Goal: Transaction & Acquisition: Purchase product/service

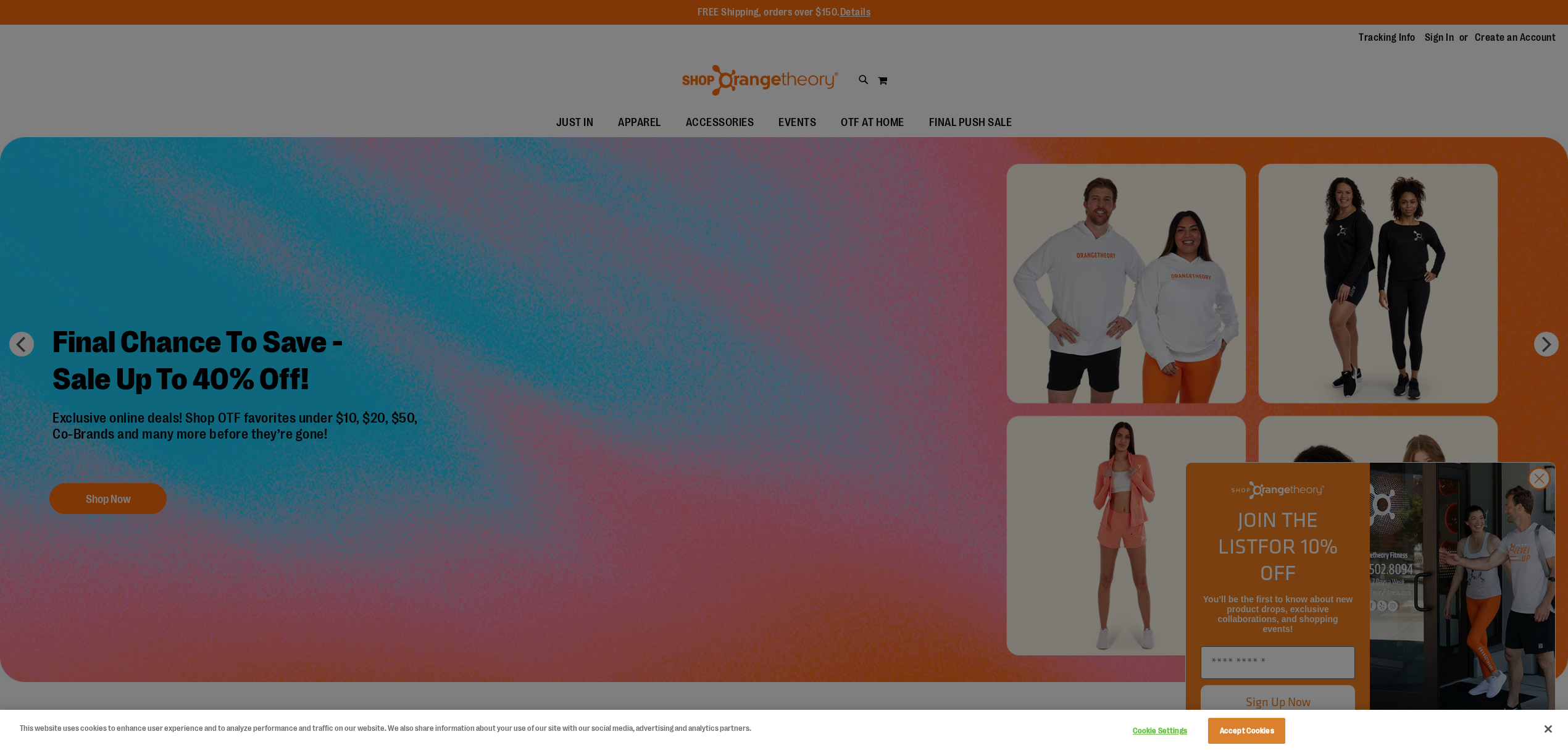
type input "**********"
click at [1228, 728] on button "Accept Cookies" at bounding box center [1247, 731] width 77 height 26
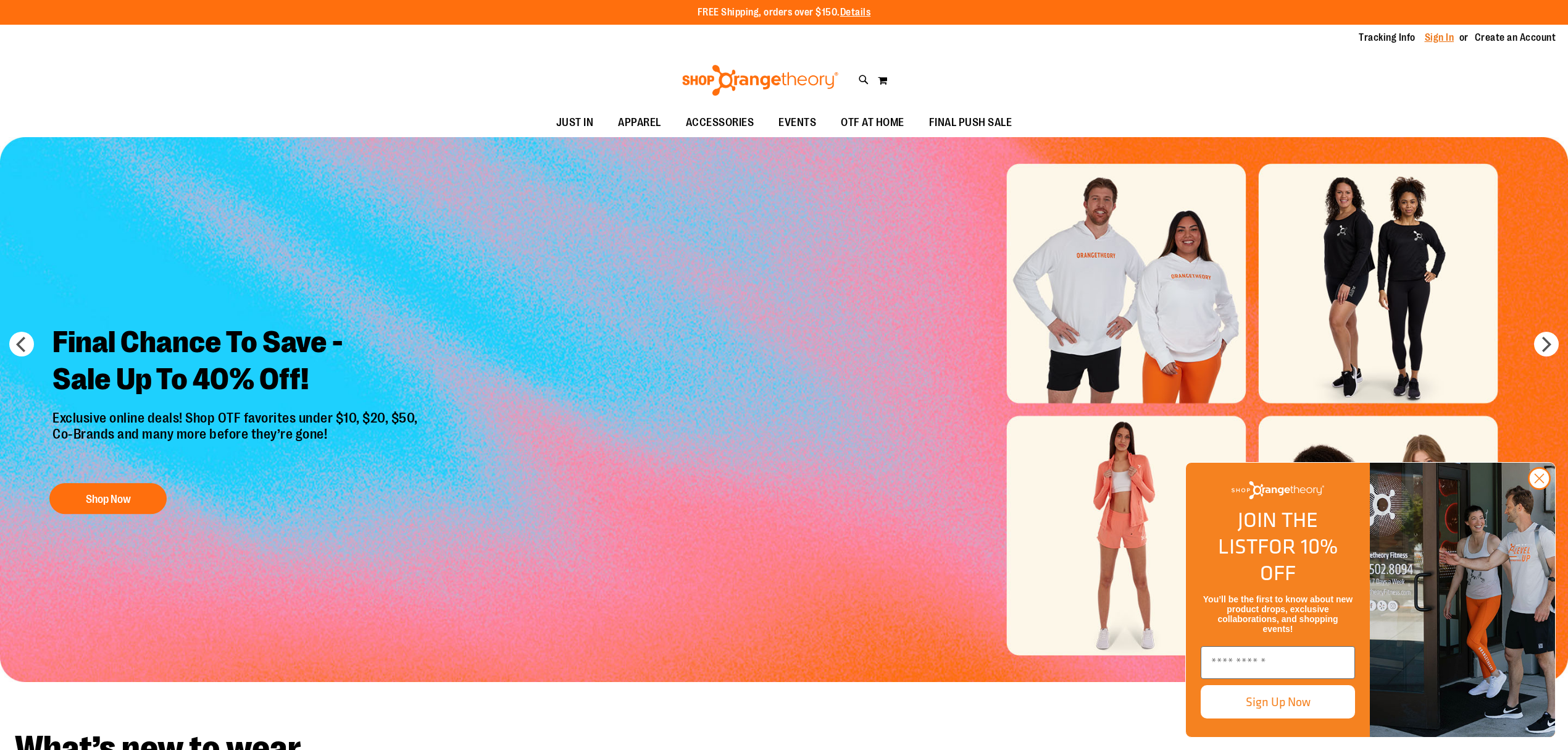
click at [1436, 42] on link "Sign In" at bounding box center [1439, 38] width 29 height 14
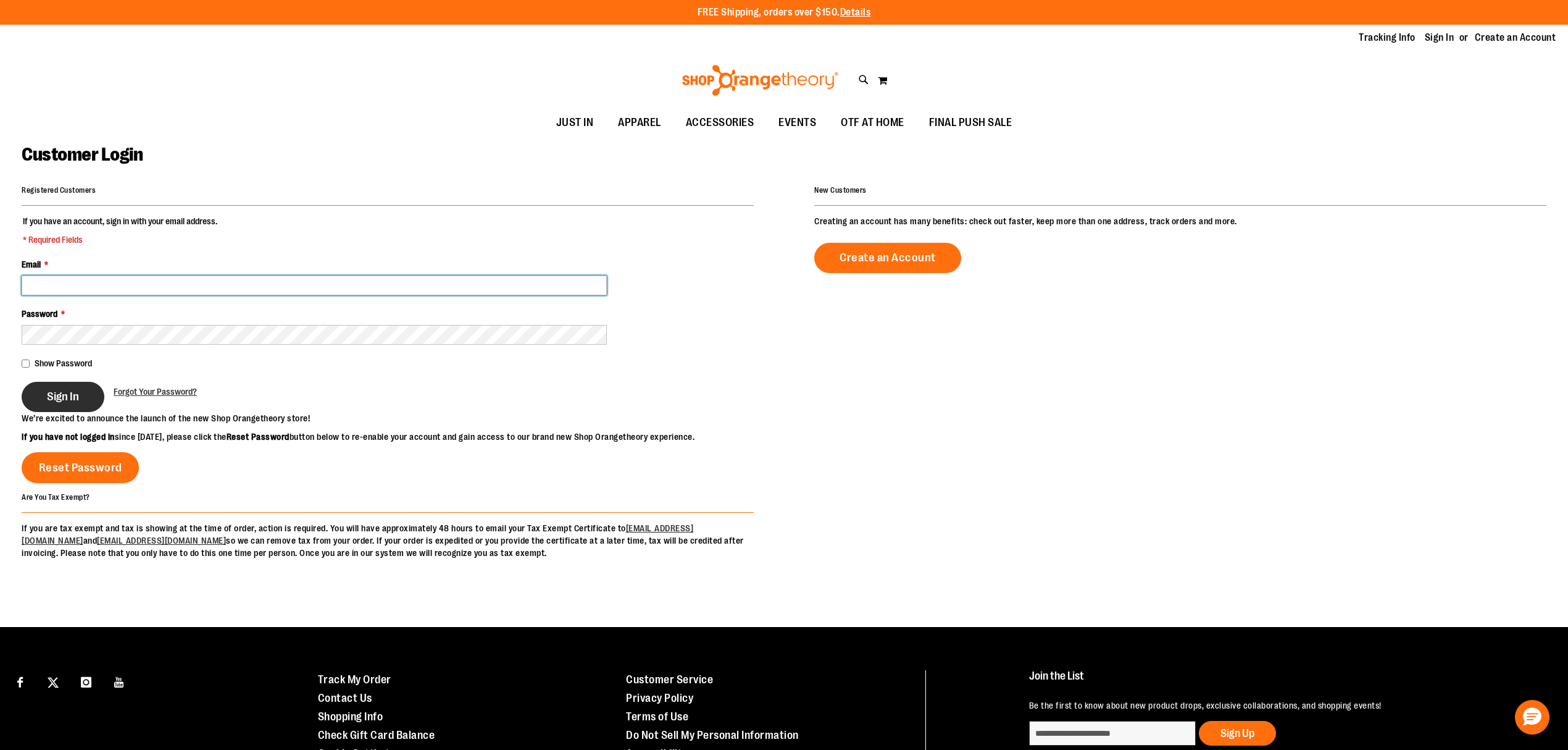
type input "**********"
click at [75, 404] on button "Sign In" at bounding box center [63, 397] width 82 height 30
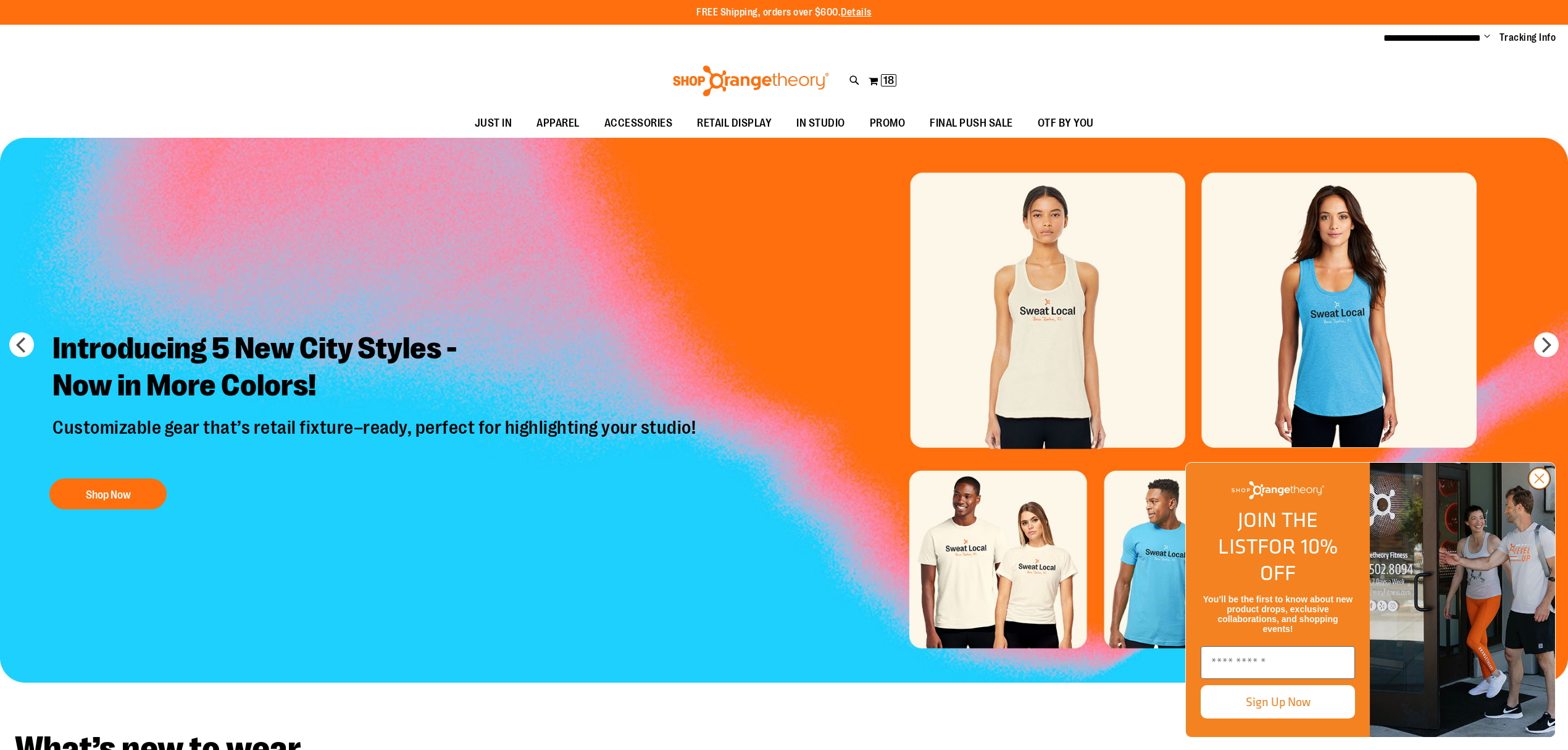
type input "**********"
click at [1531, 489] on circle "Close dialog" at bounding box center [1539, 478] width 21 height 21
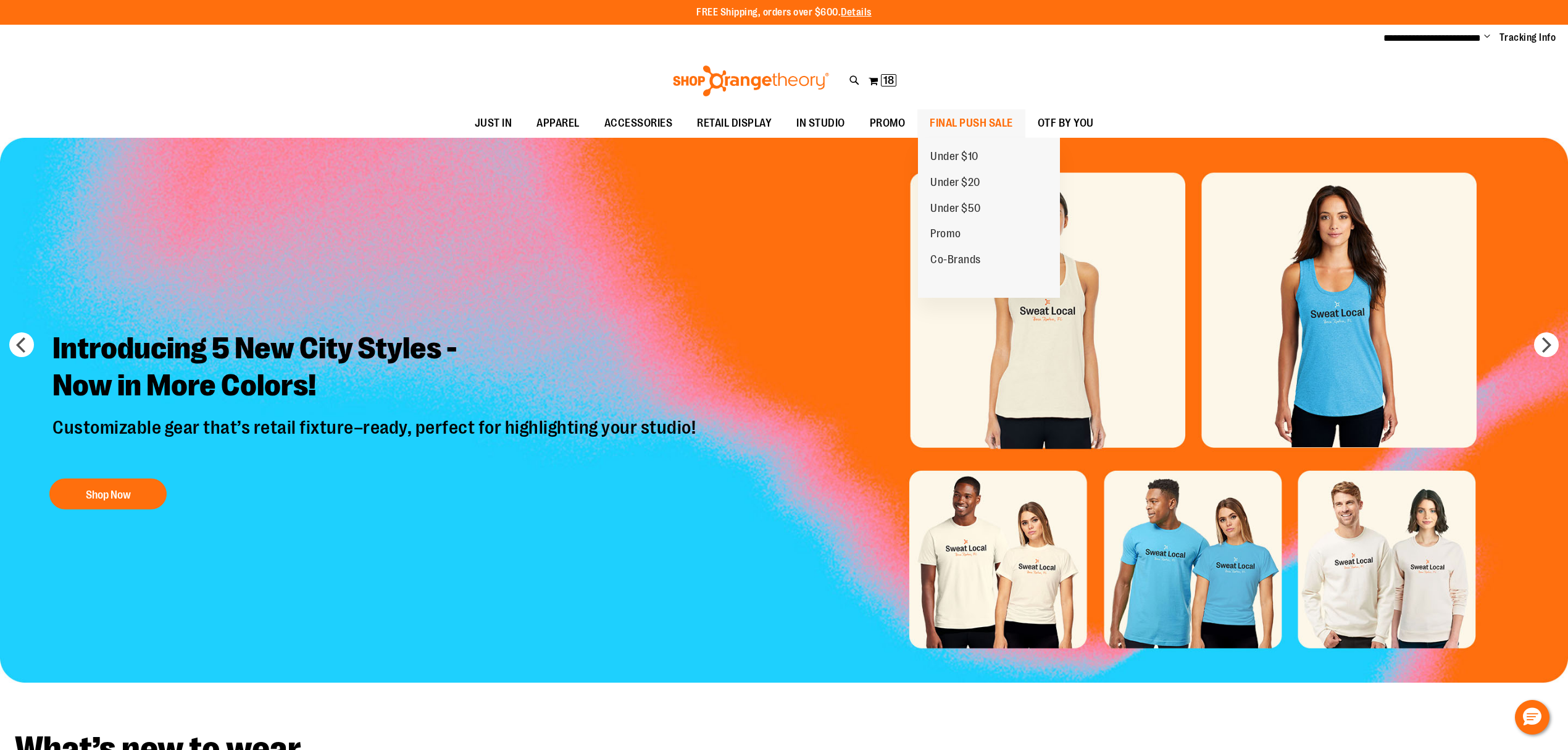
click at [971, 124] on span "FINAL PUSH SALE" at bounding box center [971, 123] width 83 height 28
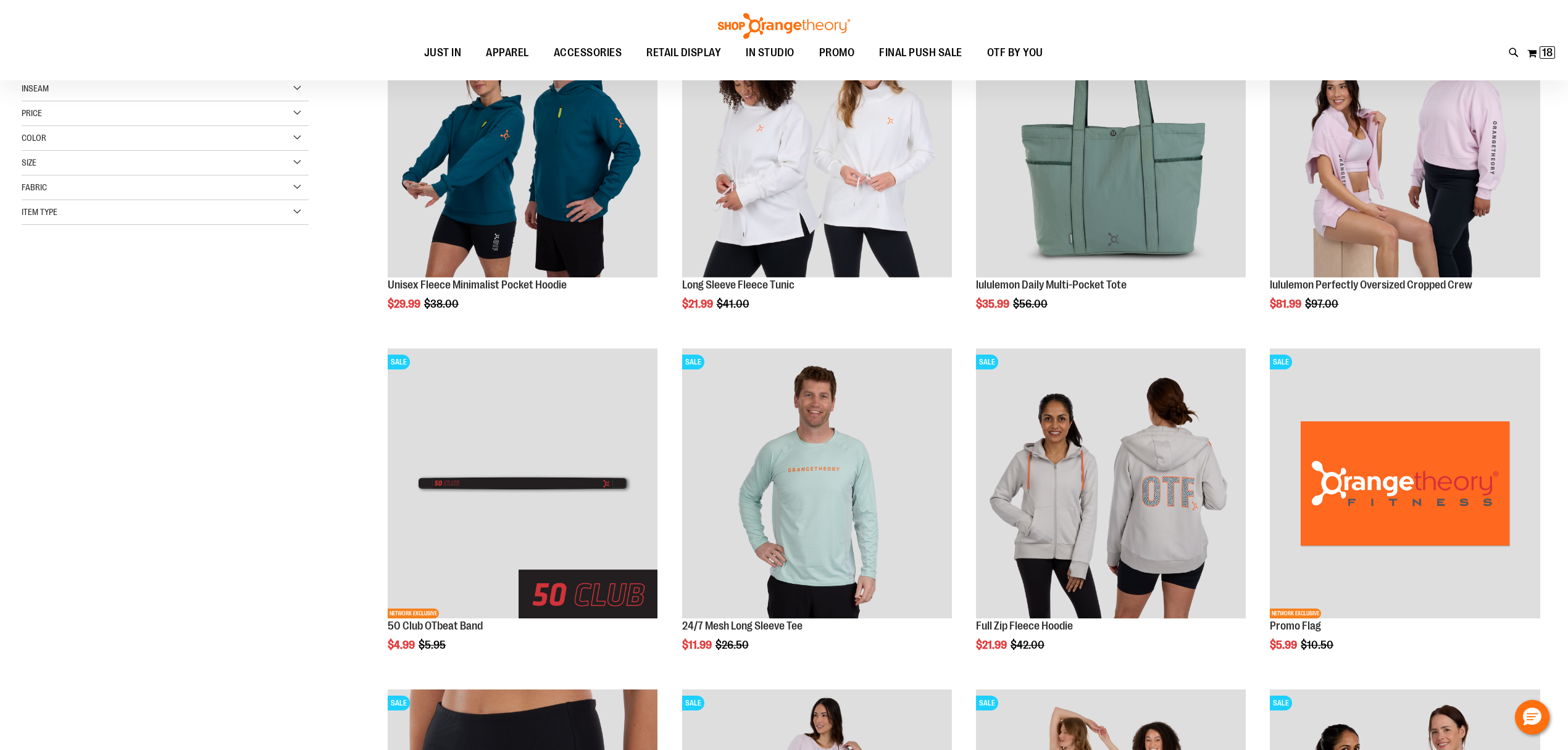
scroll to position [247, 0]
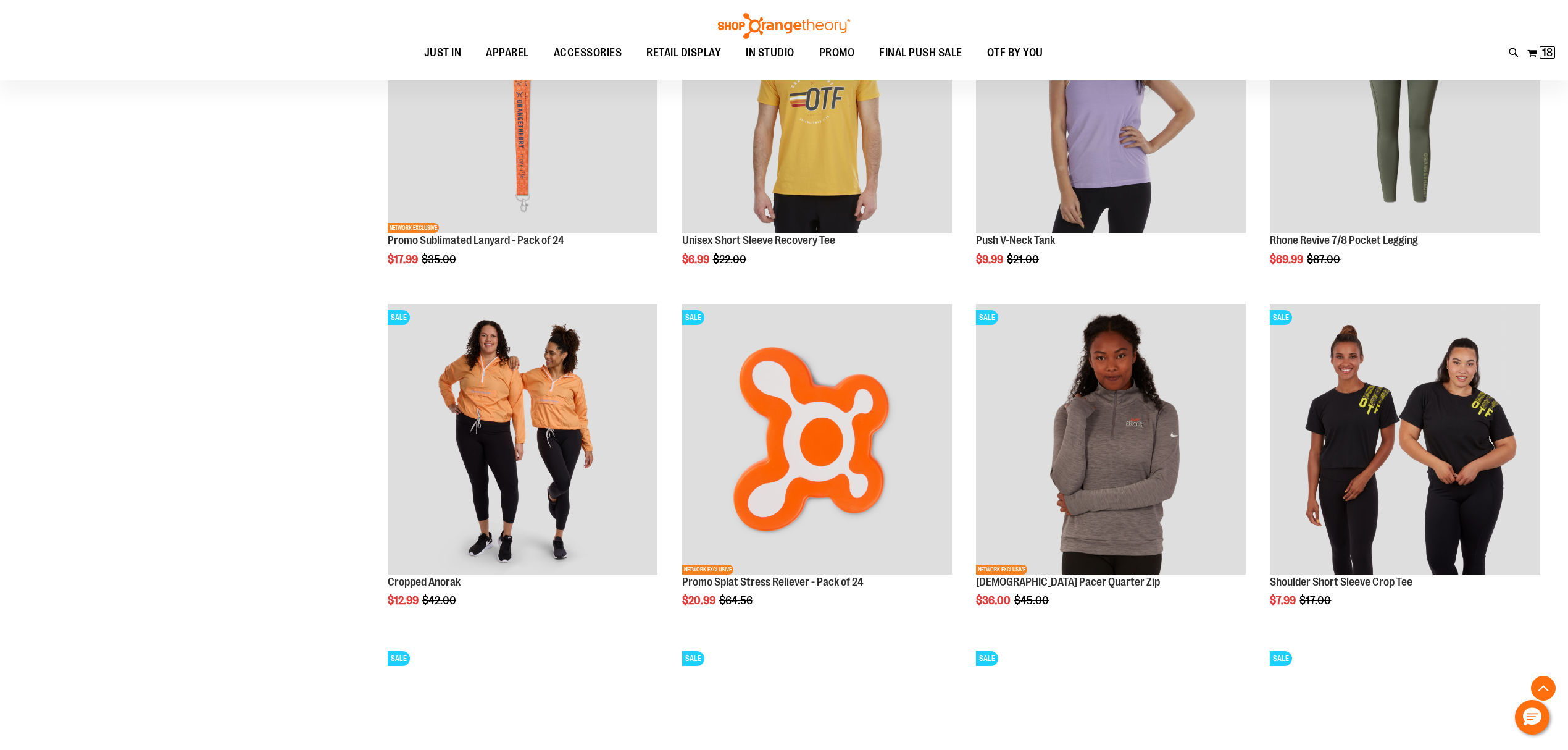
scroll to position [1318, 0]
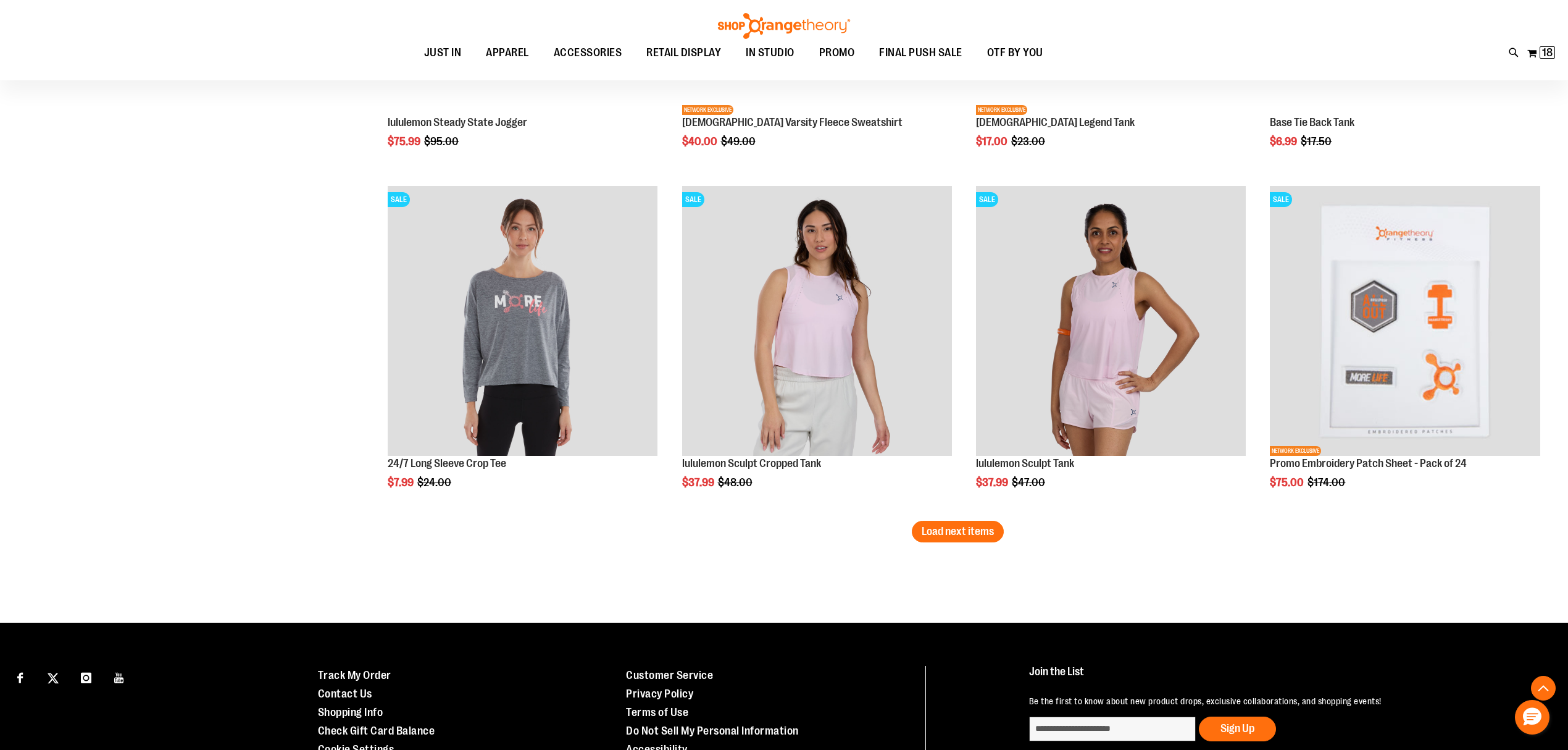
scroll to position [2800, 0]
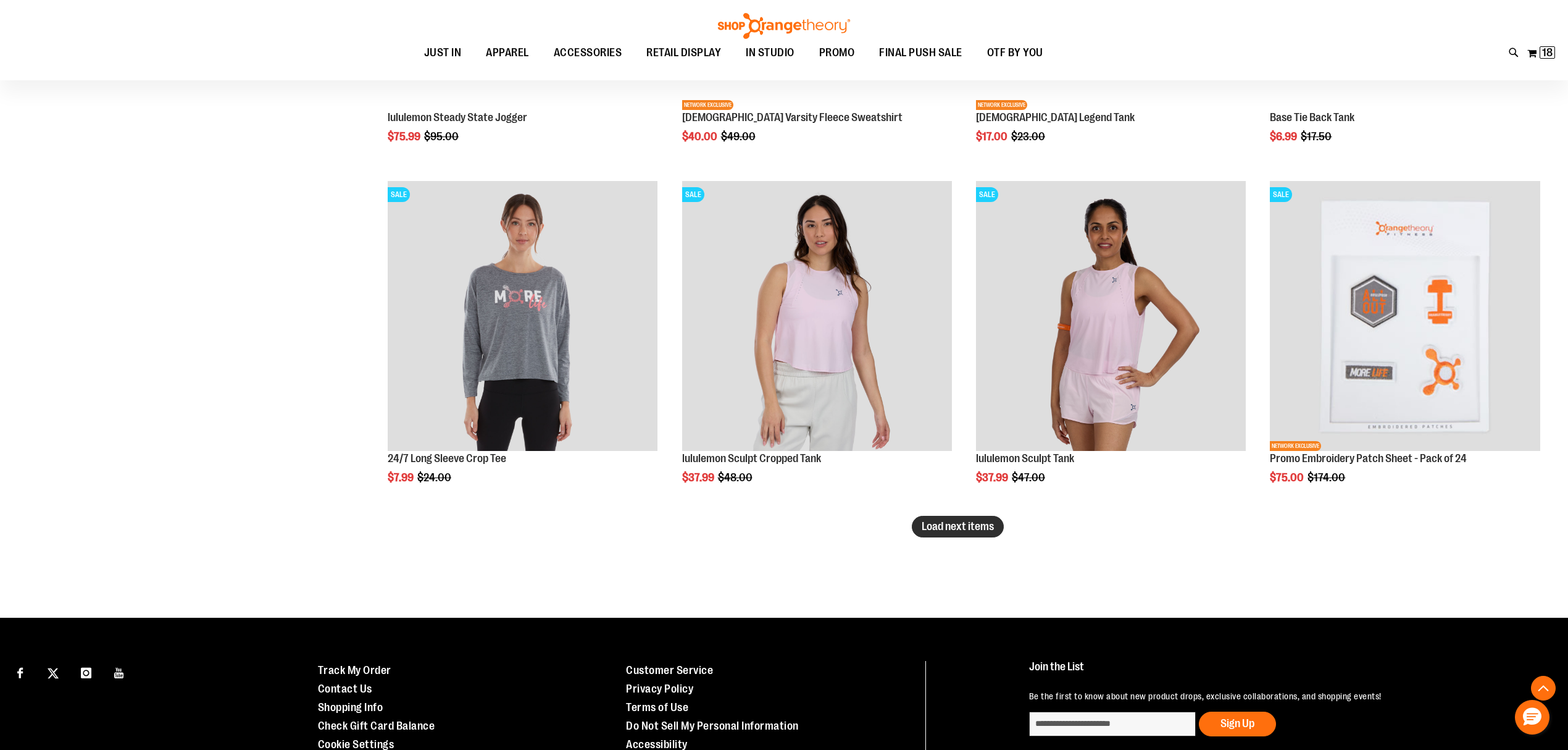
type input "**********"
click at [937, 524] on span "Load next items" at bounding box center [958, 526] width 72 height 12
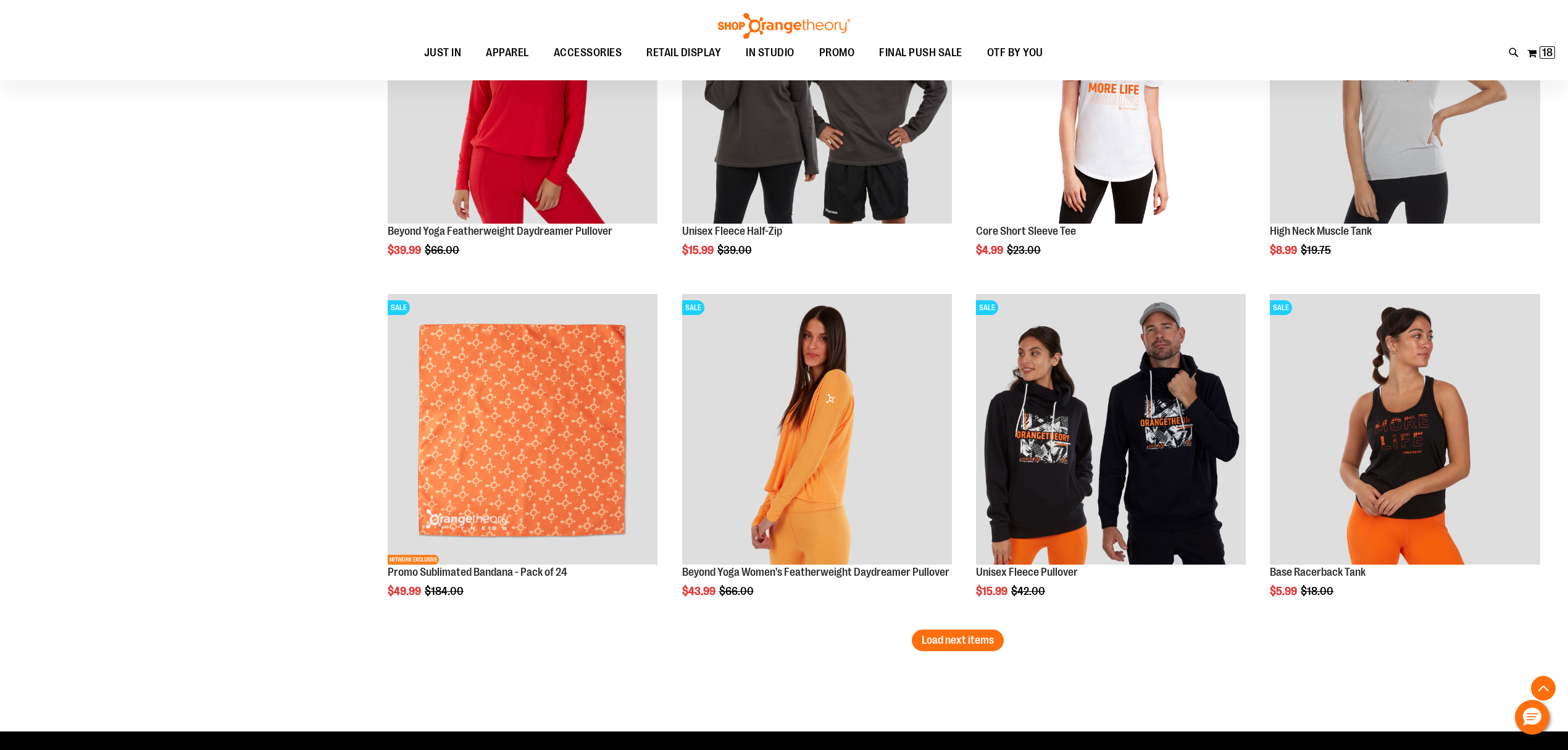
scroll to position [3662, 0]
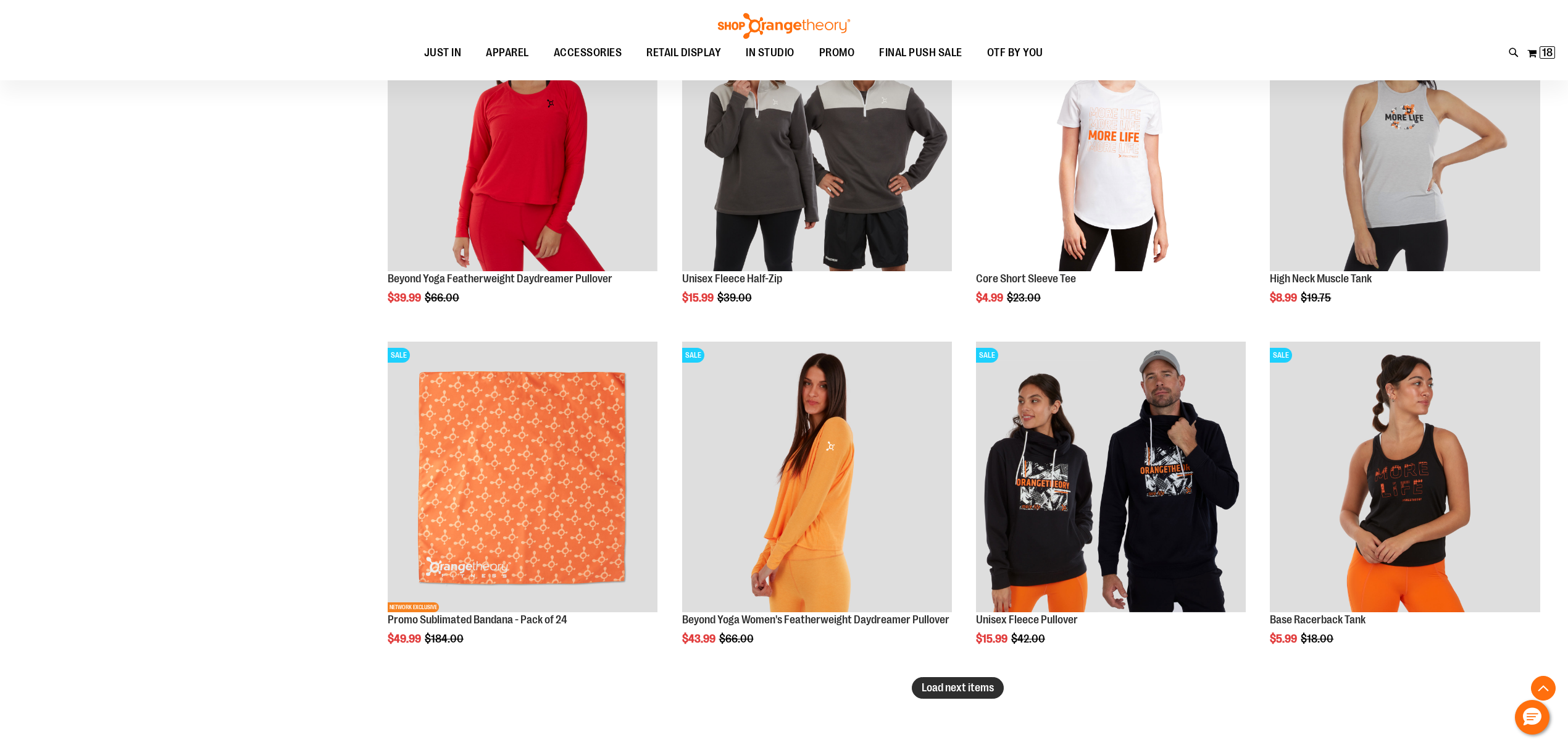
click at [981, 688] on span "Load next items" at bounding box center [958, 688] width 72 height 12
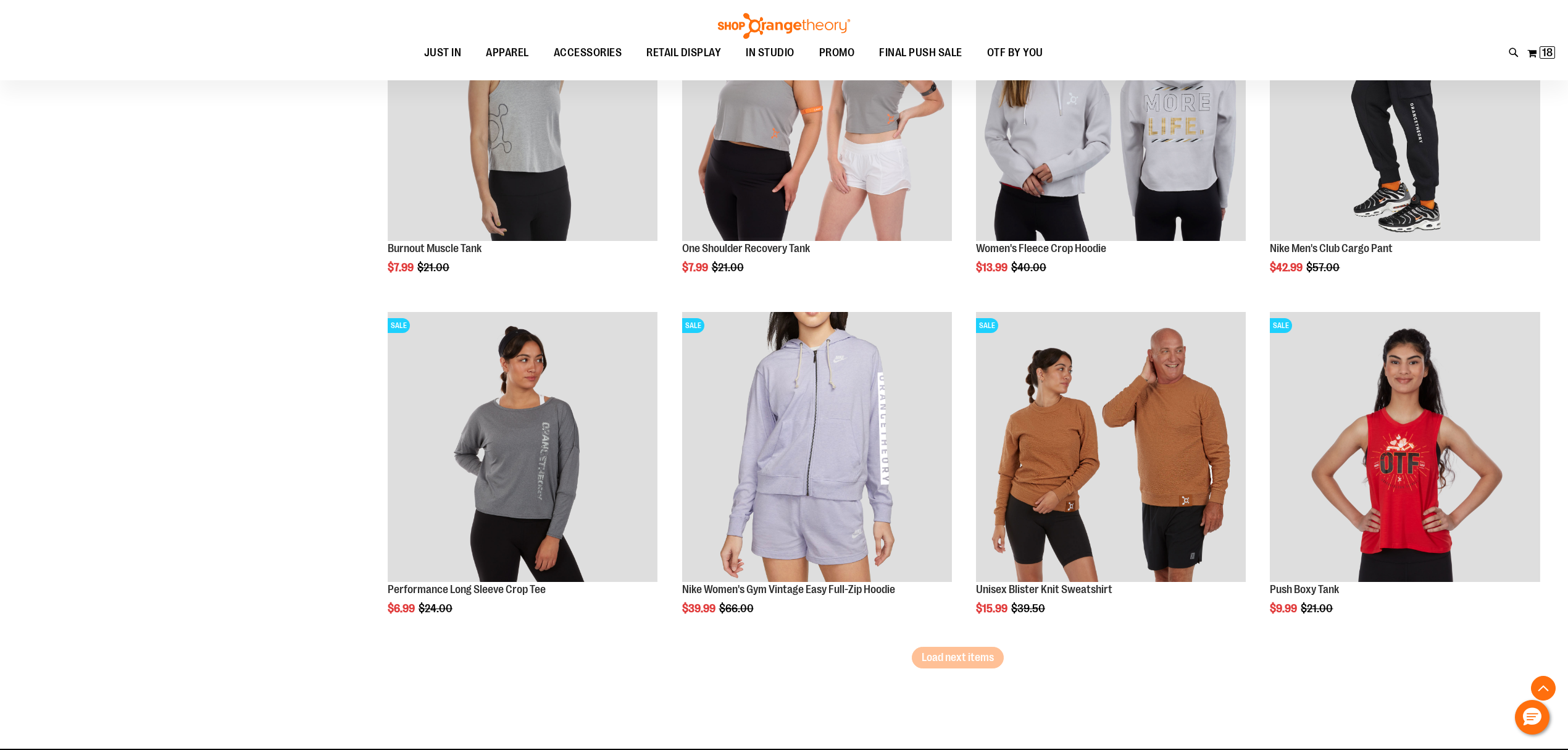
scroll to position [4733, 0]
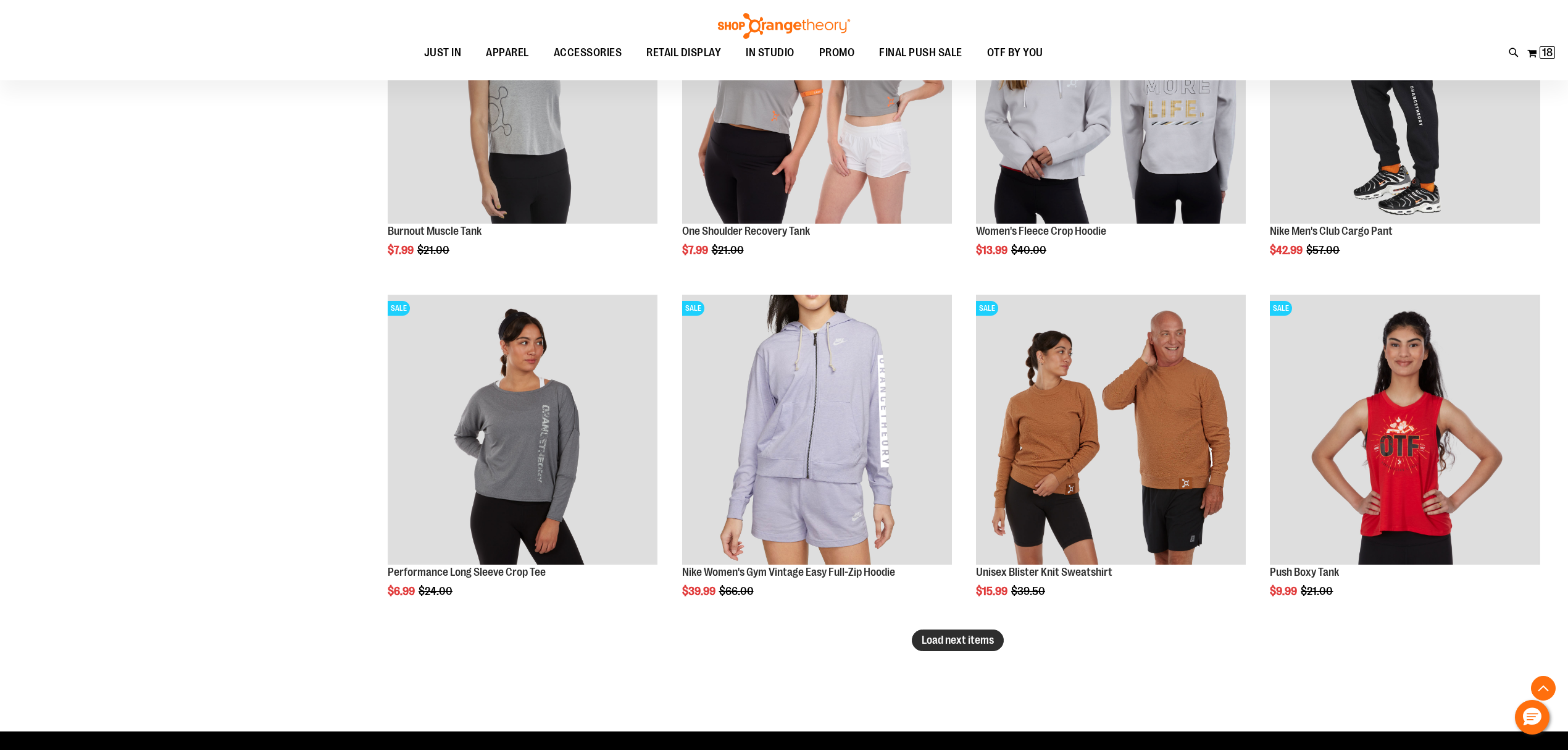
click at [937, 643] on span "Load next items" at bounding box center [958, 640] width 72 height 12
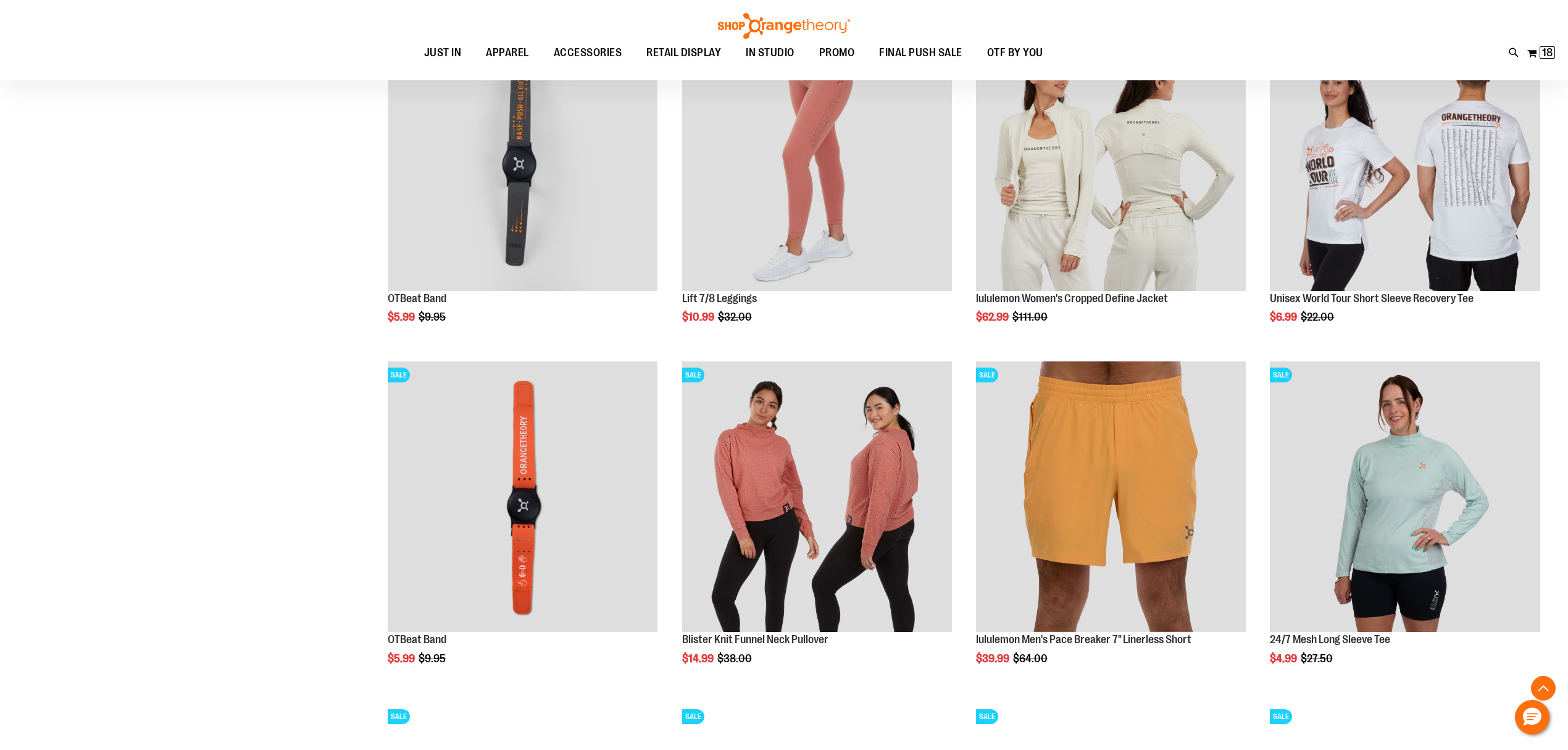
scroll to position [5392, 0]
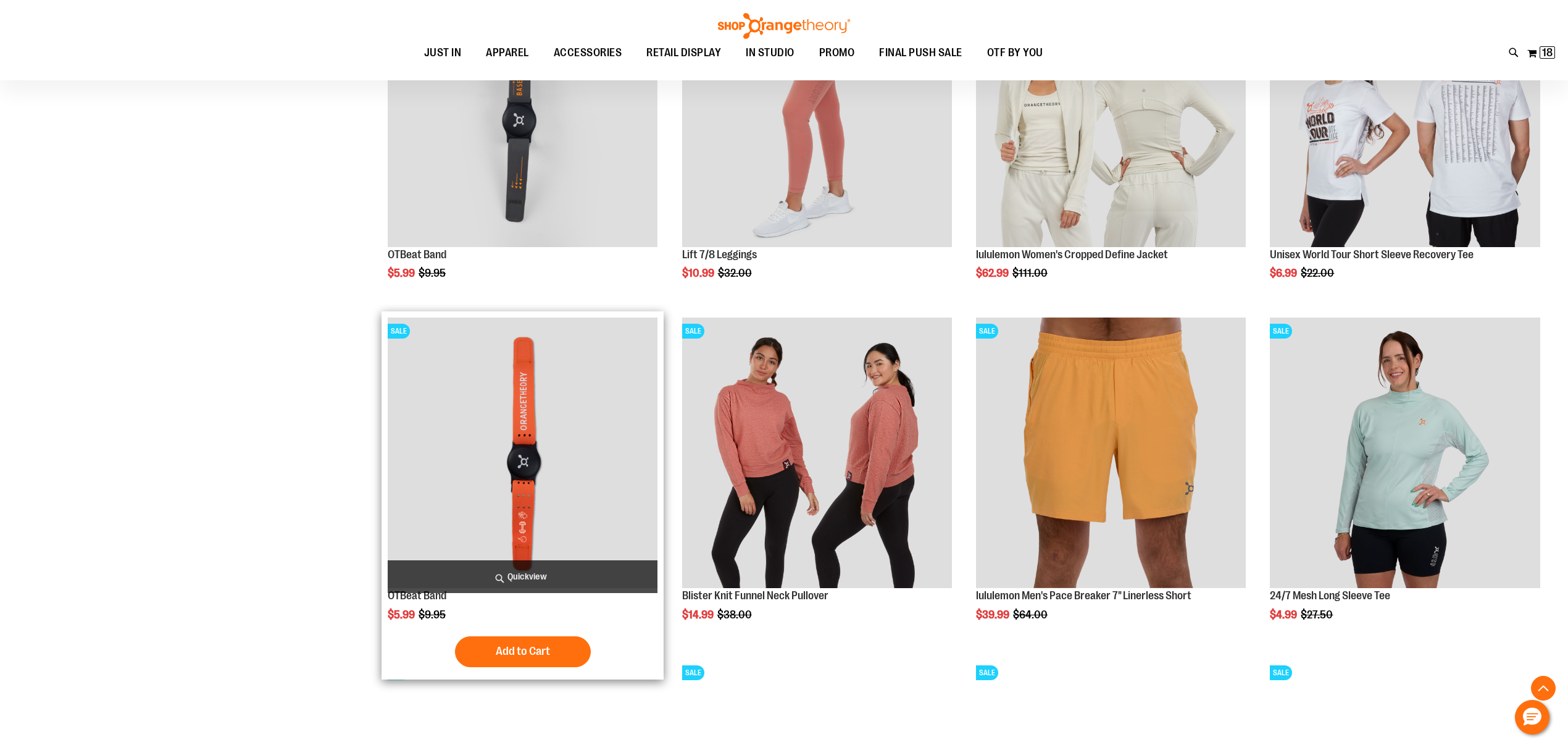
click at [593, 405] on img "product" at bounding box center [523, 452] width 270 height 270
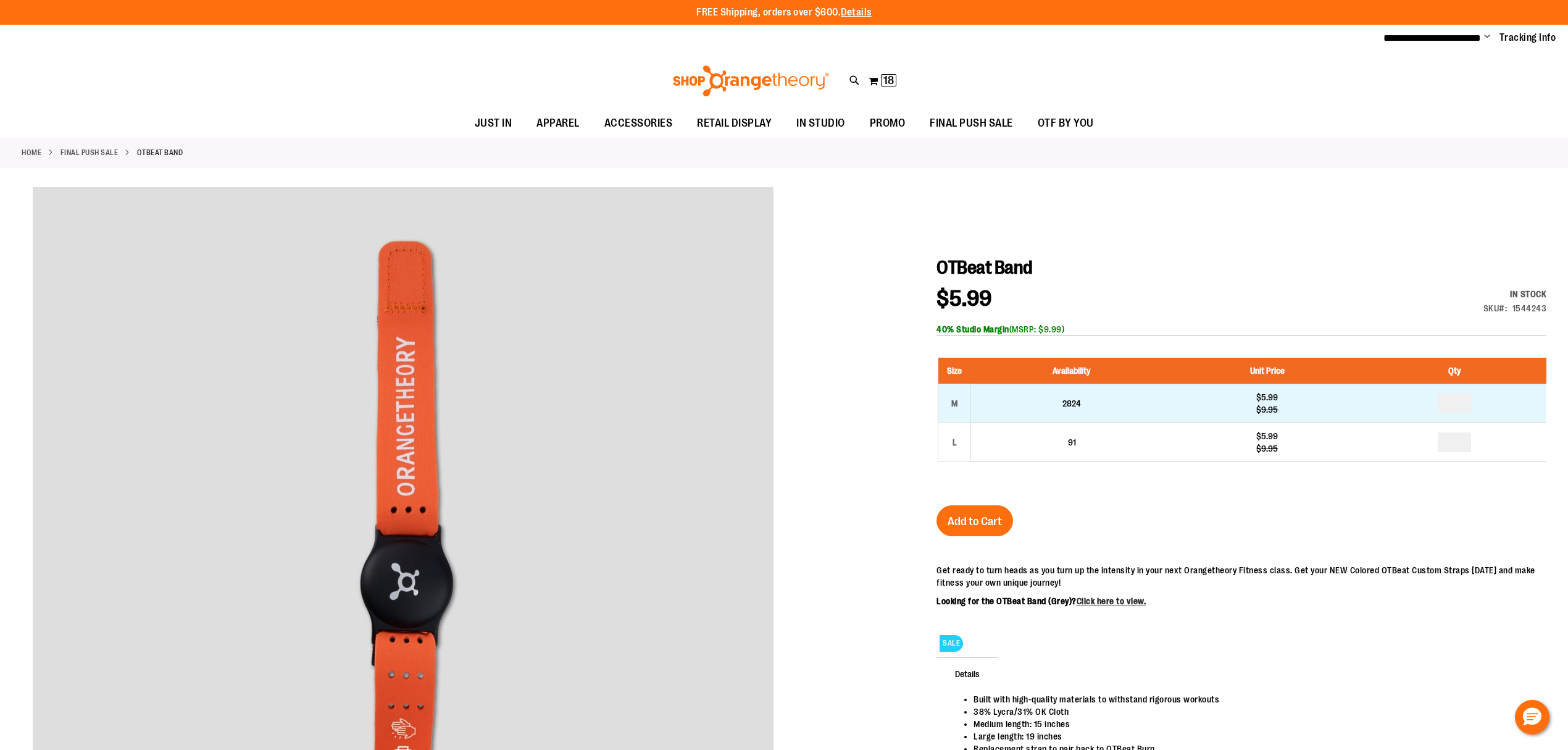
type input "**********"
drag, startPoint x: 1467, startPoint y: 406, endPoint x: 1459, endPoint y: 403, distance: 8.5
click at [1459, 403] on input "number" at bounding box center [1454, 404] width 33 height 20
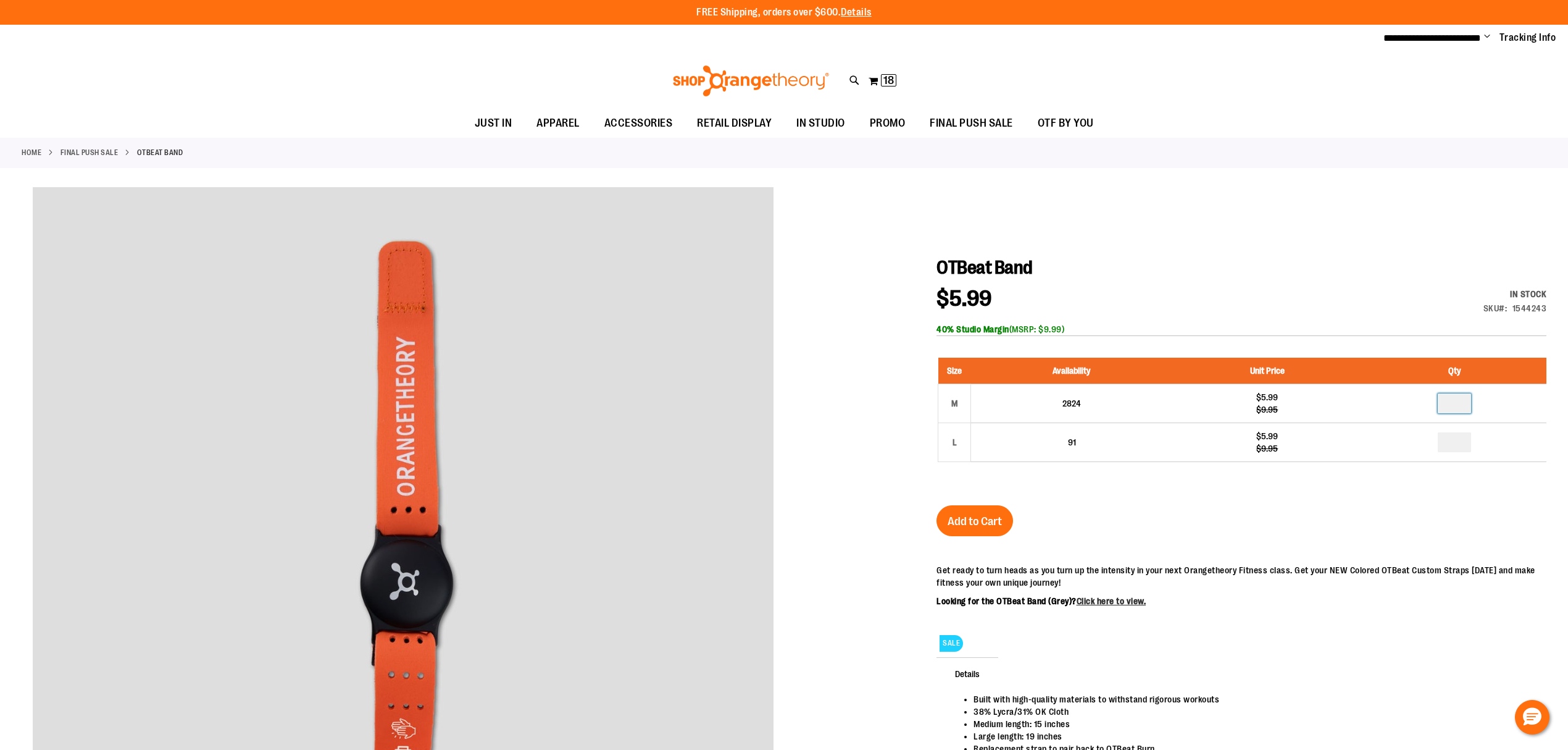
type input "*"
click at [983, 516] on span "Add to Cart" at bounding box center [975, 521] width 54 height 14
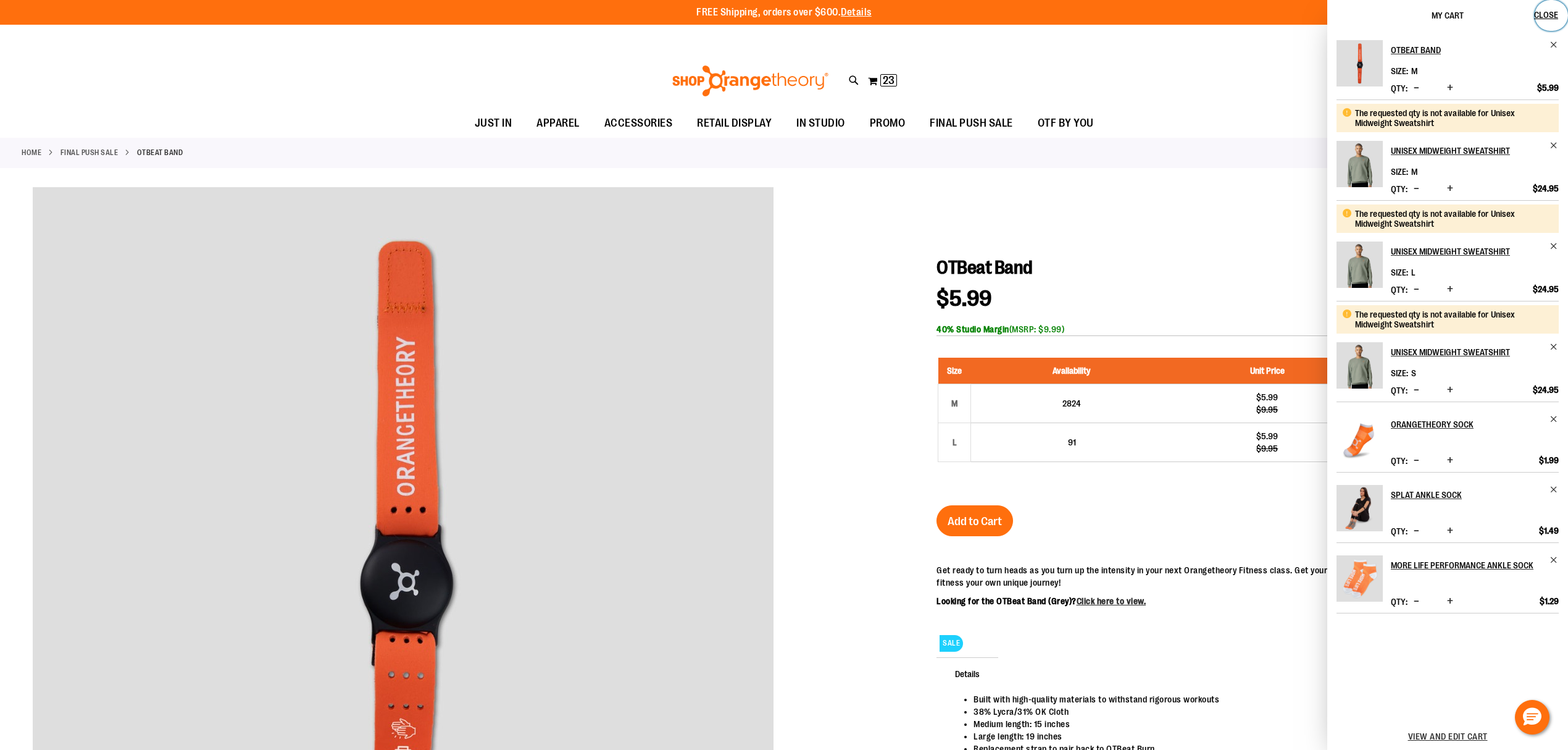
click at [1547, 16] on span "Close" at bounding box center [1546, 15] width 24 height 10
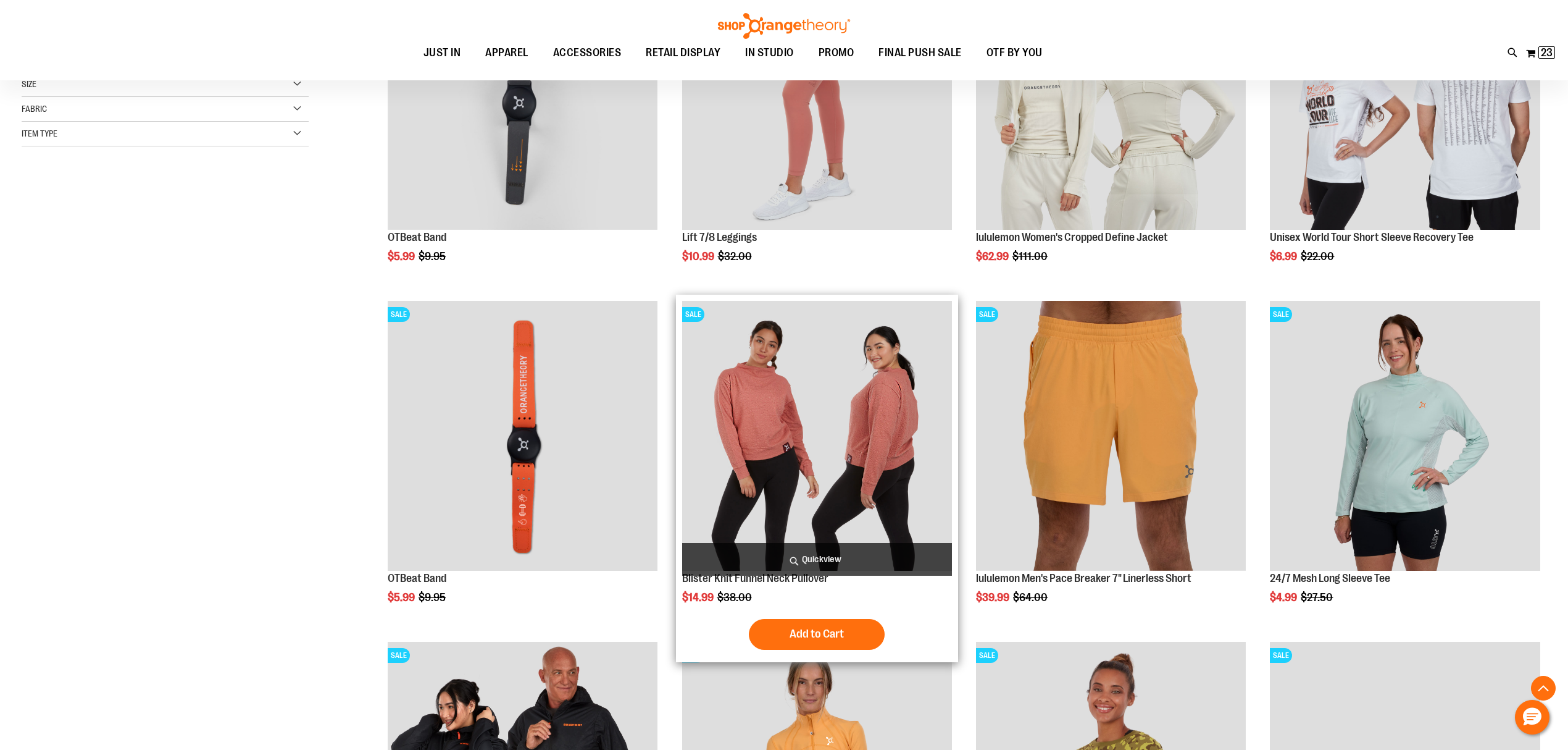
scroll to position [329, 0]
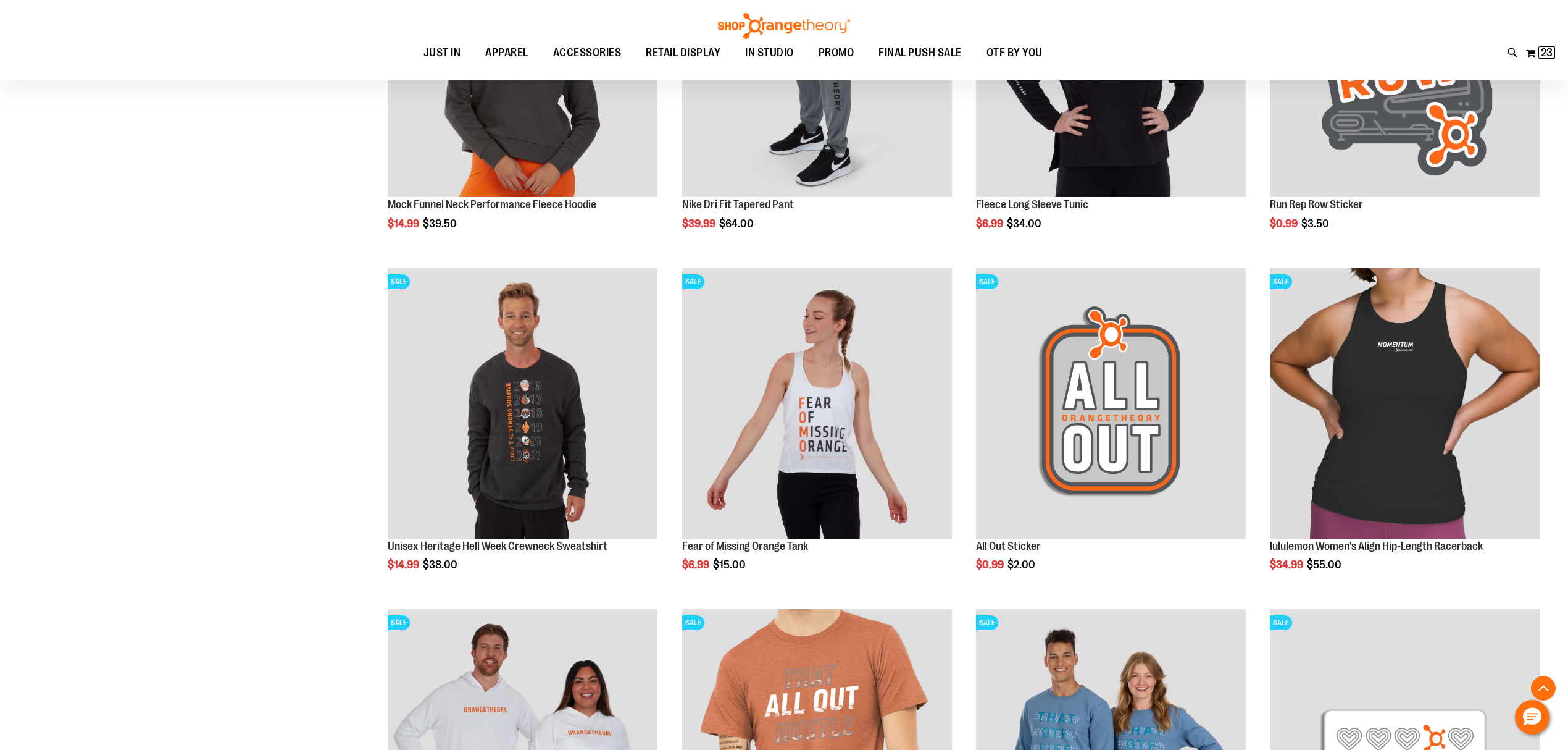
scroll to position [1400, 0]
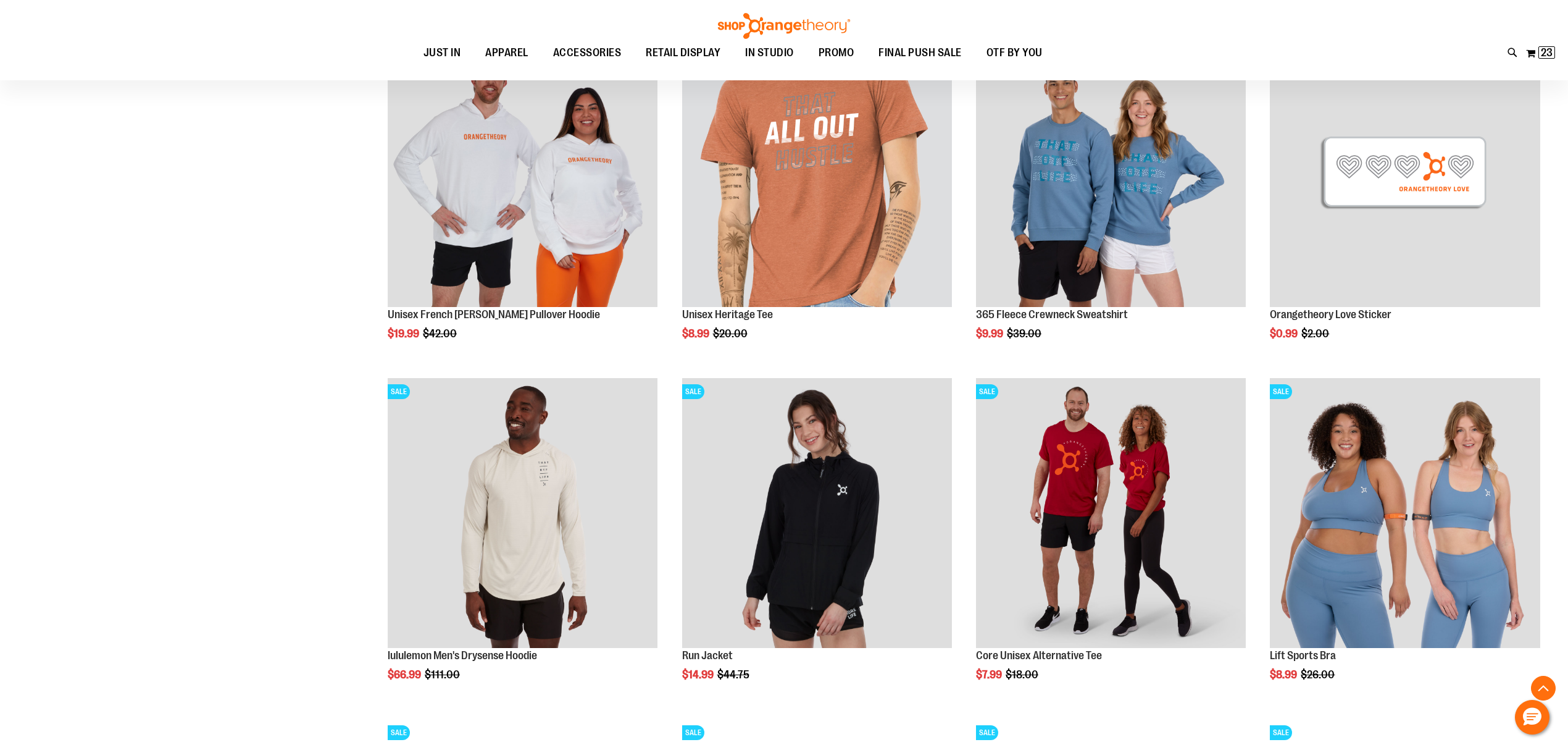
scroll to position [1977, 0]
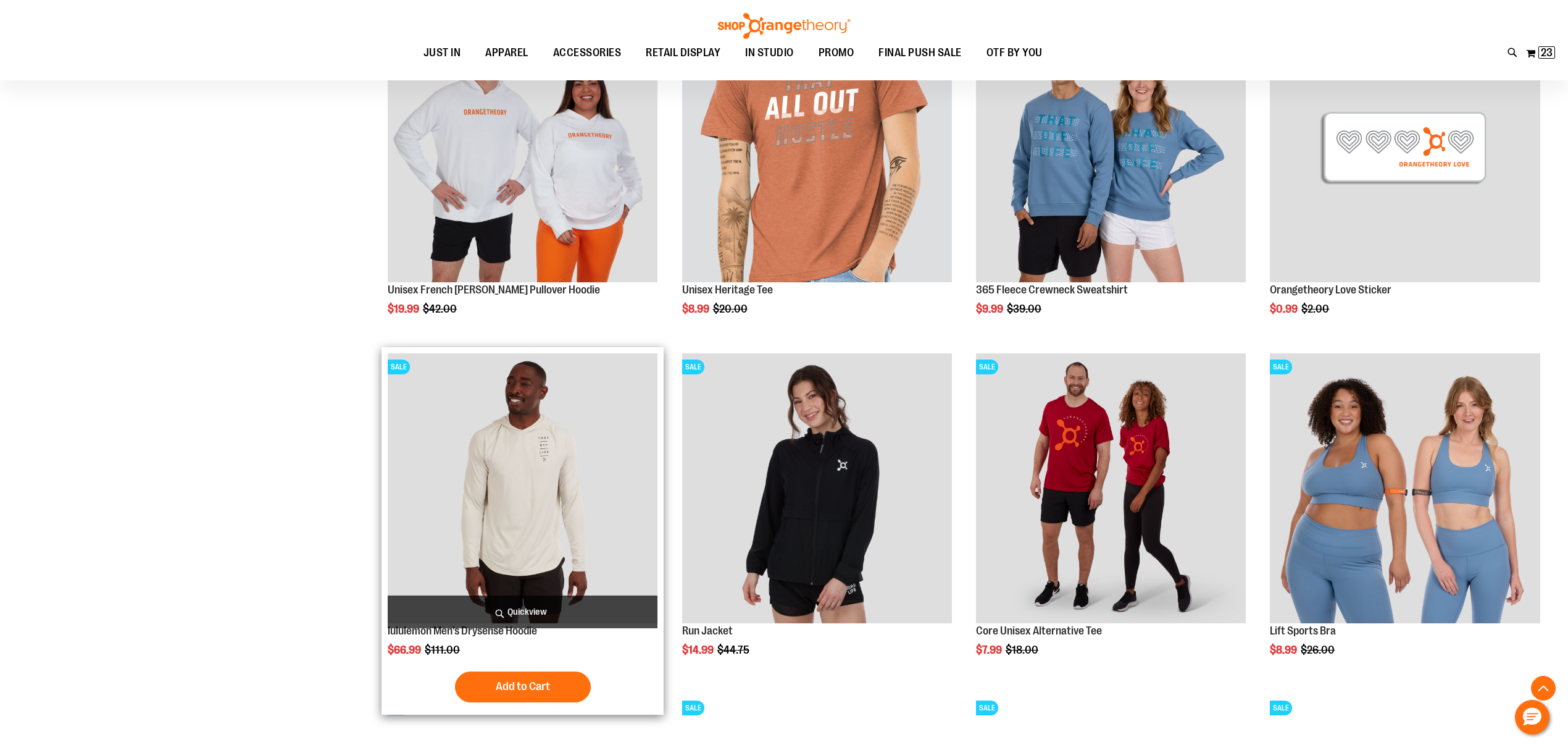
type input "**********"
click at [550, 485] on img "product" at bounding box center [523, 488] width 270 height 270
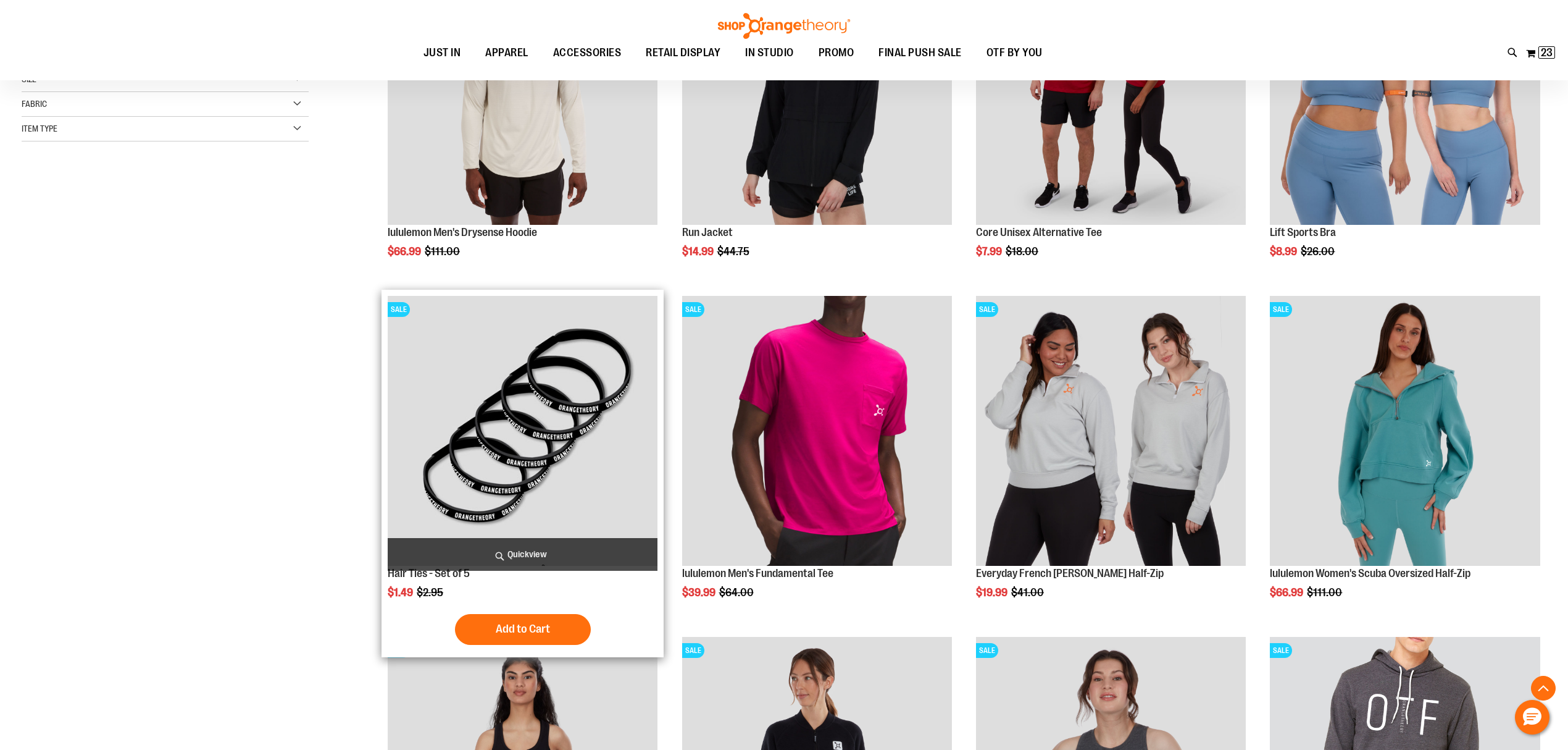
scroll to position [329, 0]
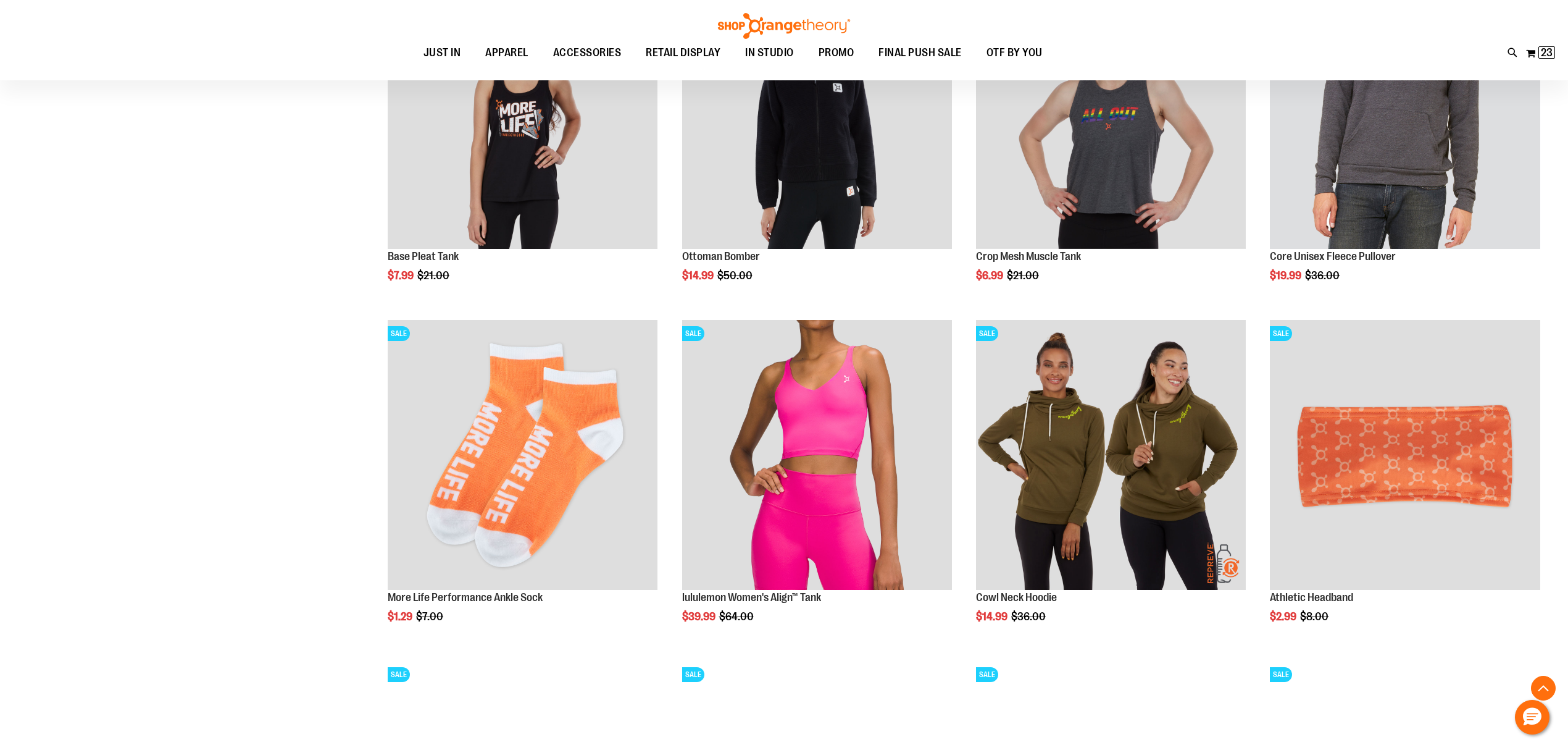
scroll to position [988, 0]
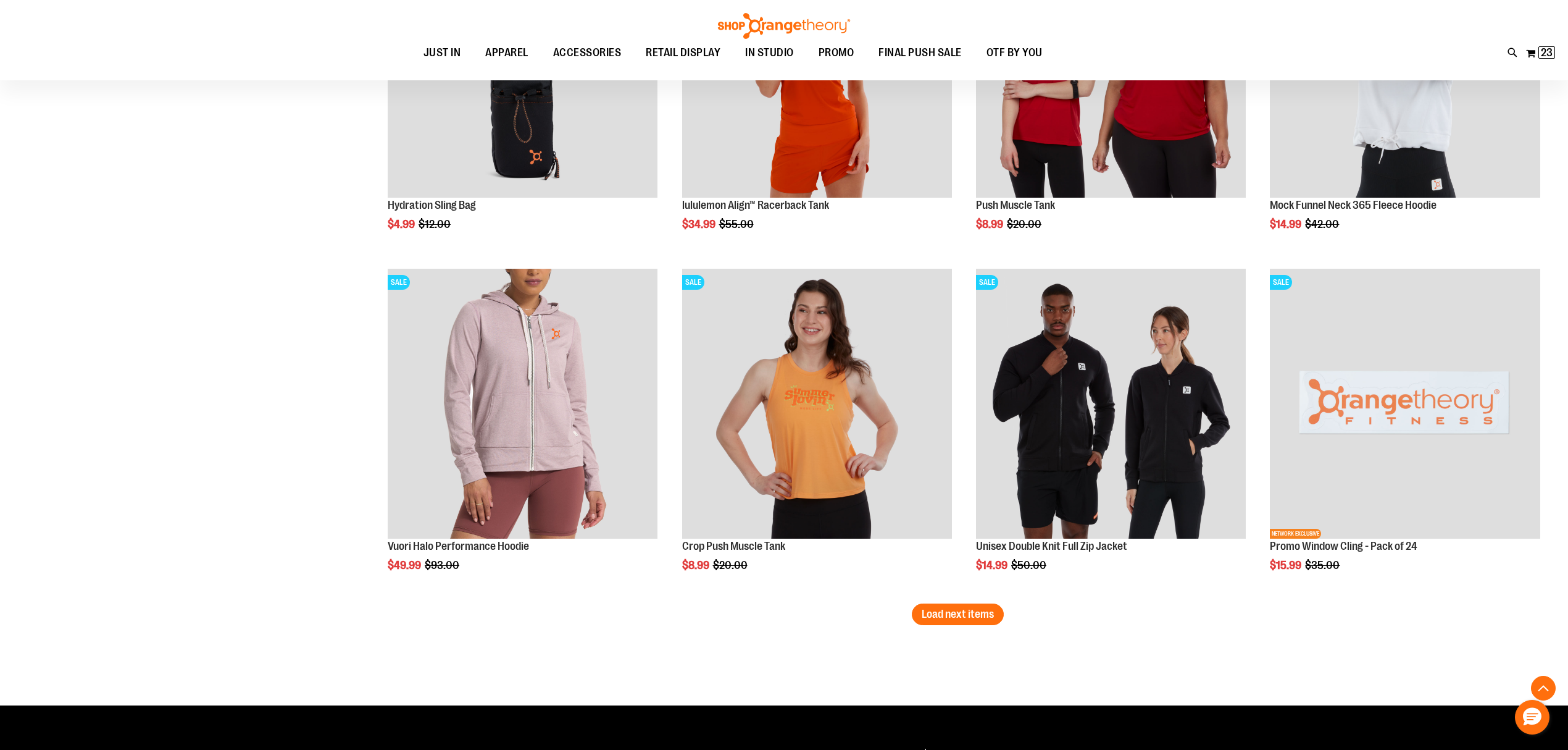
scroll to position [2882, 0]
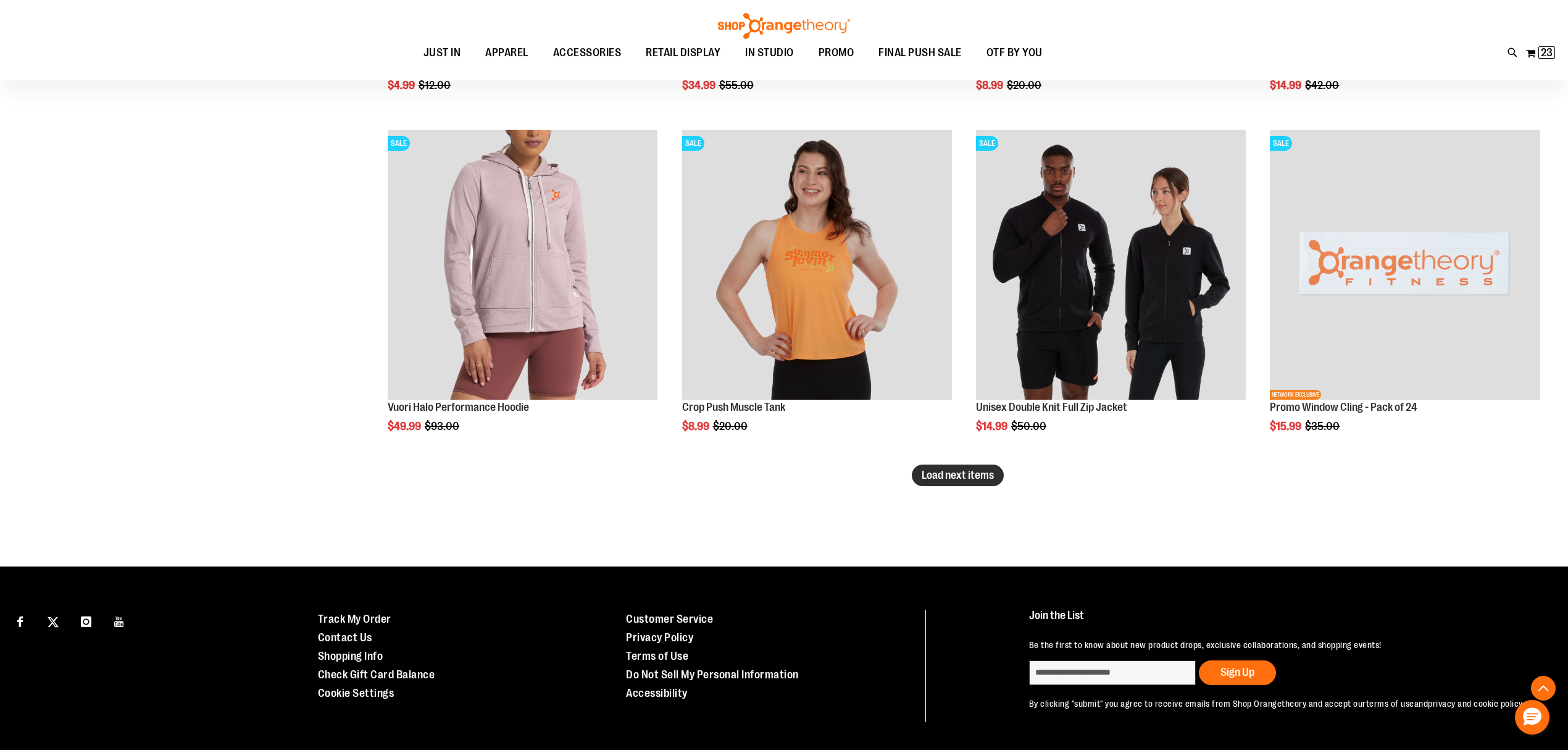
type input "**********"
click at [958, 474] on span "Load next items" at bounding box center [958, 475] width 72 height 12
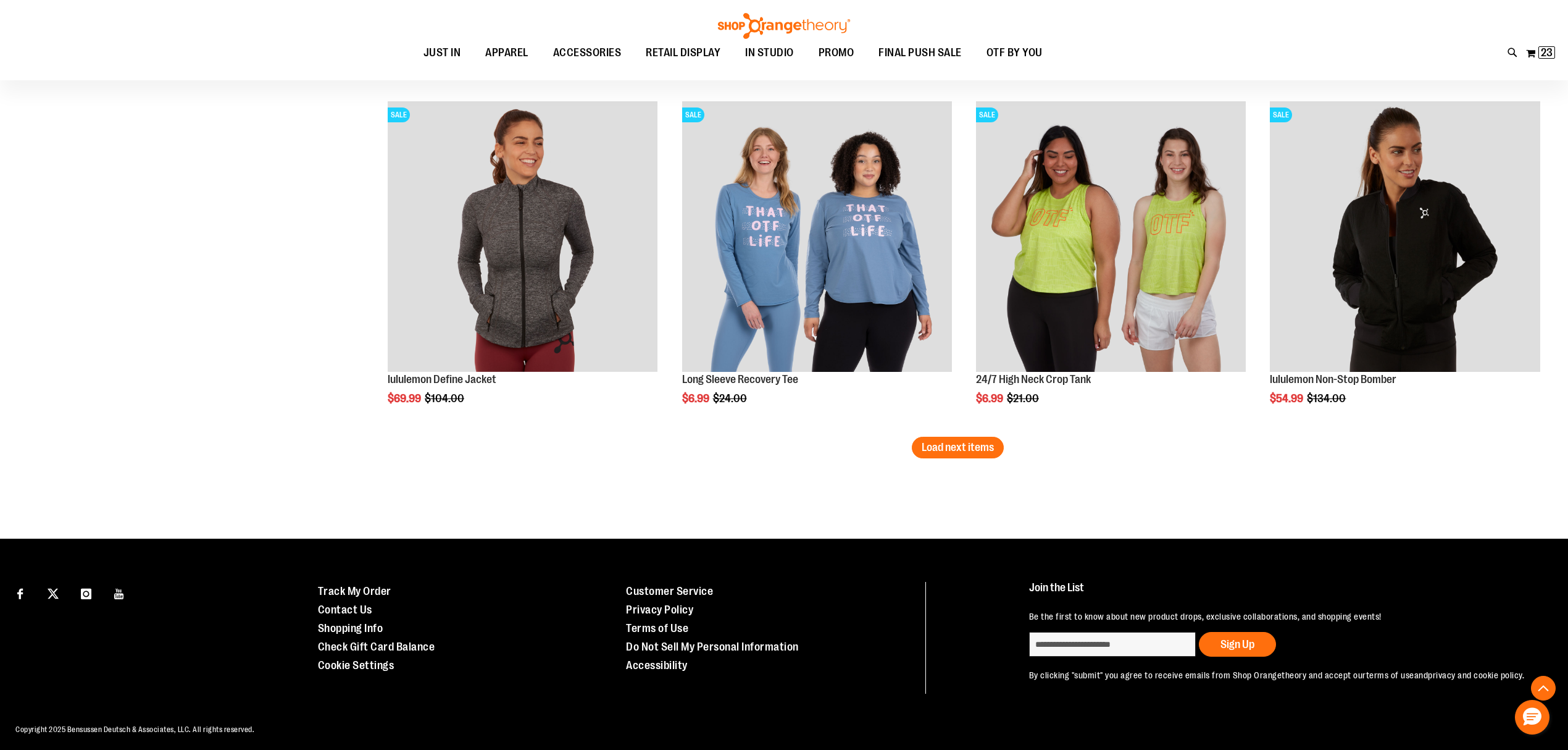
scroll to position [3940, 0]
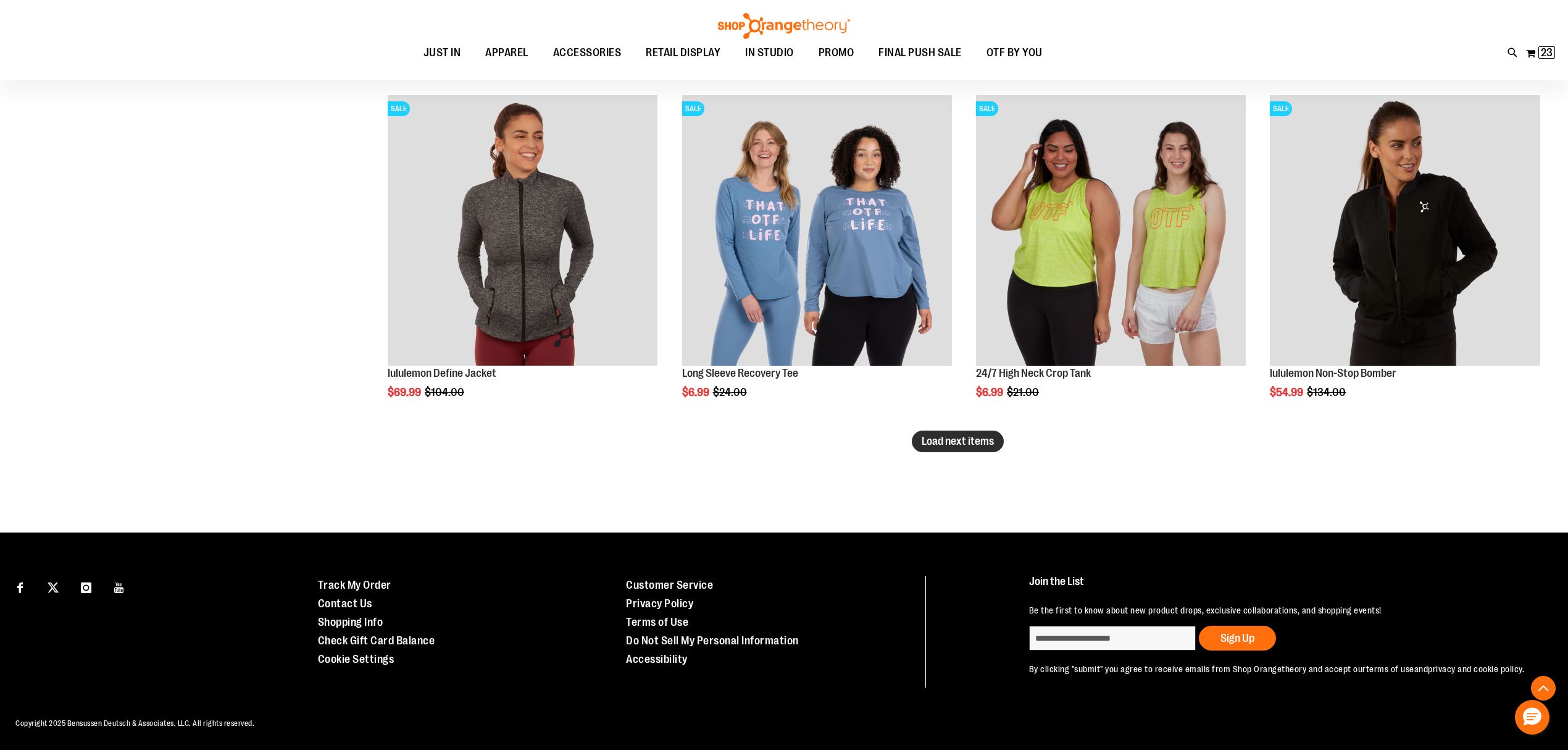
click at [950, 436] on span "Load next items" at bounding box center [958, 441] width 72 height 12
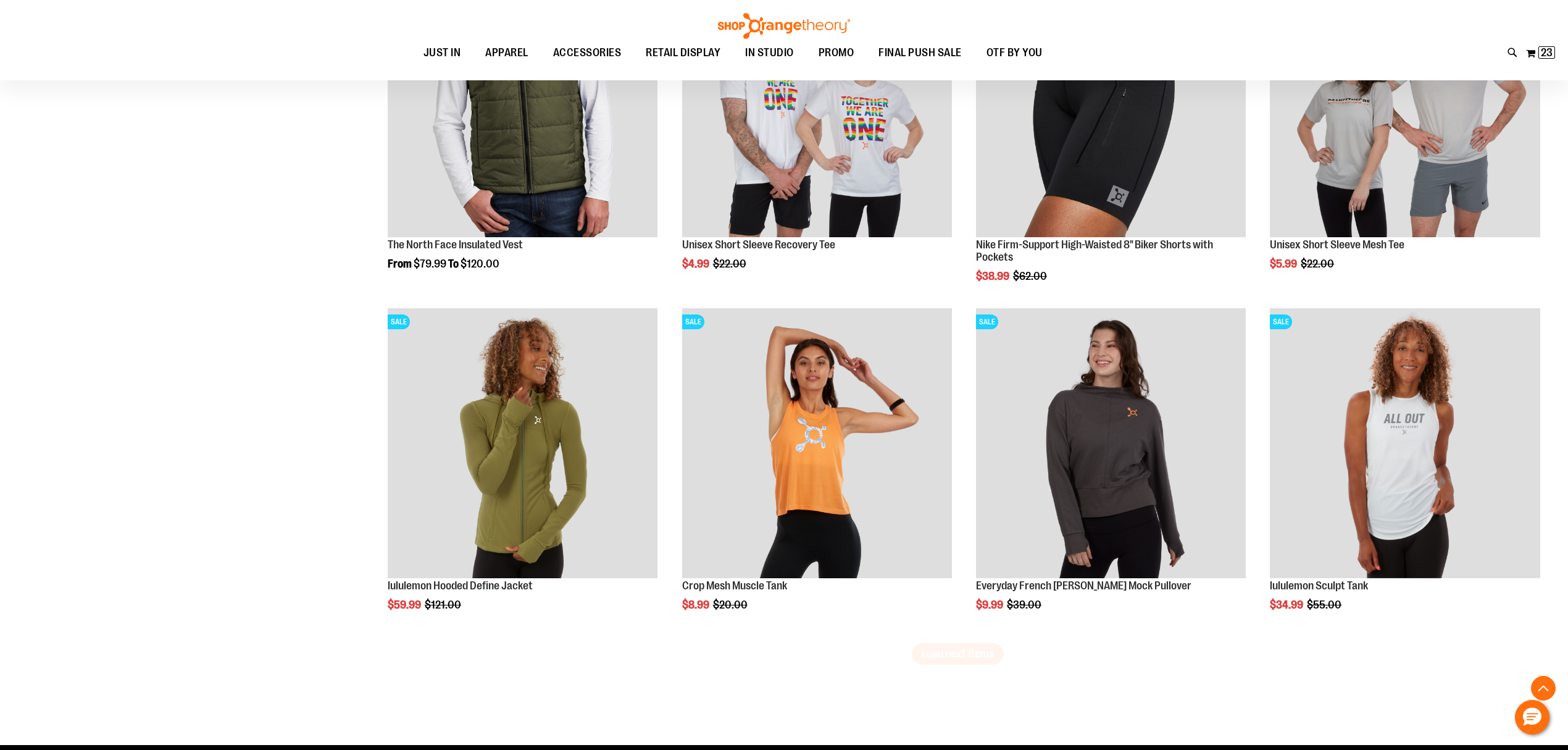
scroll to position [4846, 0]
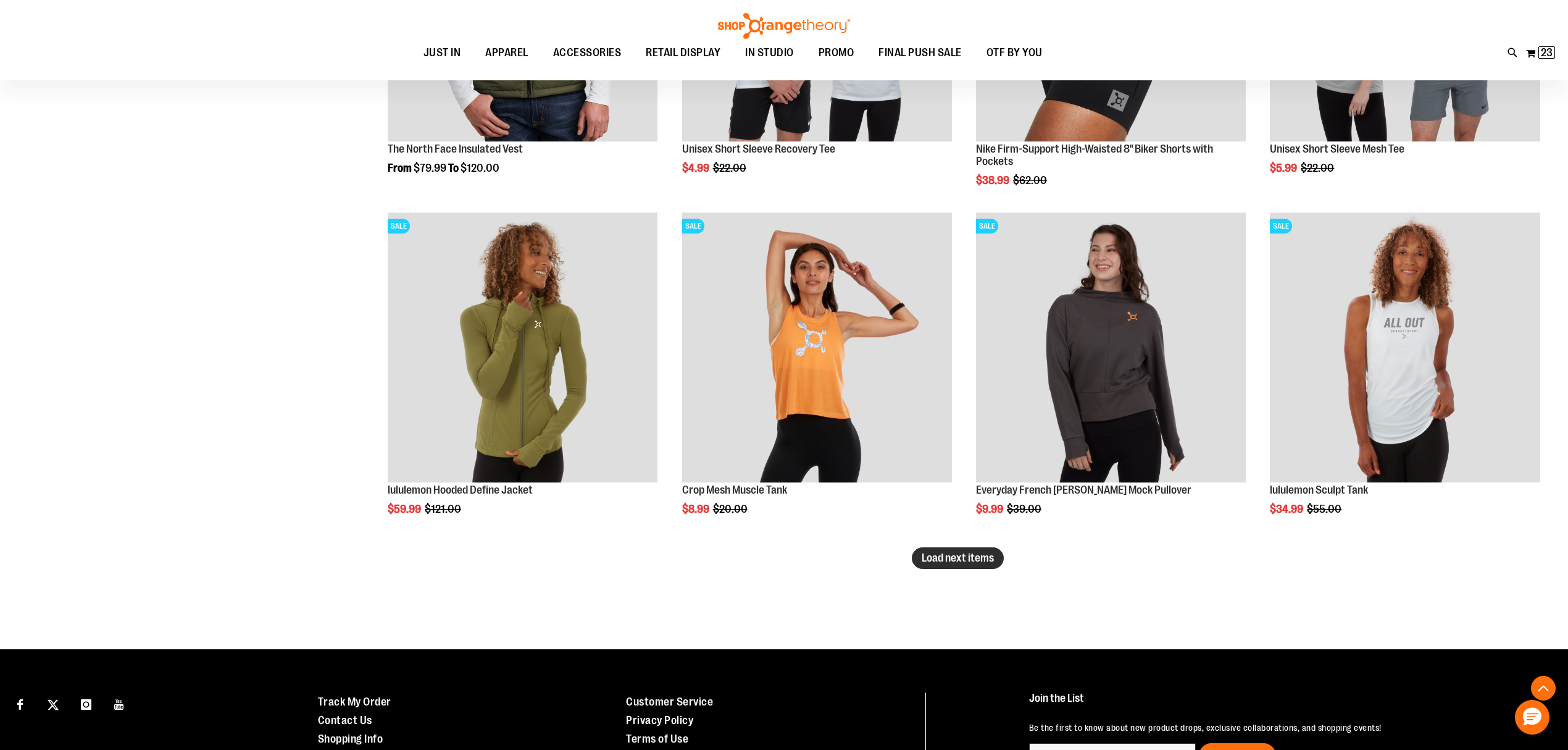
click at [949, 558] on span "Load next items" at bounding box center [958, 558] width 72 height 12
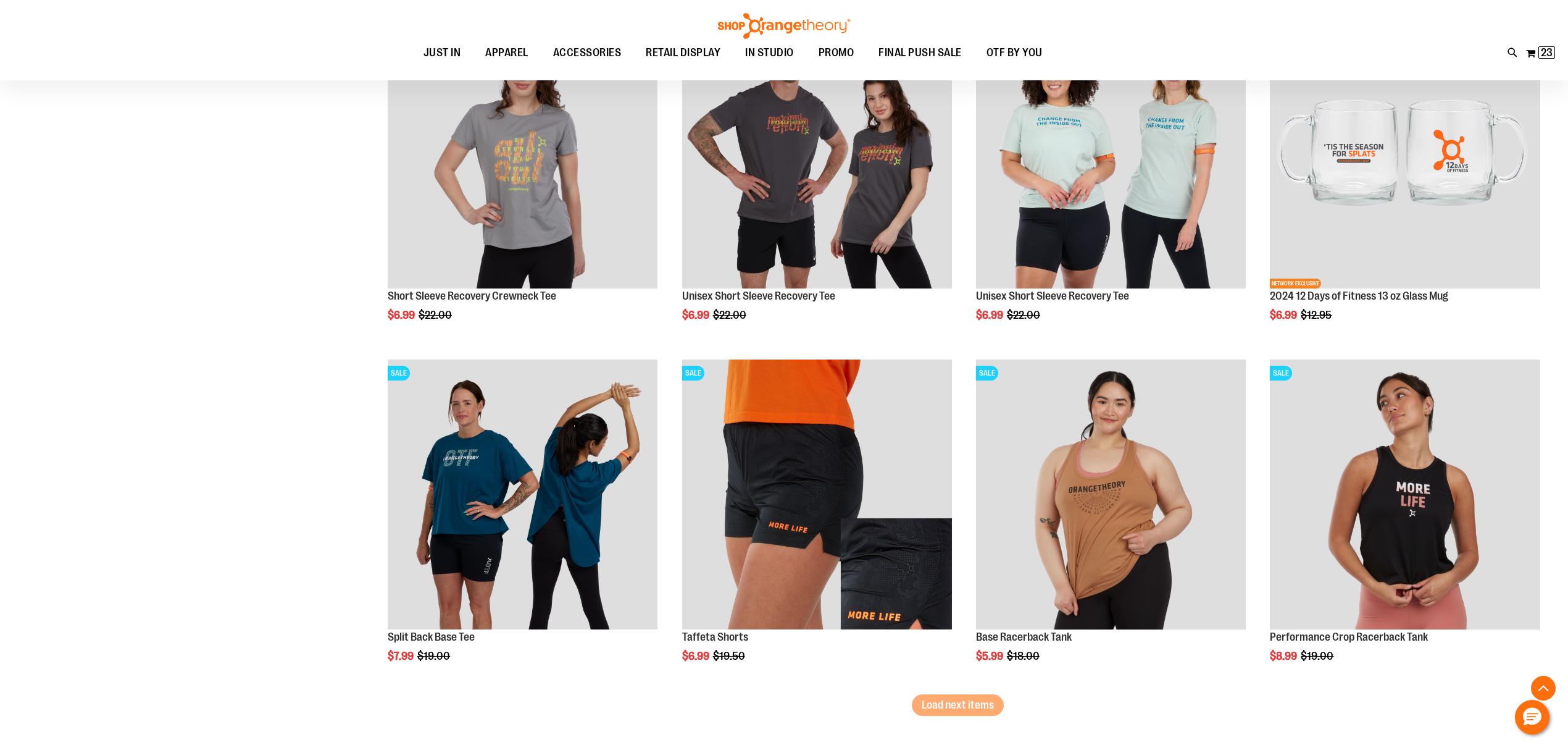
scroll to position [5752, 0]
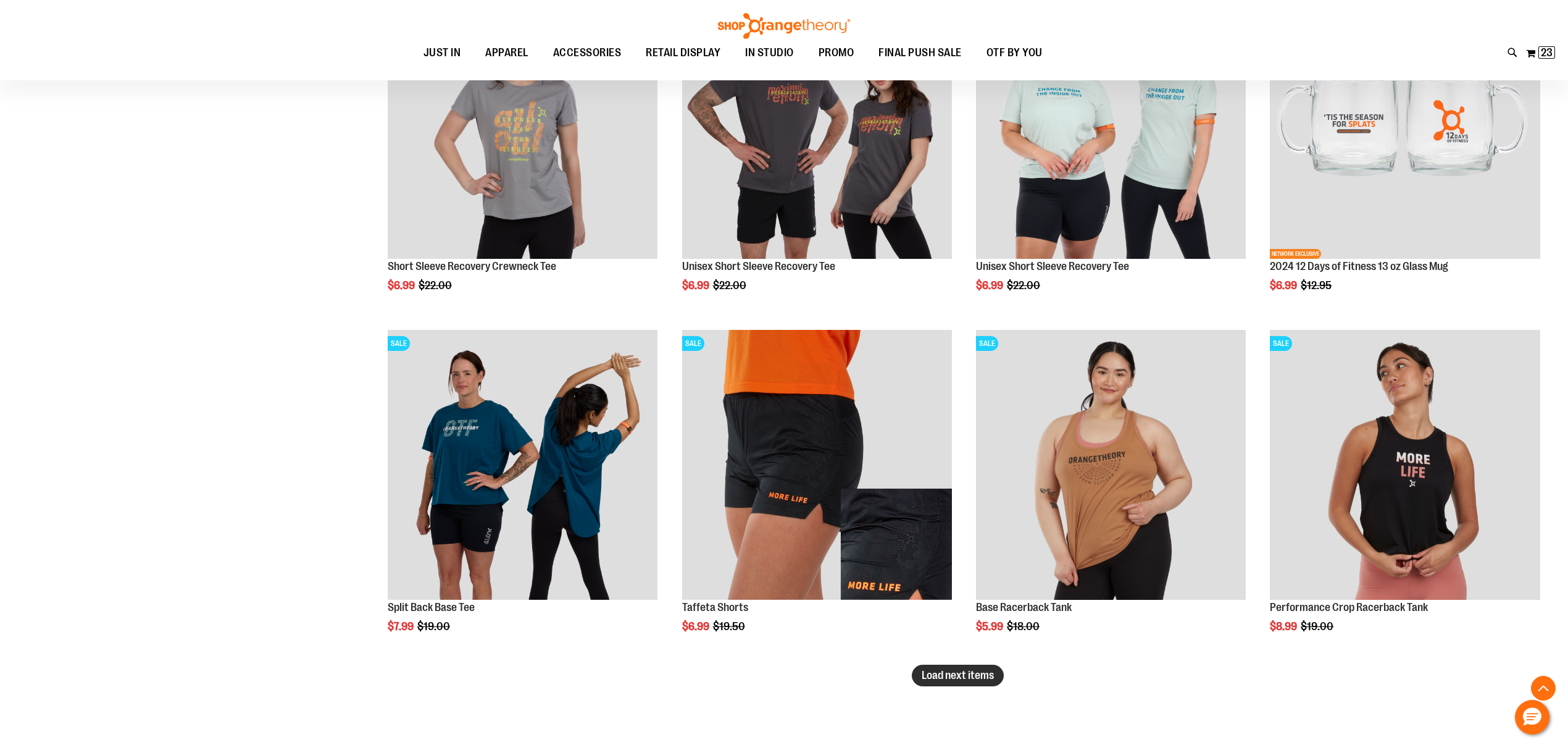
click at [990, 680] on span "Load next items" at bounding box center [958, 675] width 72 height 12
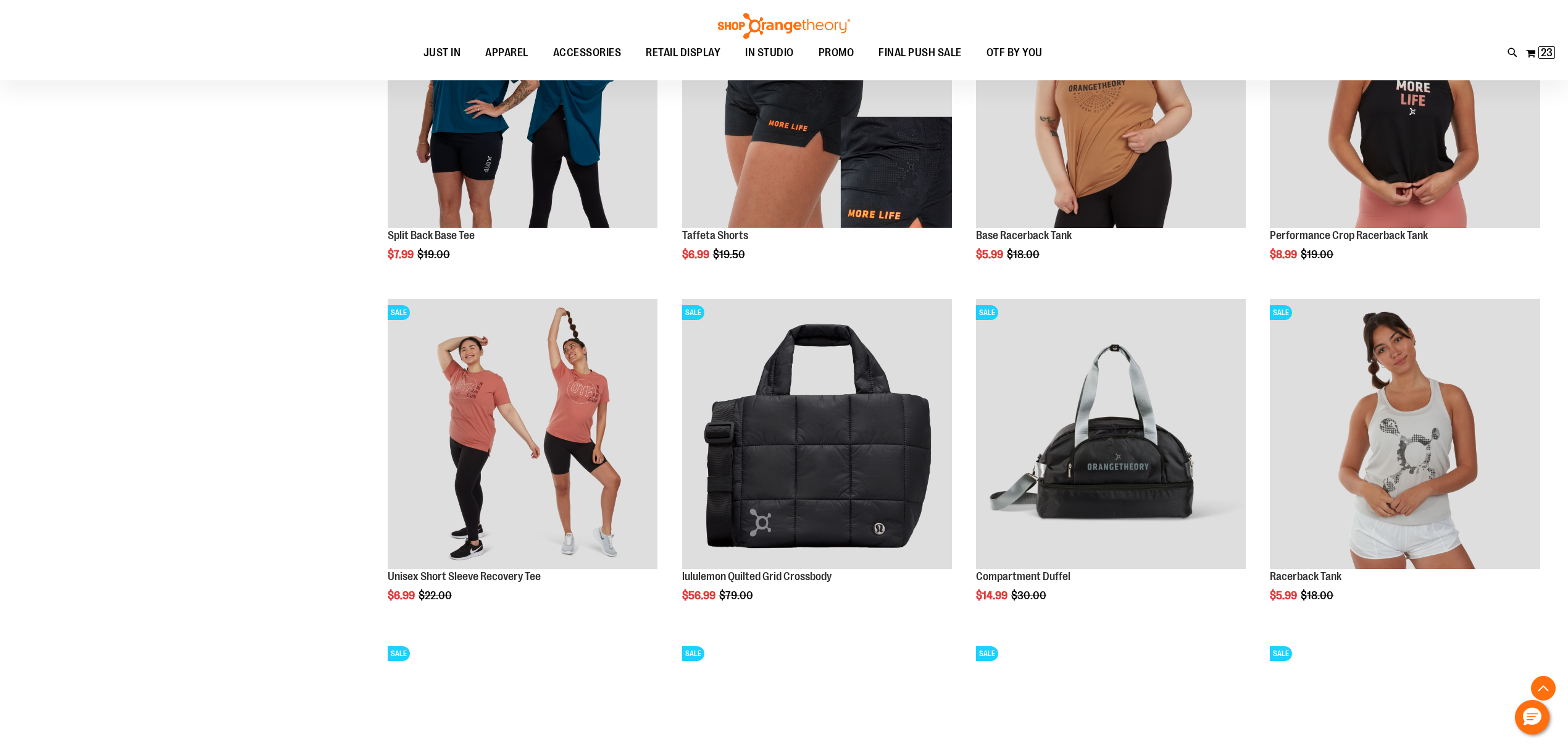
scroll to position [6164, 0]
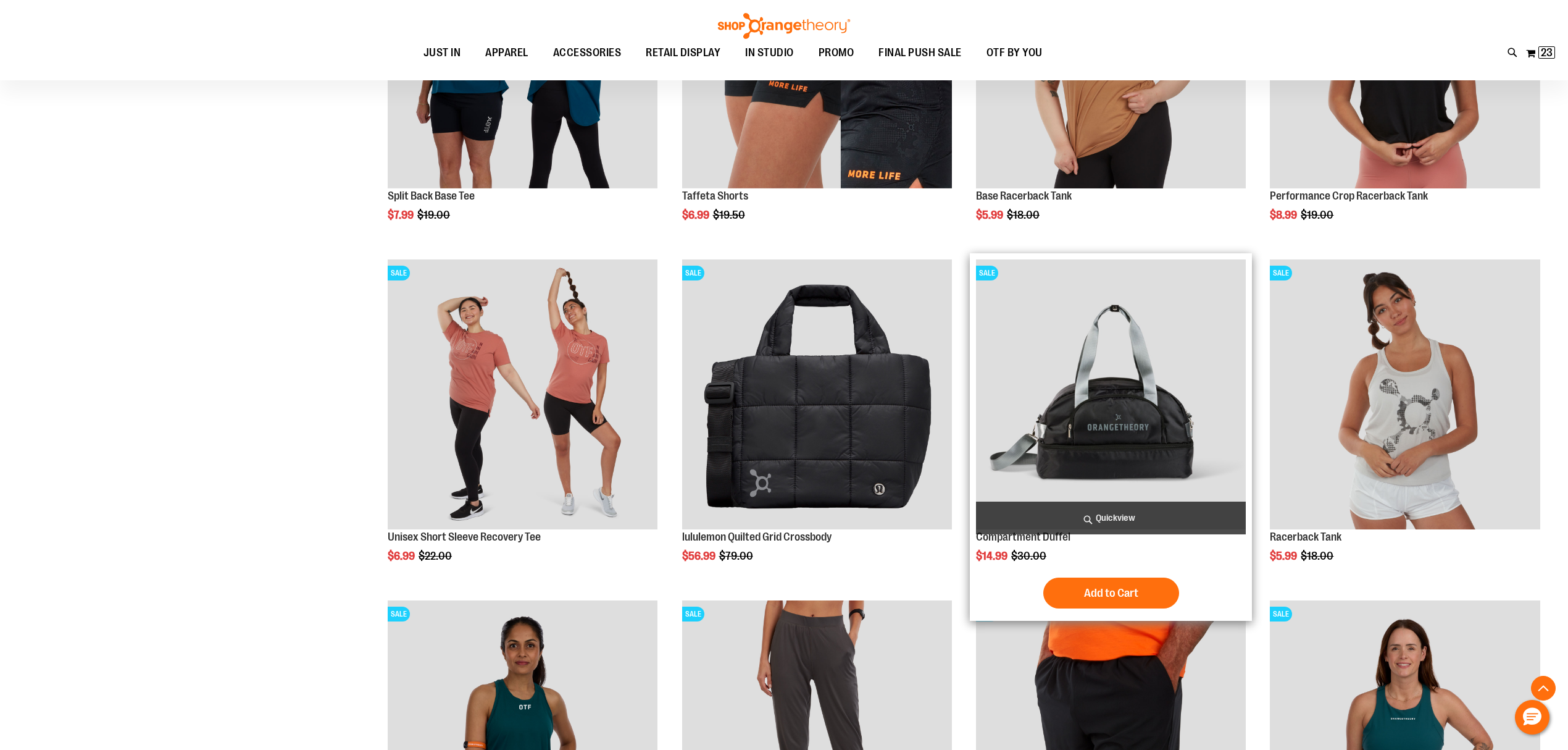
click at [1123, 436] on img "product" at bounding box center [1111, 394] width 270 height 270
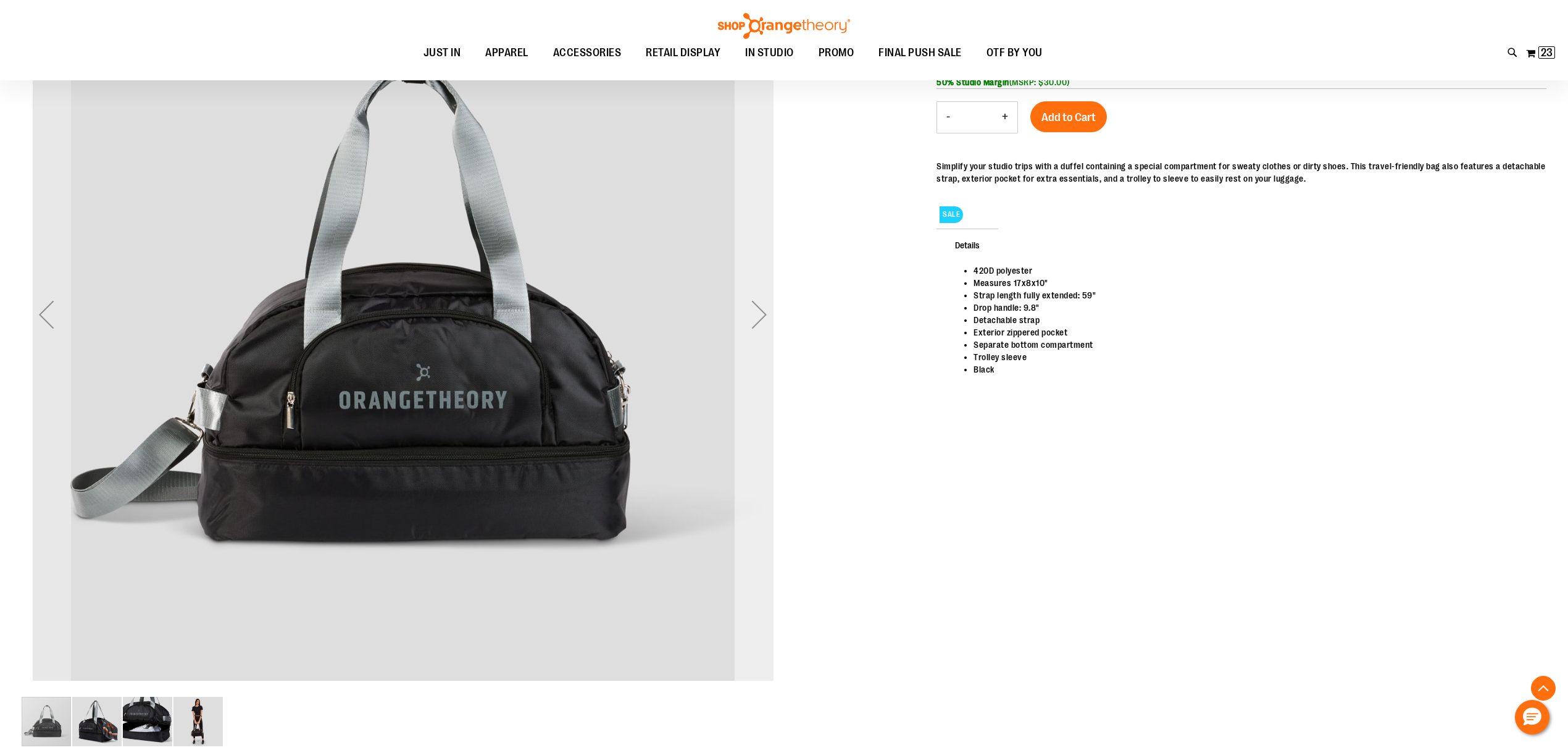
scroll to position [246, 0]
type input "**********"
click at [762, 324] on div "Next" at bounding box center [759, 316] width 49 height 49
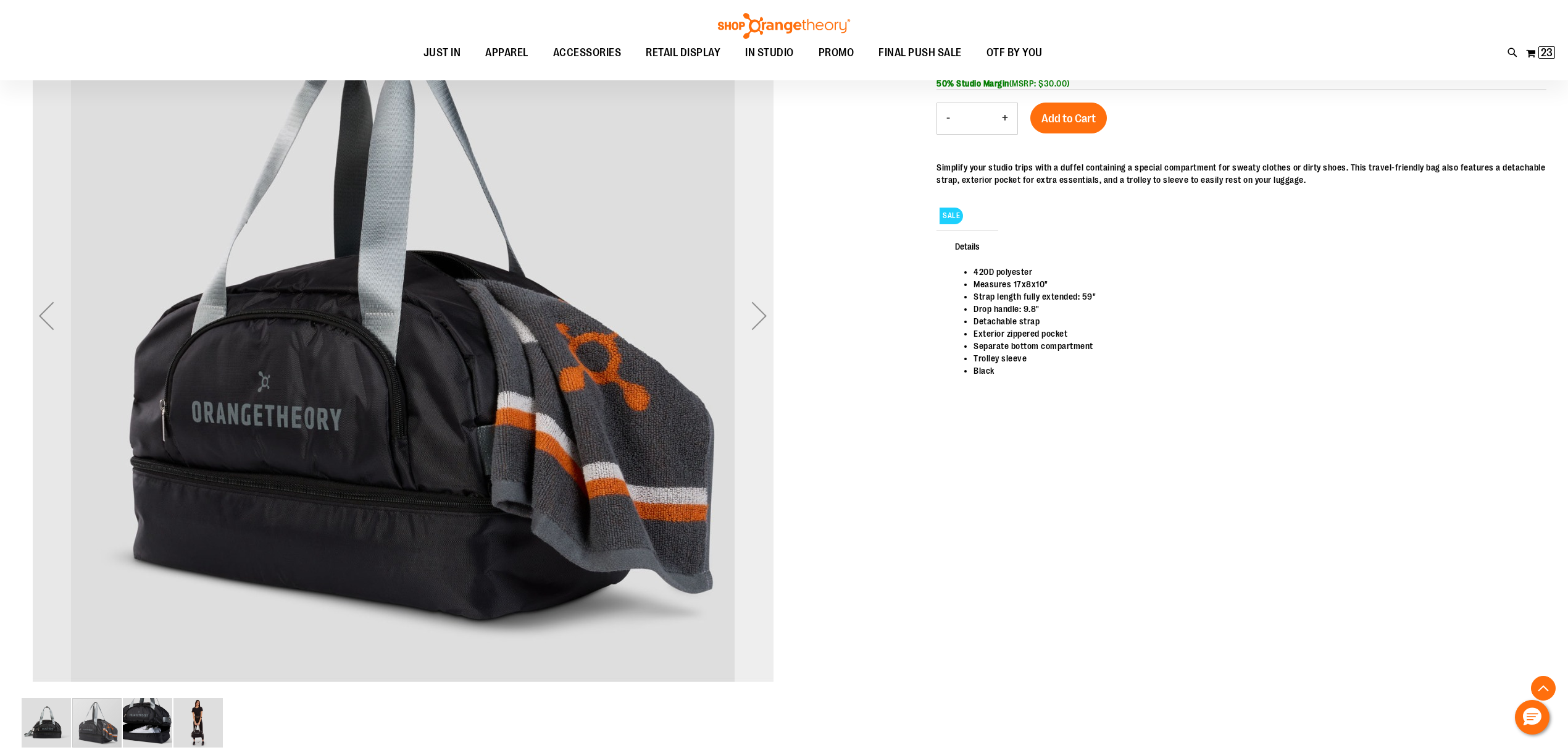
click at [762, 324] on div "Next" at bounding box center [759, 316] width 49 height 49
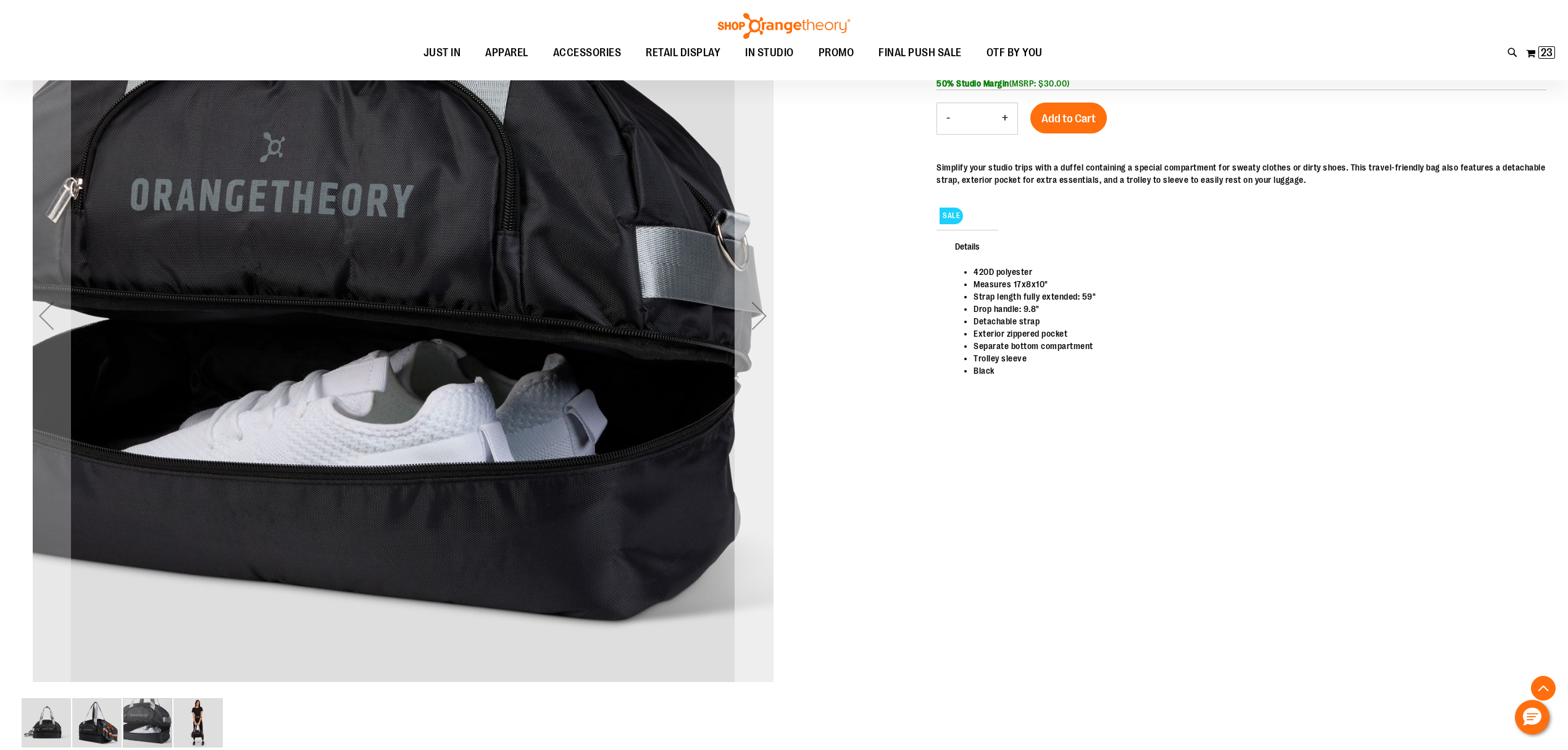
click at [762, 324] on div "Next" at bounding box center [759, 316] width 49 height 49
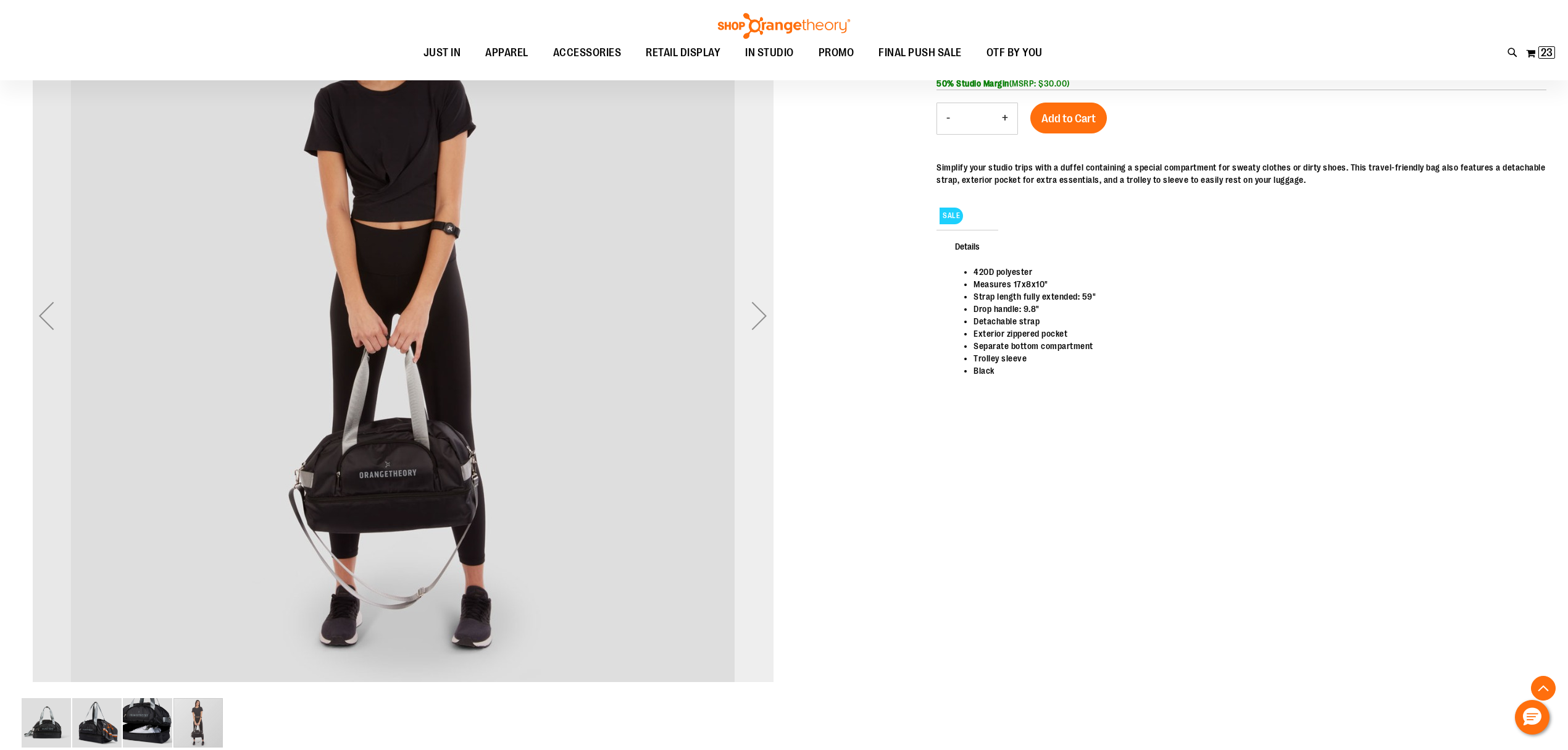
click at [762, 324] on div "Next" at bounding box center [759, 316] width 49 height 49
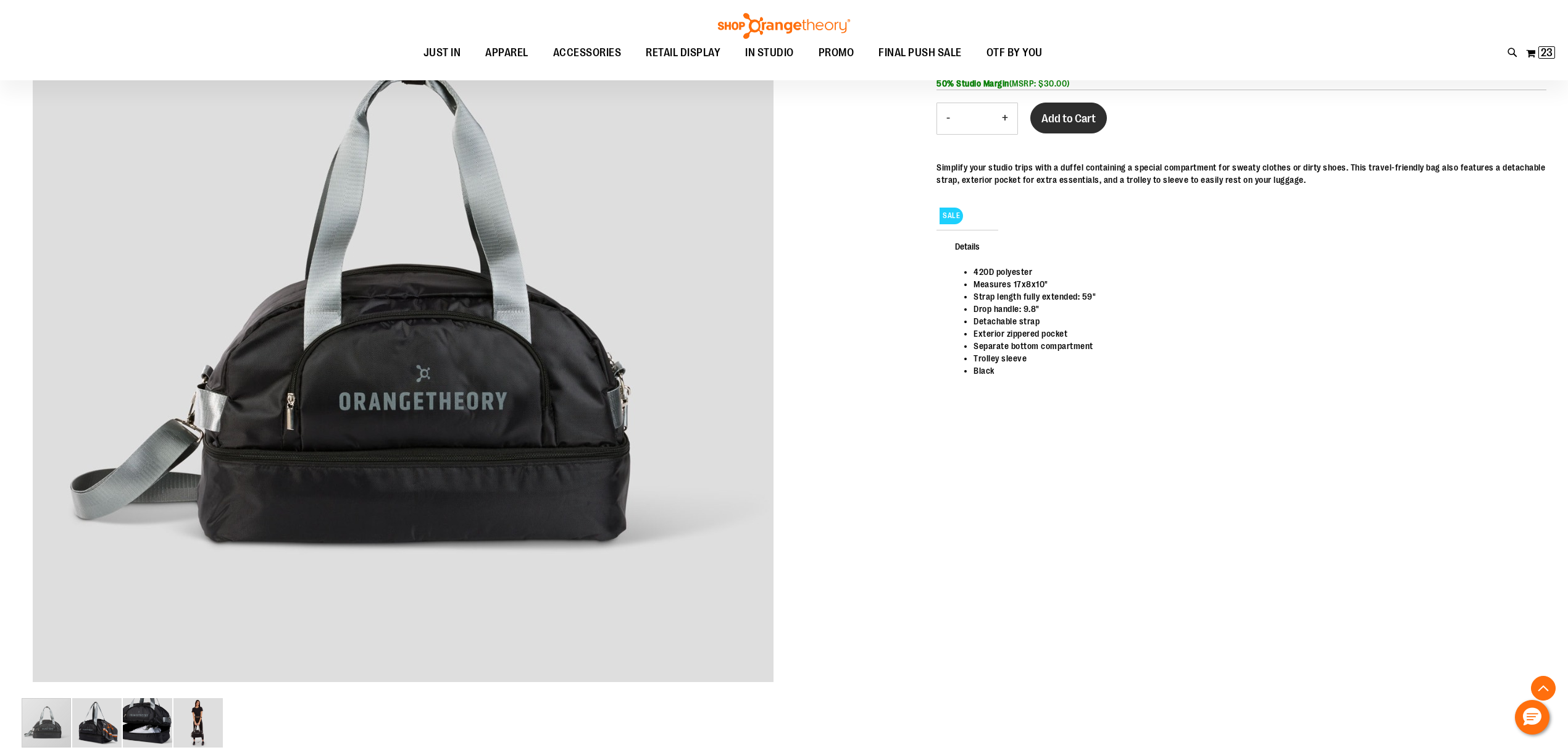
click at [1080, 122] on span "Add to Cart" at bounding box center [1068, 119] width 54 height 14
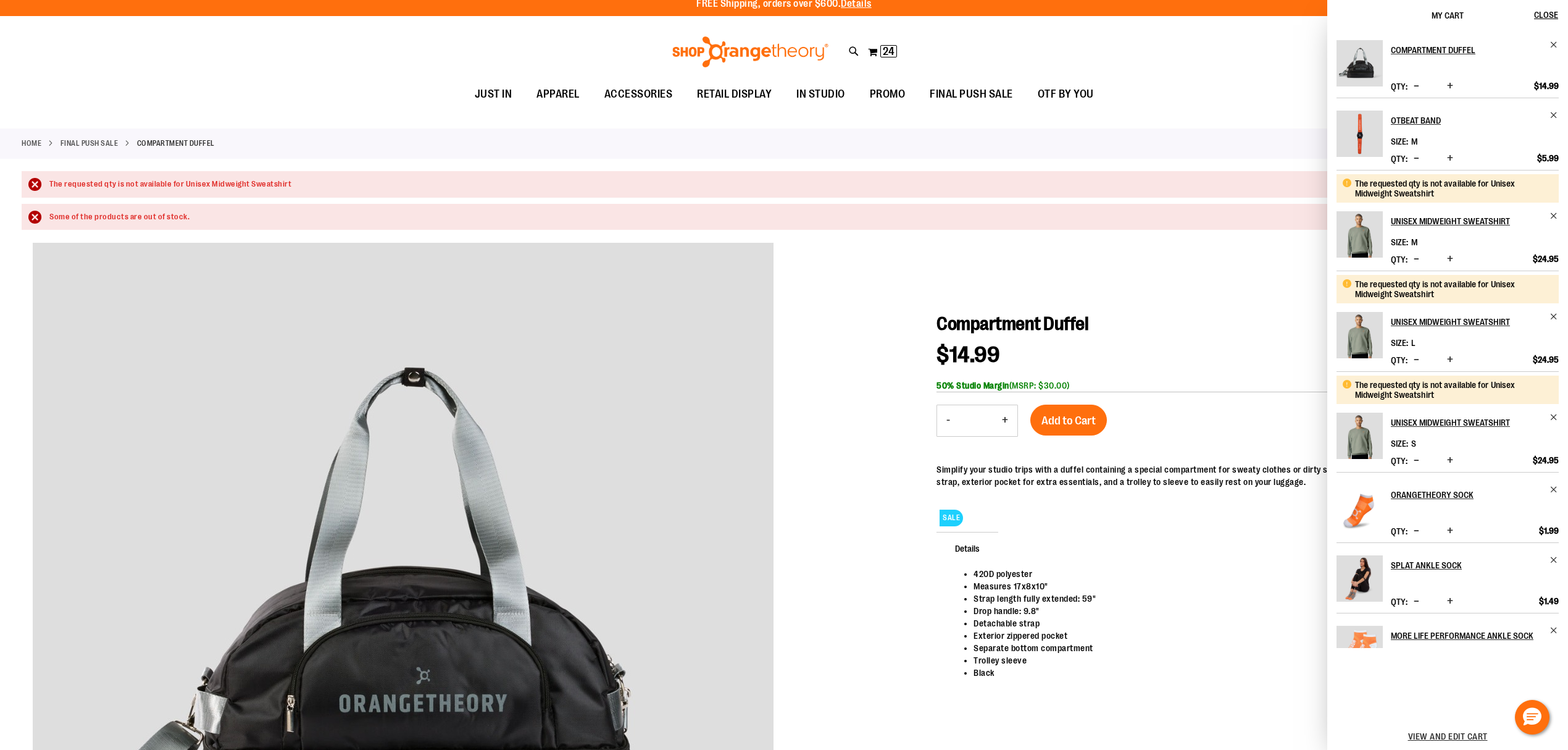
scroll to position [0, 0]
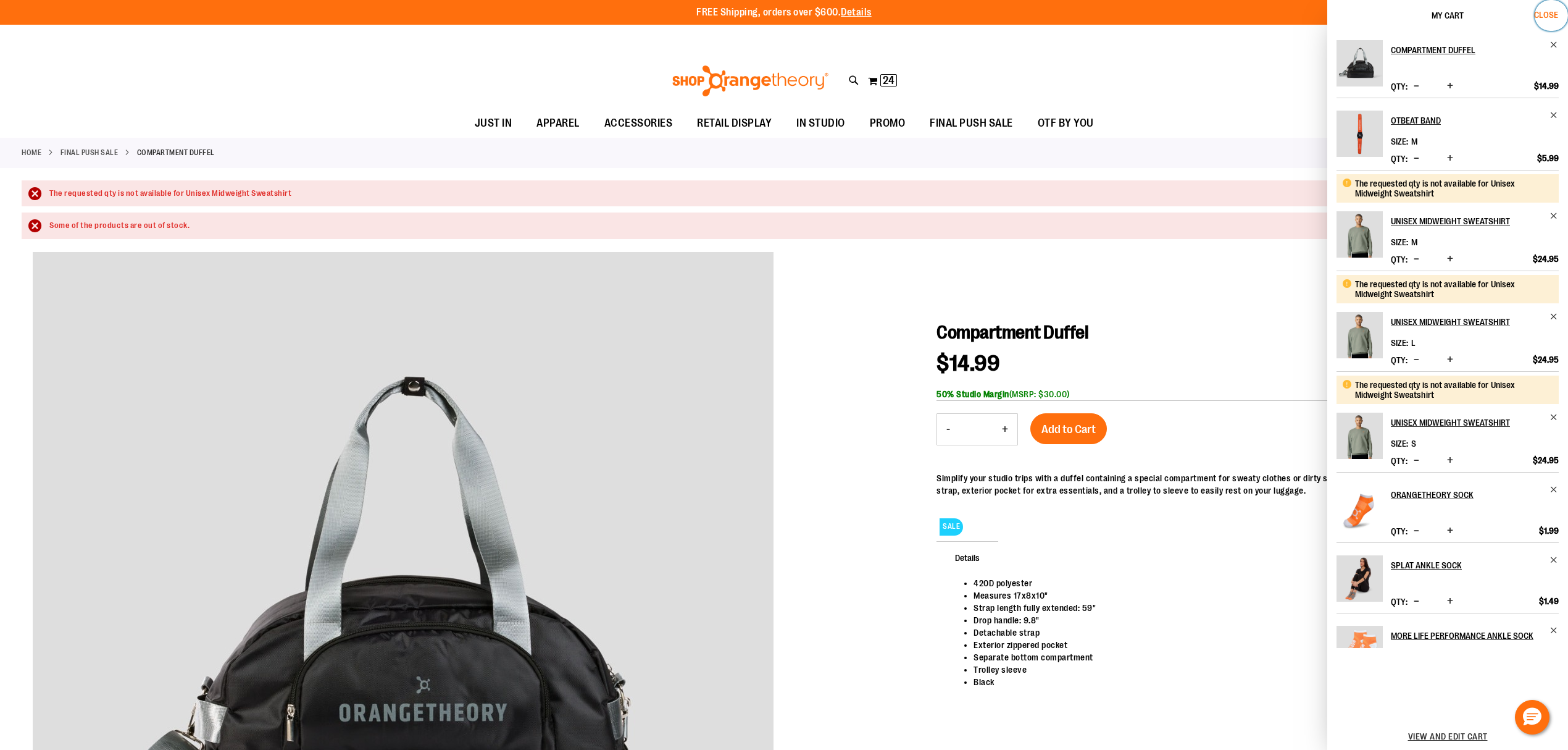
click at [1544, 10] on span "Close" at bounding box center [1546, 15] width 24 height 10
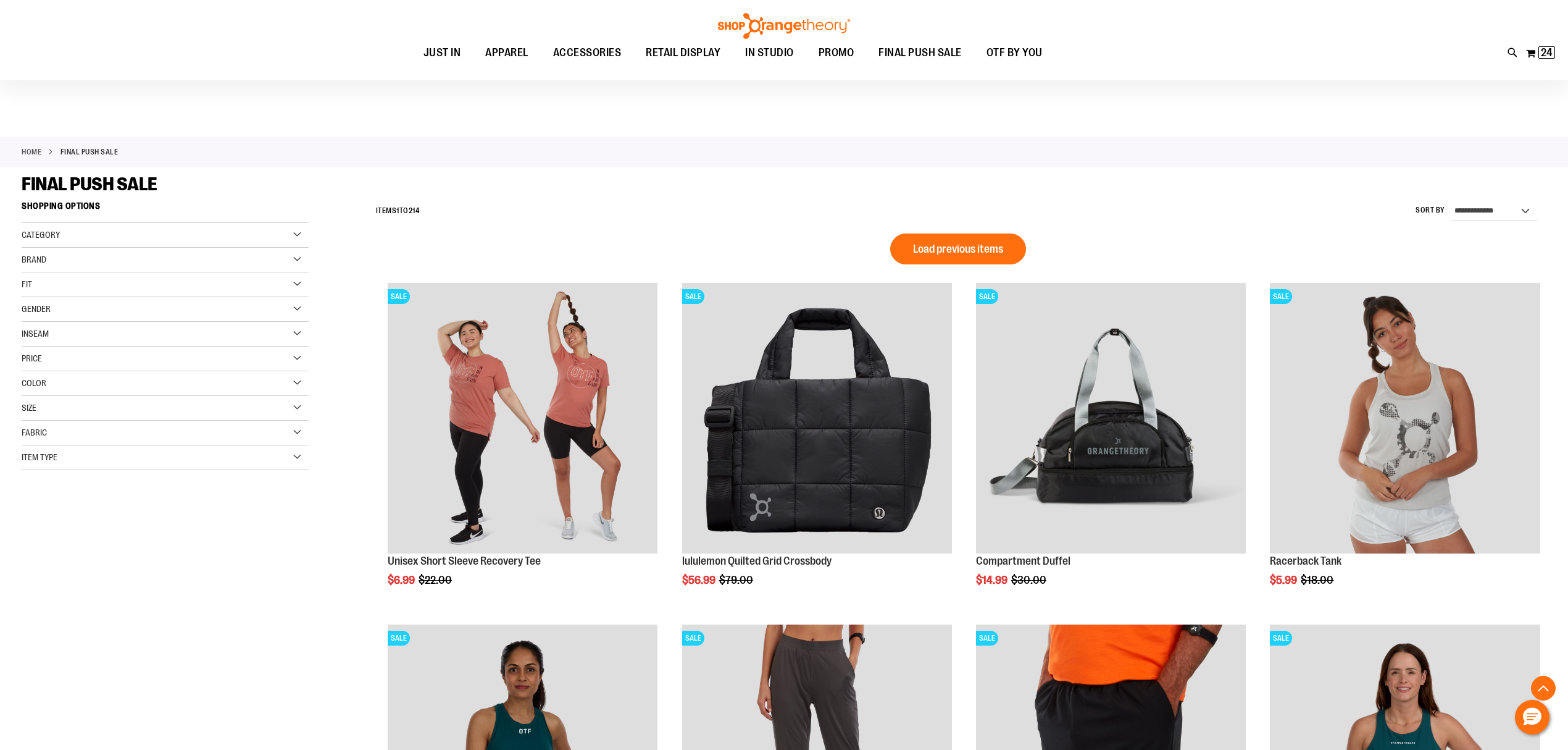
scroll to position [849, 0]
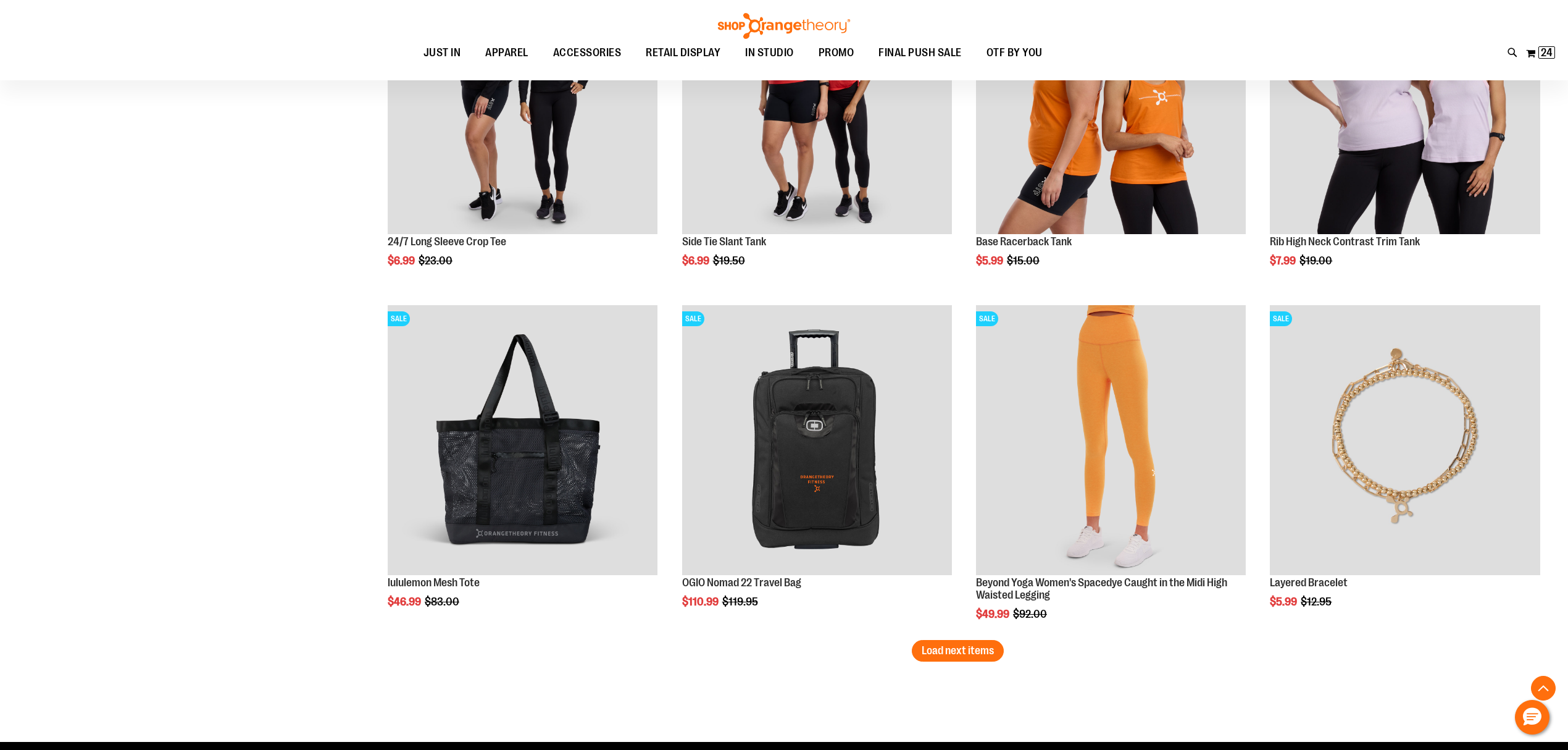
scroll to position [2917, 0]
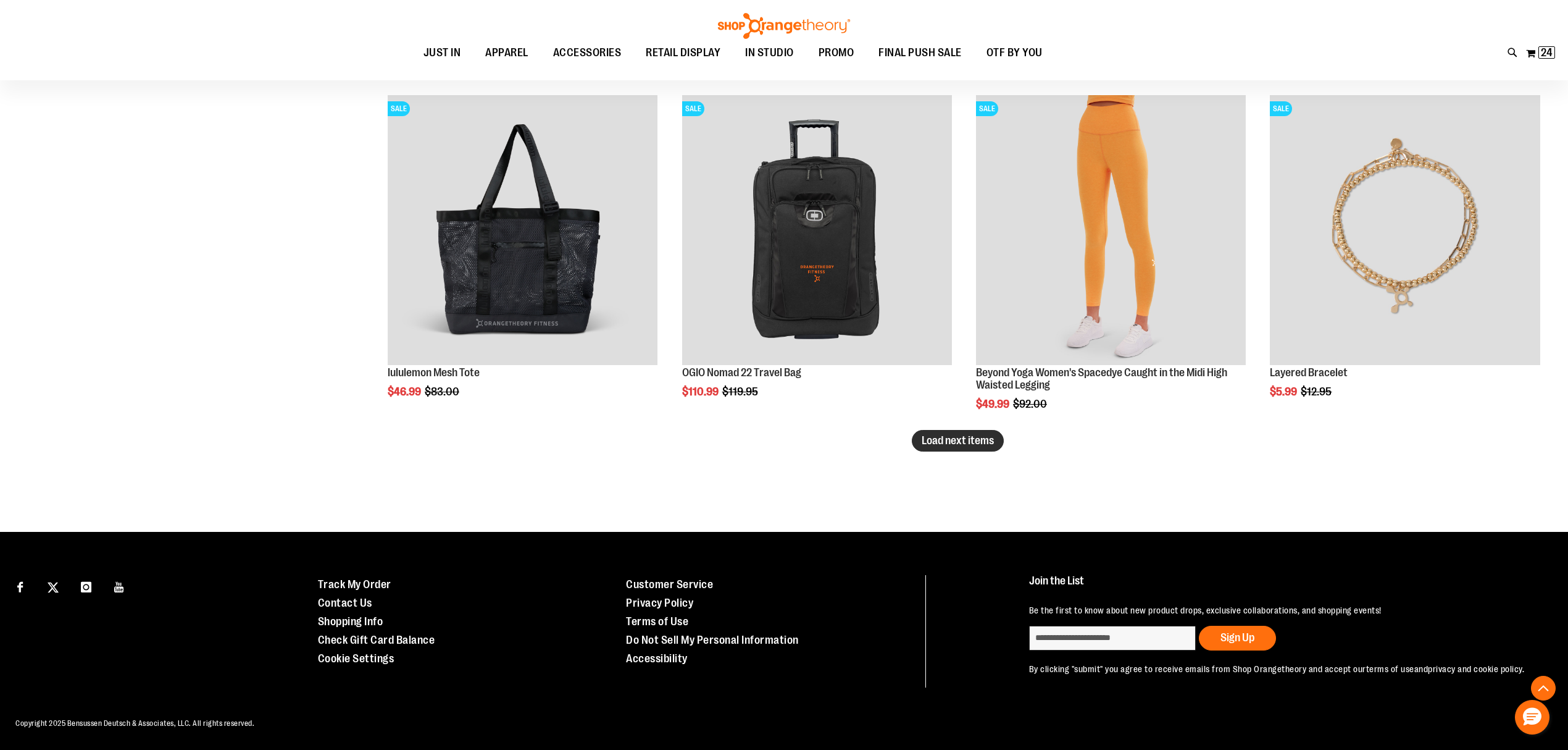
type input "**********"
click at [995, 450] on button "Load next items" at bounding box center [958, 441] width 92 height 22
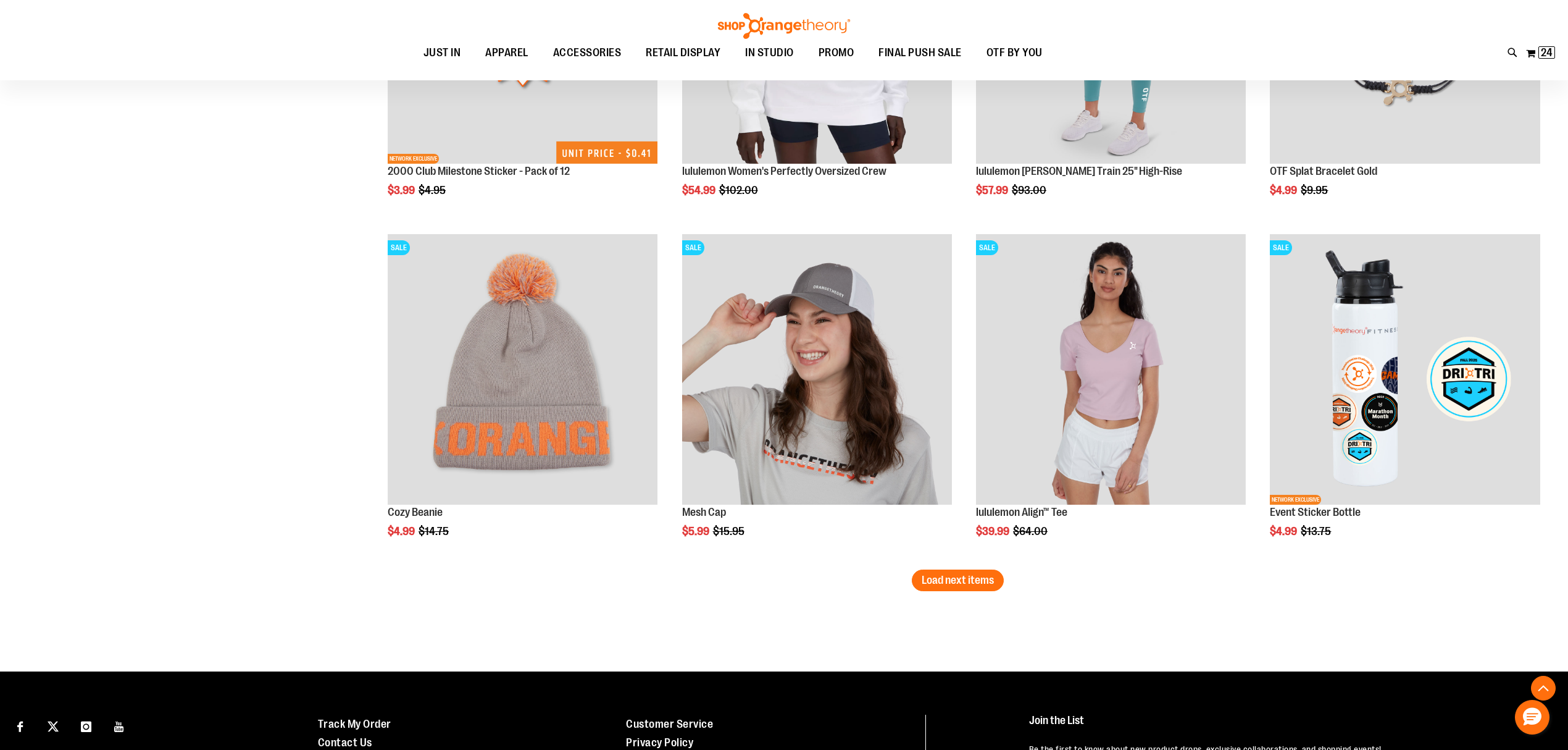
scroll to position [3823, 0]
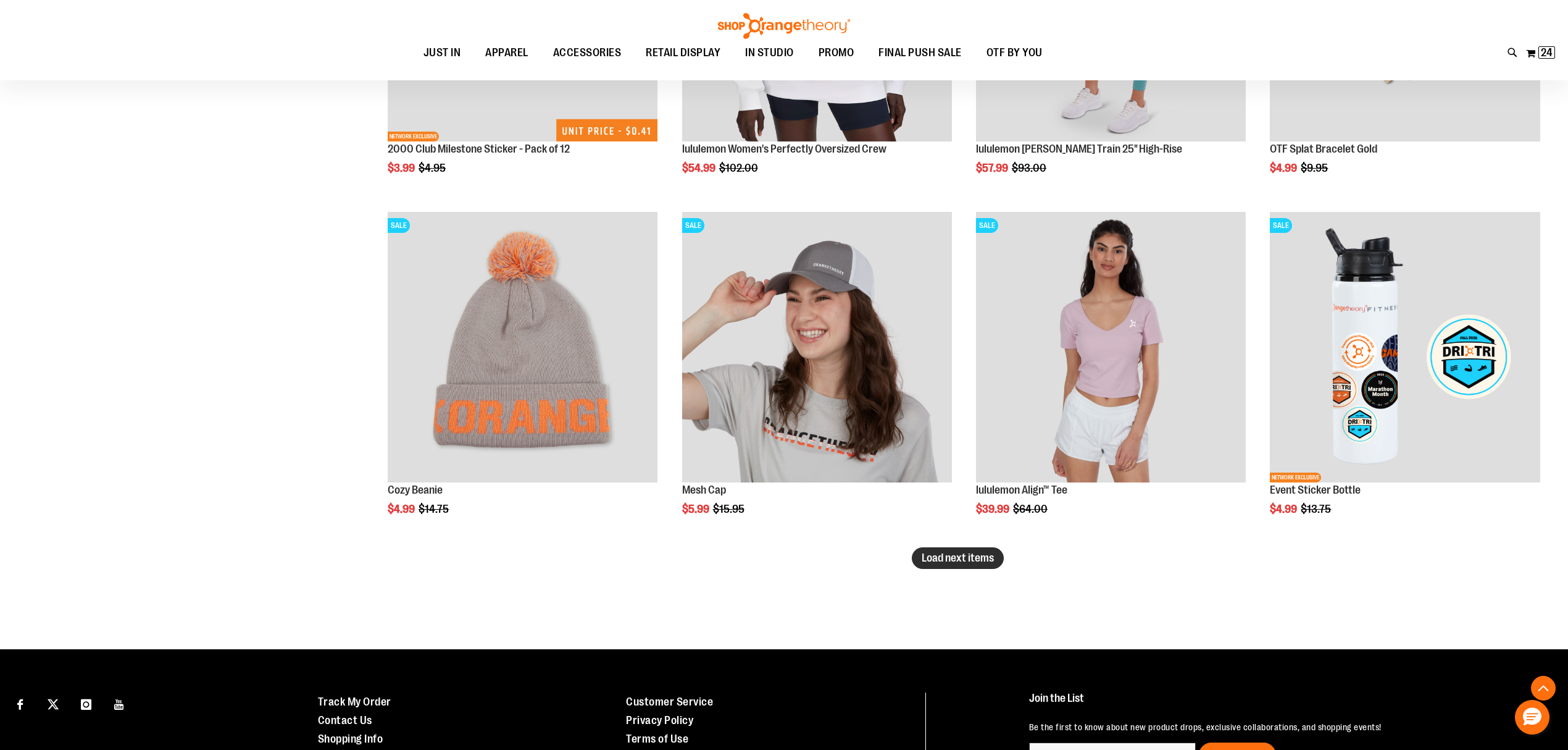
click at [984, 554] on span "Load next items" at bounding box center [958, 558] width 72 height 12
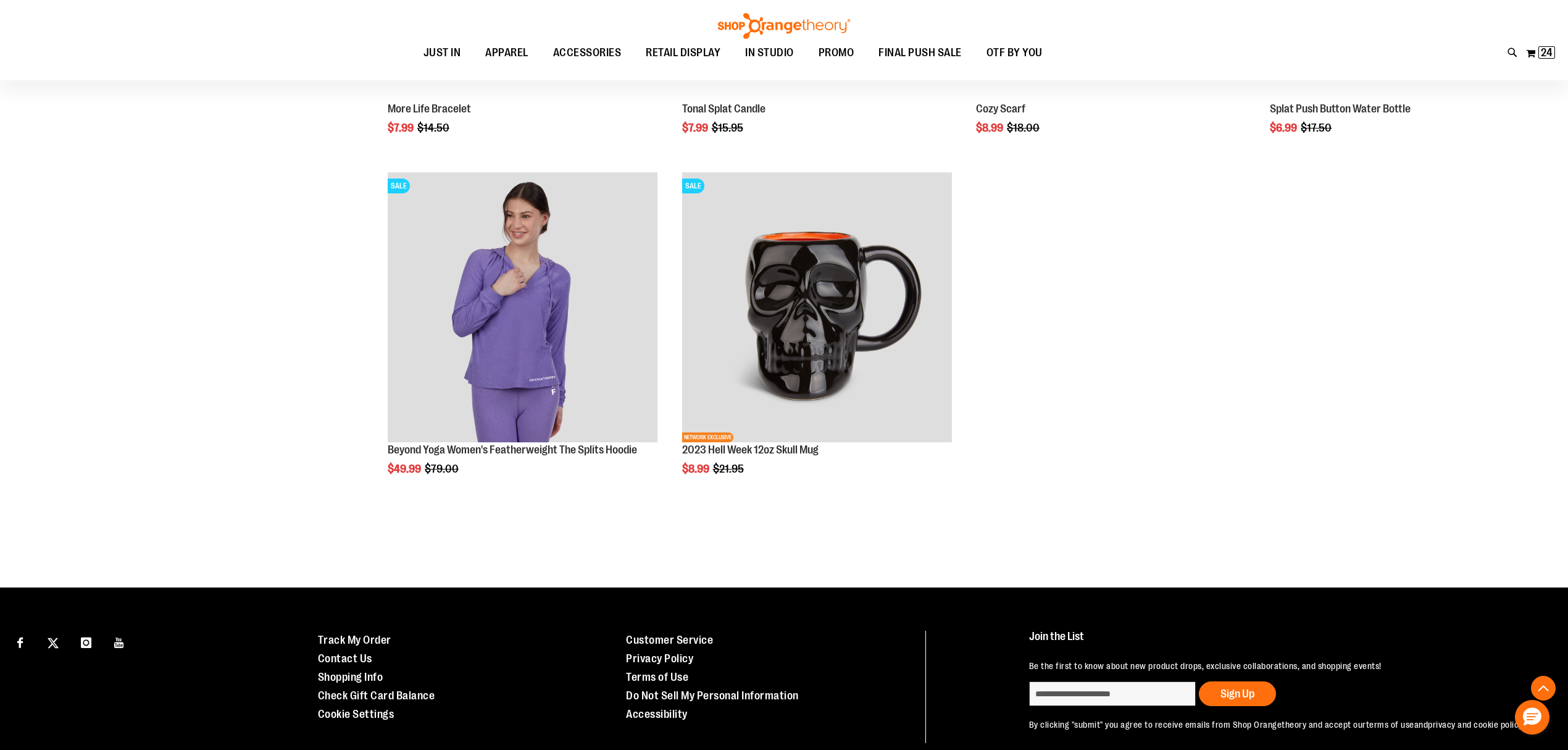
scroll to position [4859, 0]
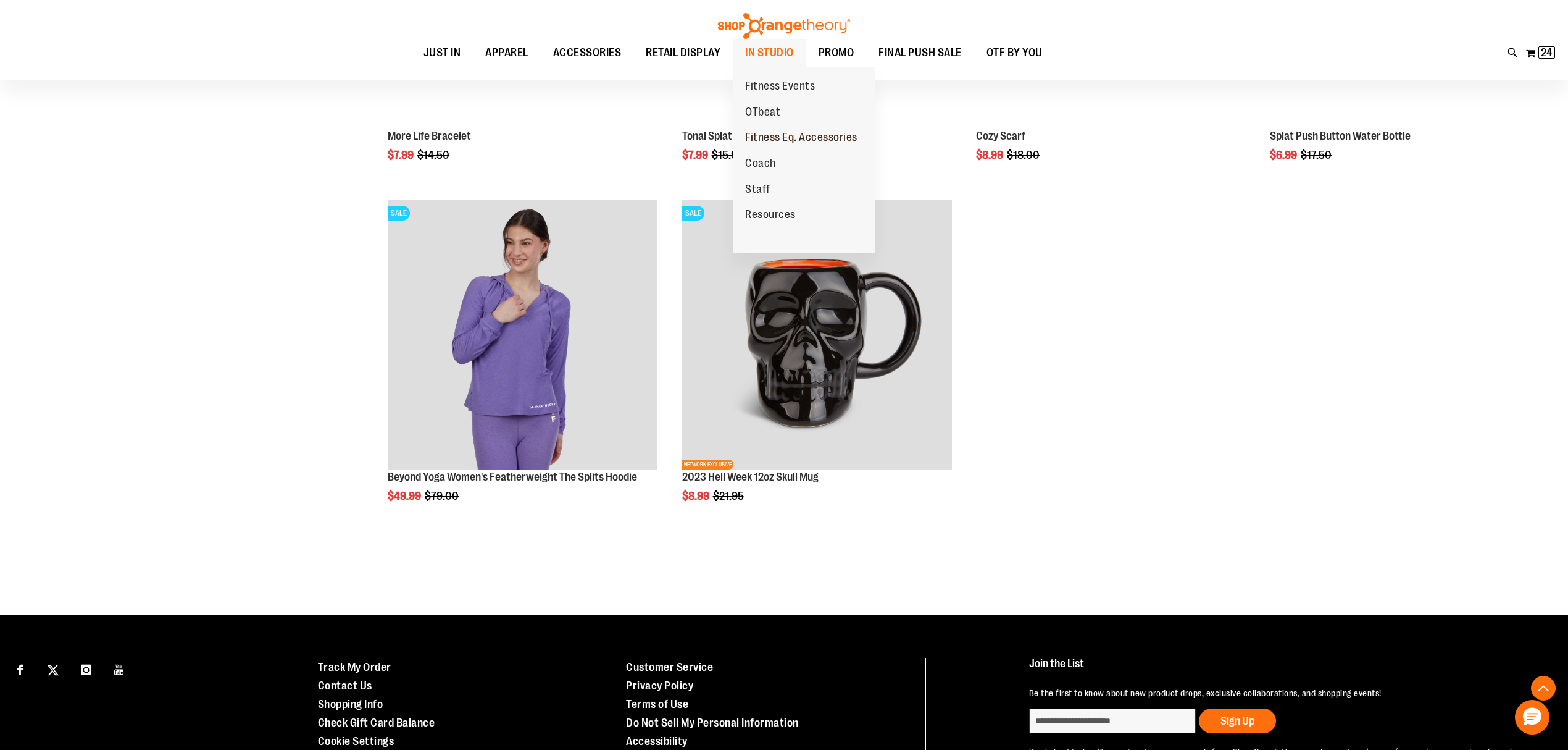
click at [782, 141] on span "Fitness Eq. Accessories" at bounding box center [801, 139] width 112 height 16
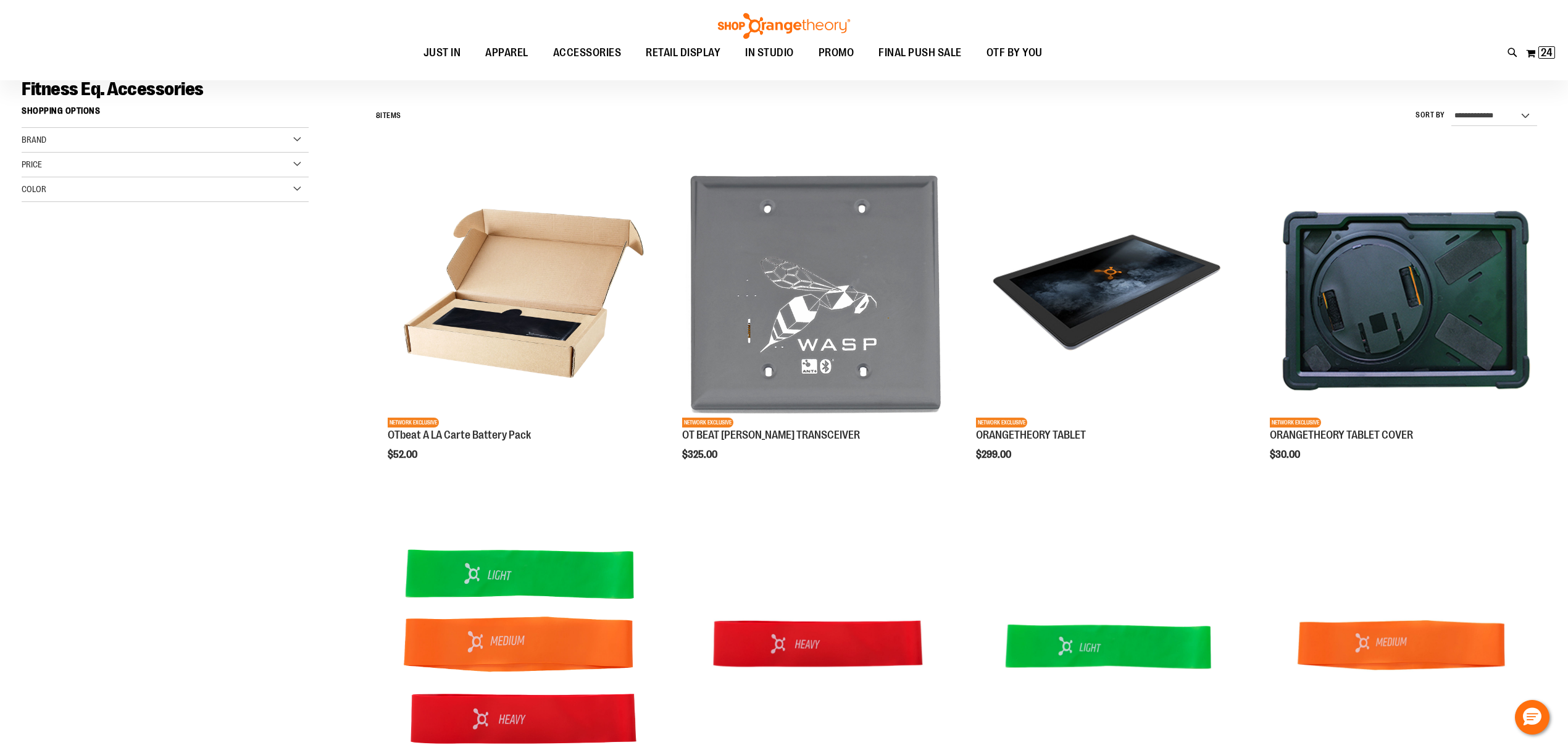
scroll to position [247, 0]
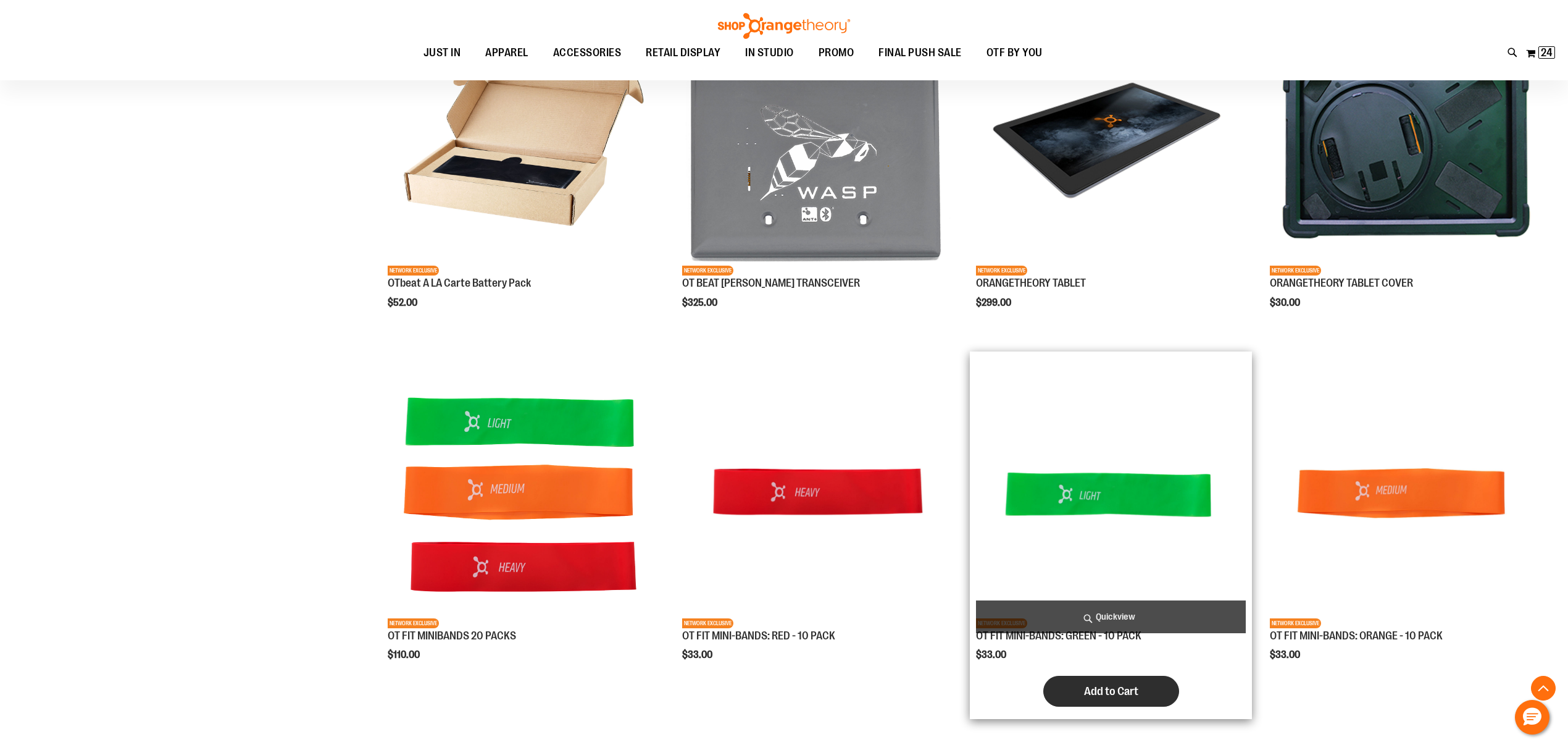
type input "**********"
click at [1101, 686] on span "Add to Cart" at bounding box center [1111, 691] width 54 height 14
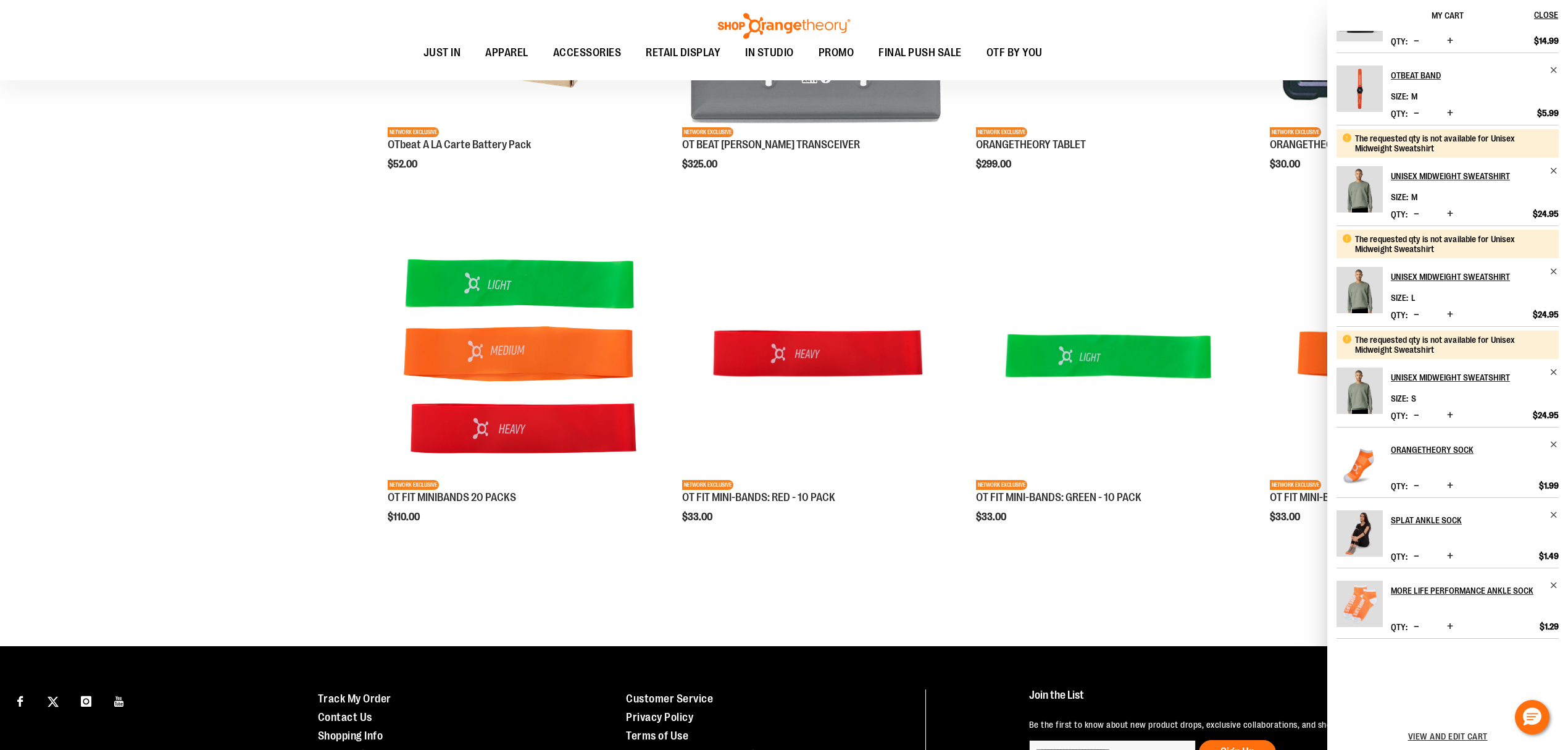
scroll to position [564, 0]
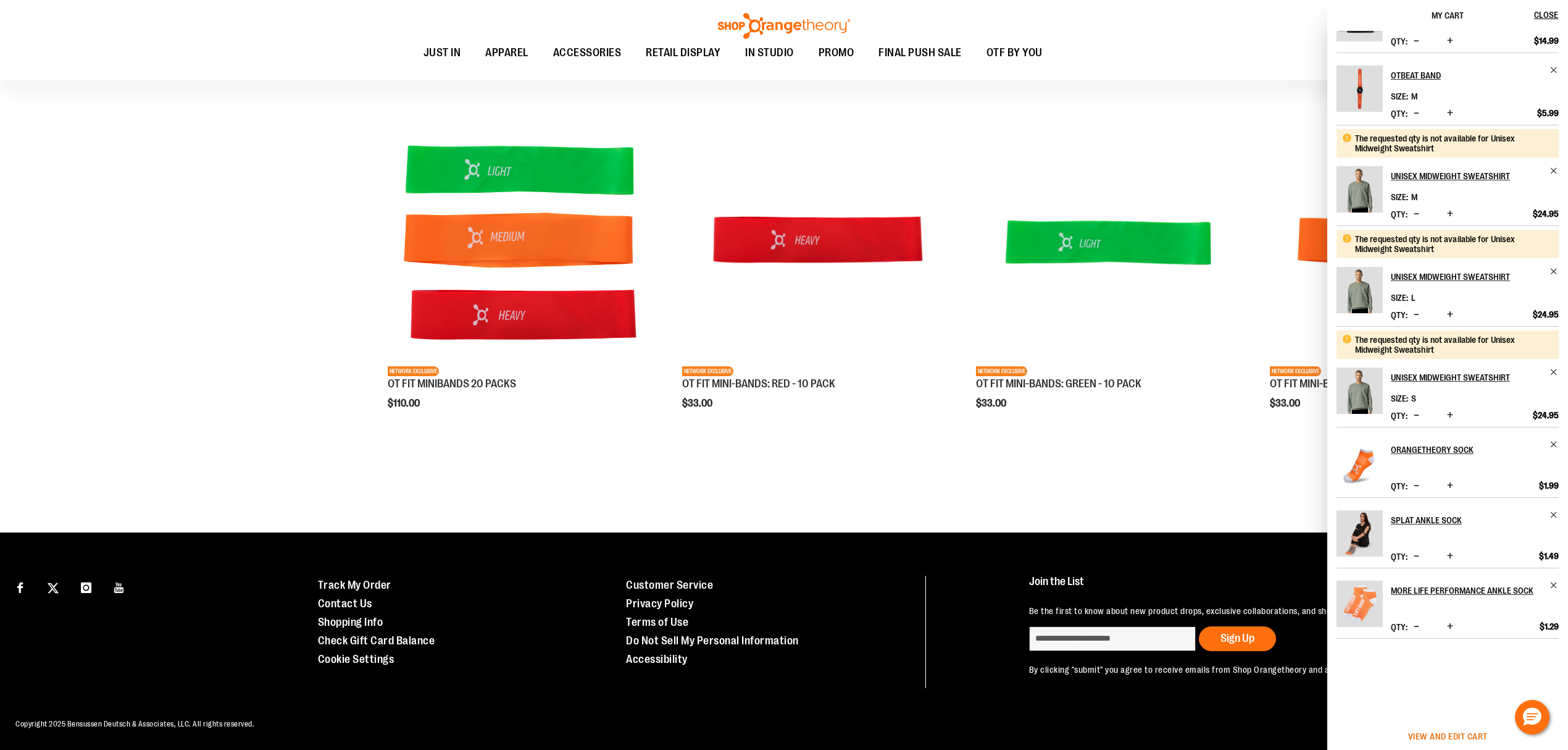
click at [1447, 732] on span "View and edit cart" at bounding box center [1447, 736] width 79 height 10
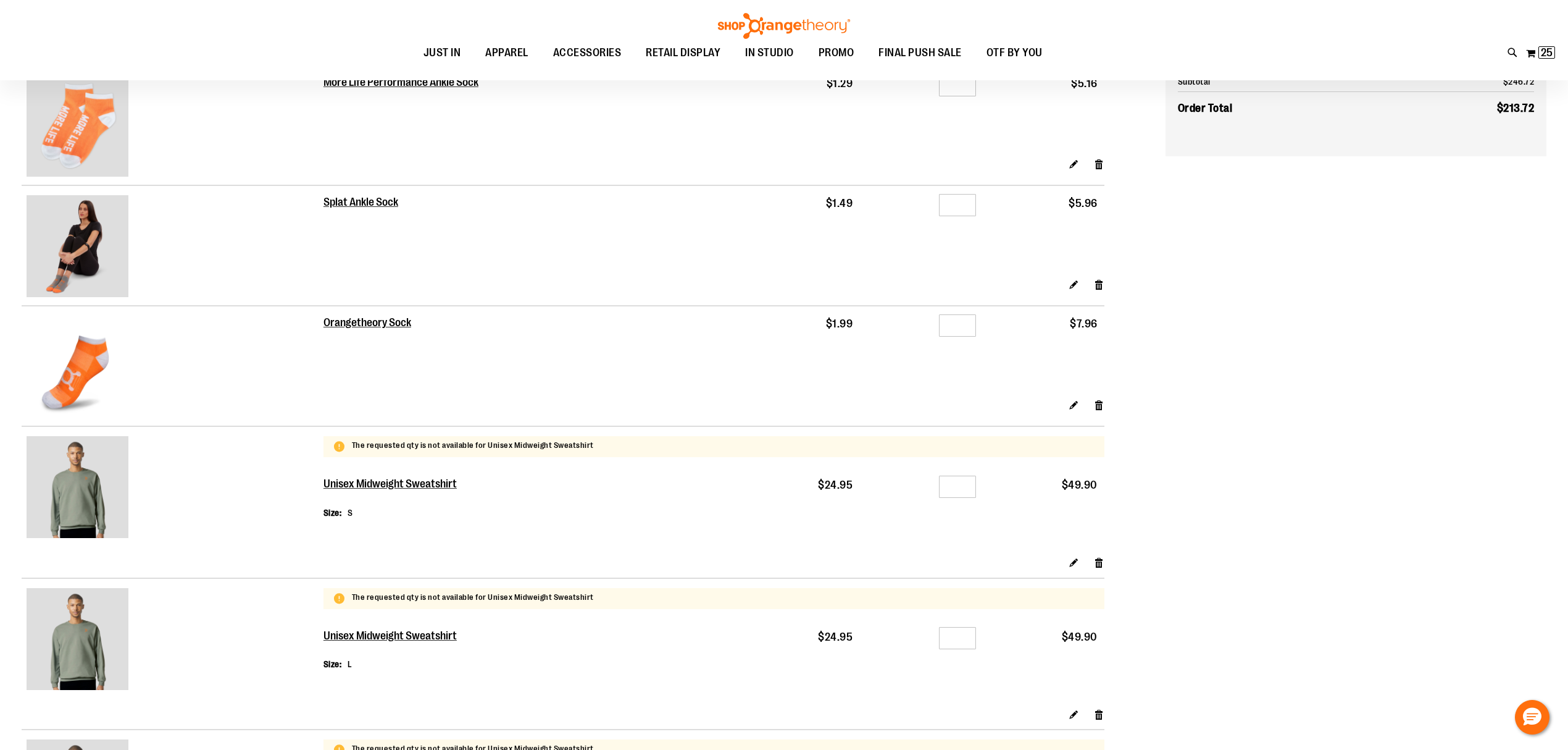
scroll to position [247, 0]
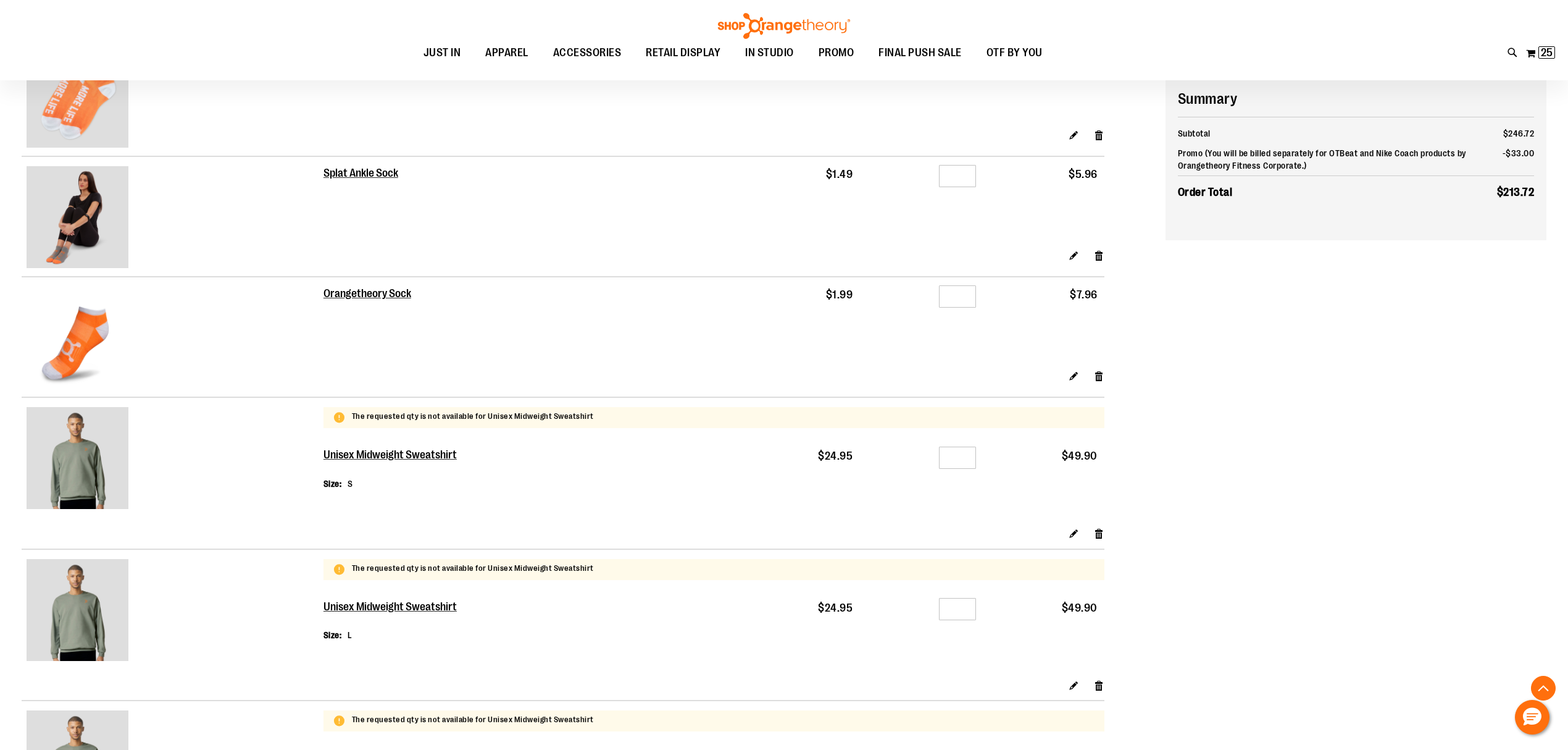
type input "**********"
click at [969, 454] on input "*" at bounding box center [957, 458] width 37 height 22
type input "*"
click at [907, 506] on td "Qty *" at bounding box center [921, 482] width 123 height 89
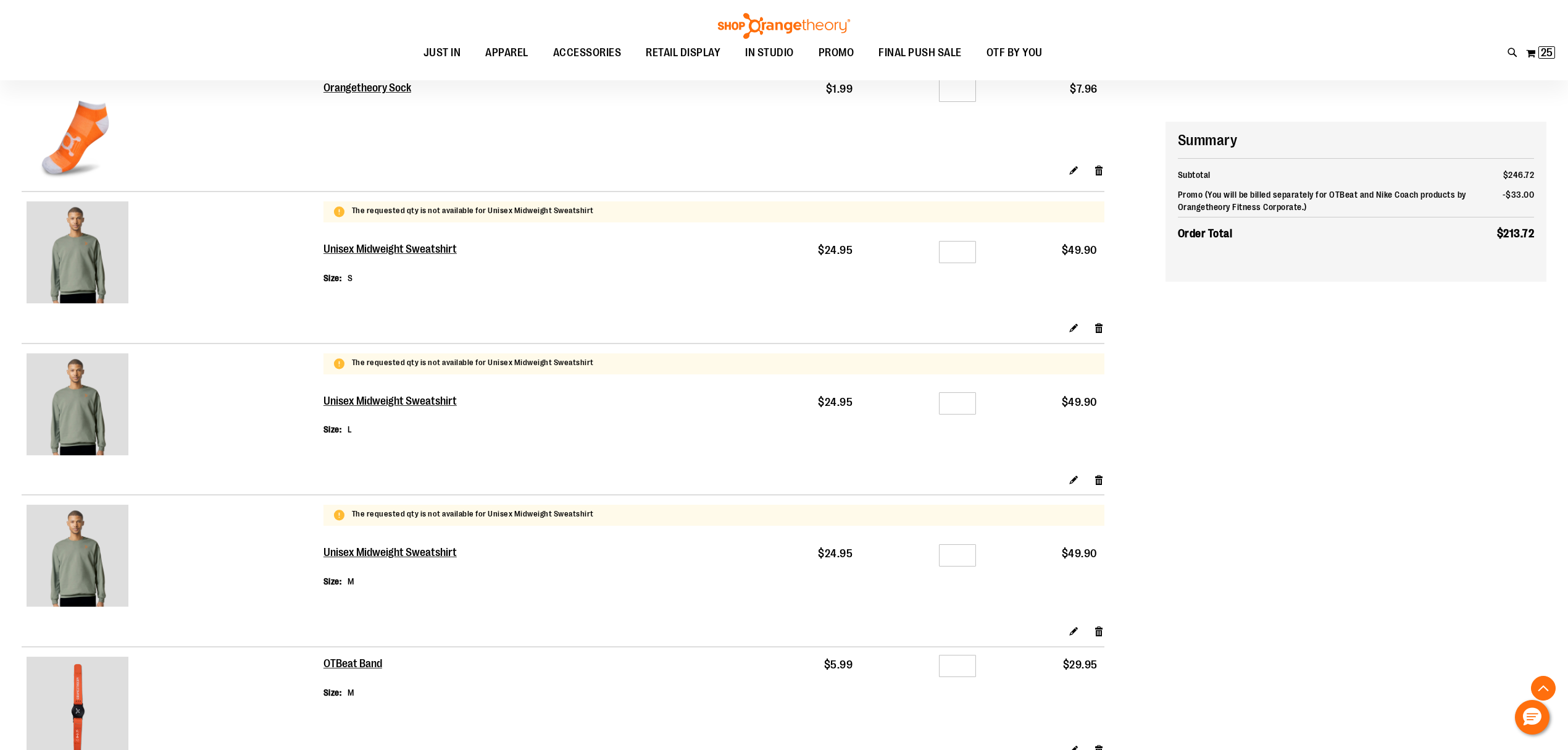
scroll to position [494, 0]
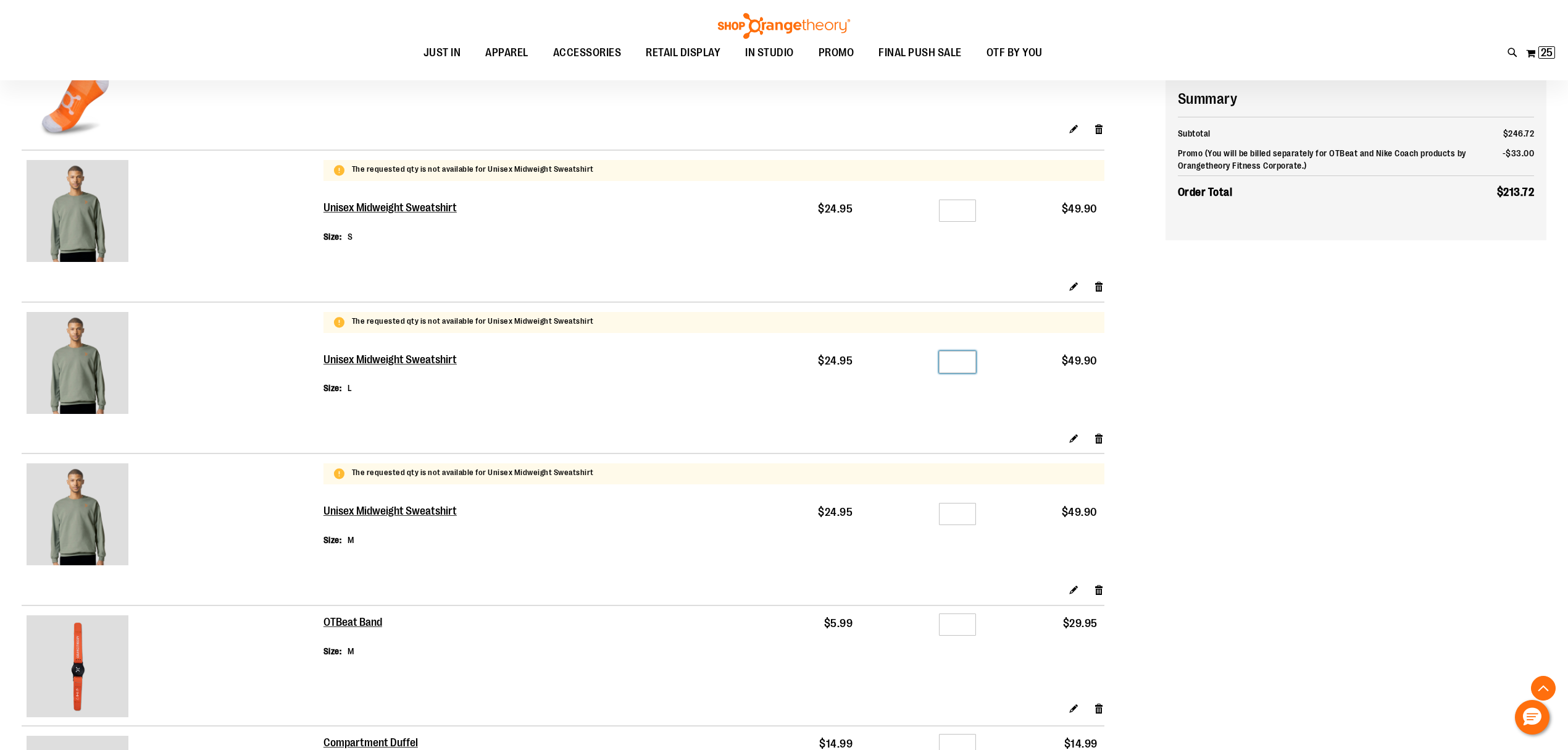
drag, startPoint x: 971, startPoint y: 364, endPoint x: 925, endPoint y: 362, distance: 46.0
click at [925, 362] on div "Qty *" at bounding box center [921, 364] width 109 height 19
type input "*"
drag, startPoint x: 963, startPoint y: 514, endPoint x: 877, endPoint y: 514, distance: 86.0
click at [877, 514] on div "Qty *" at bounding box center [921, 516] width 109 height 19
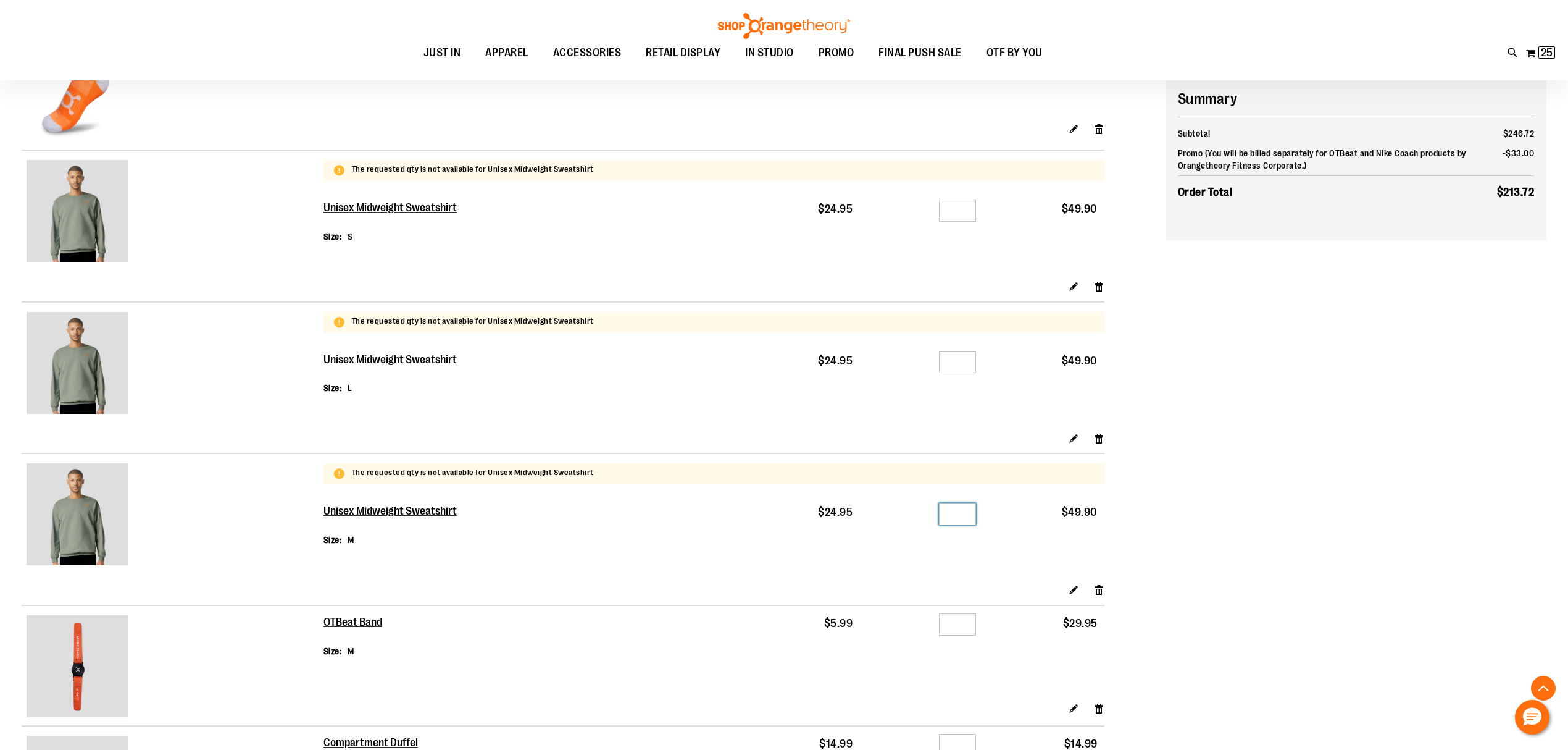
type input "*"
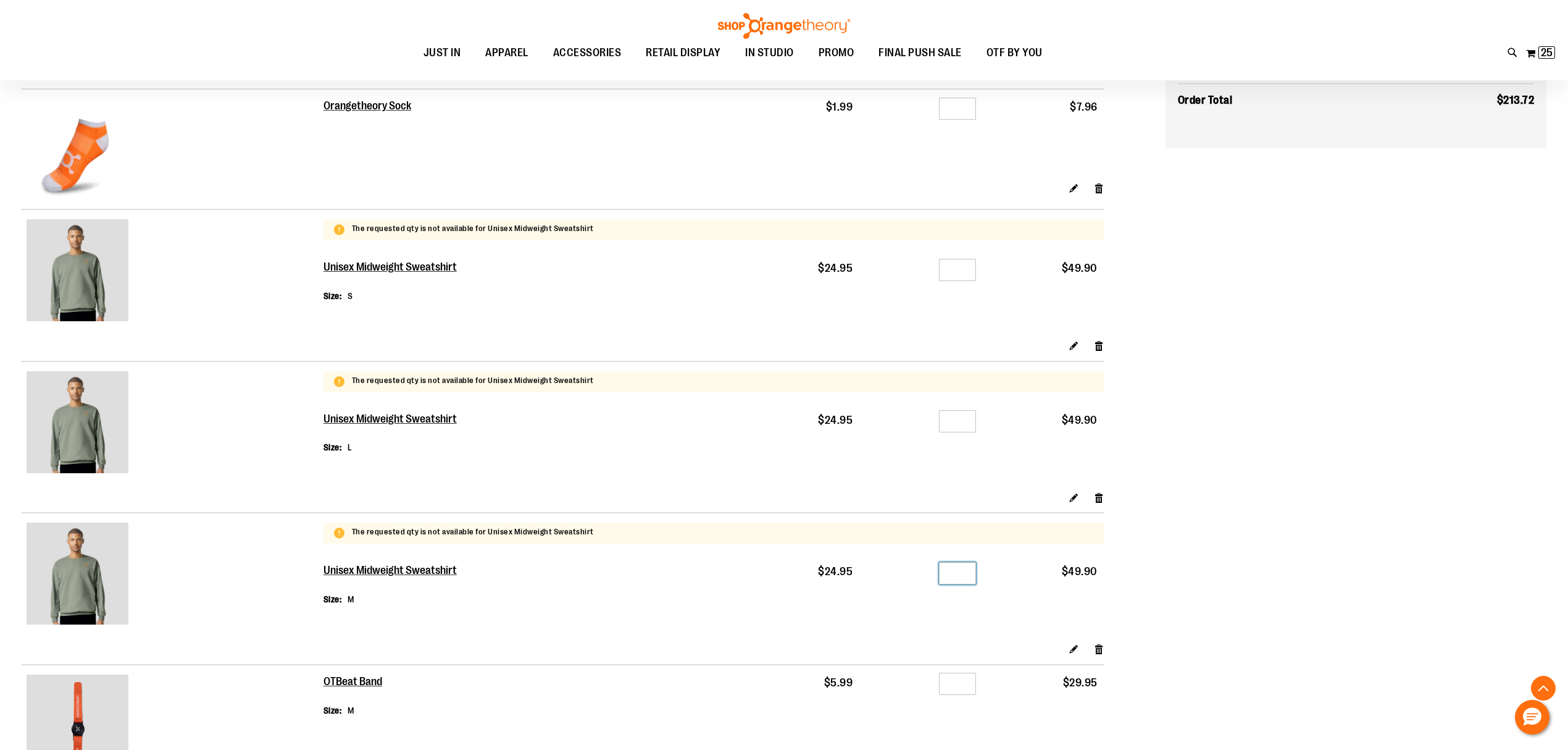
scroll to position [329, 0]
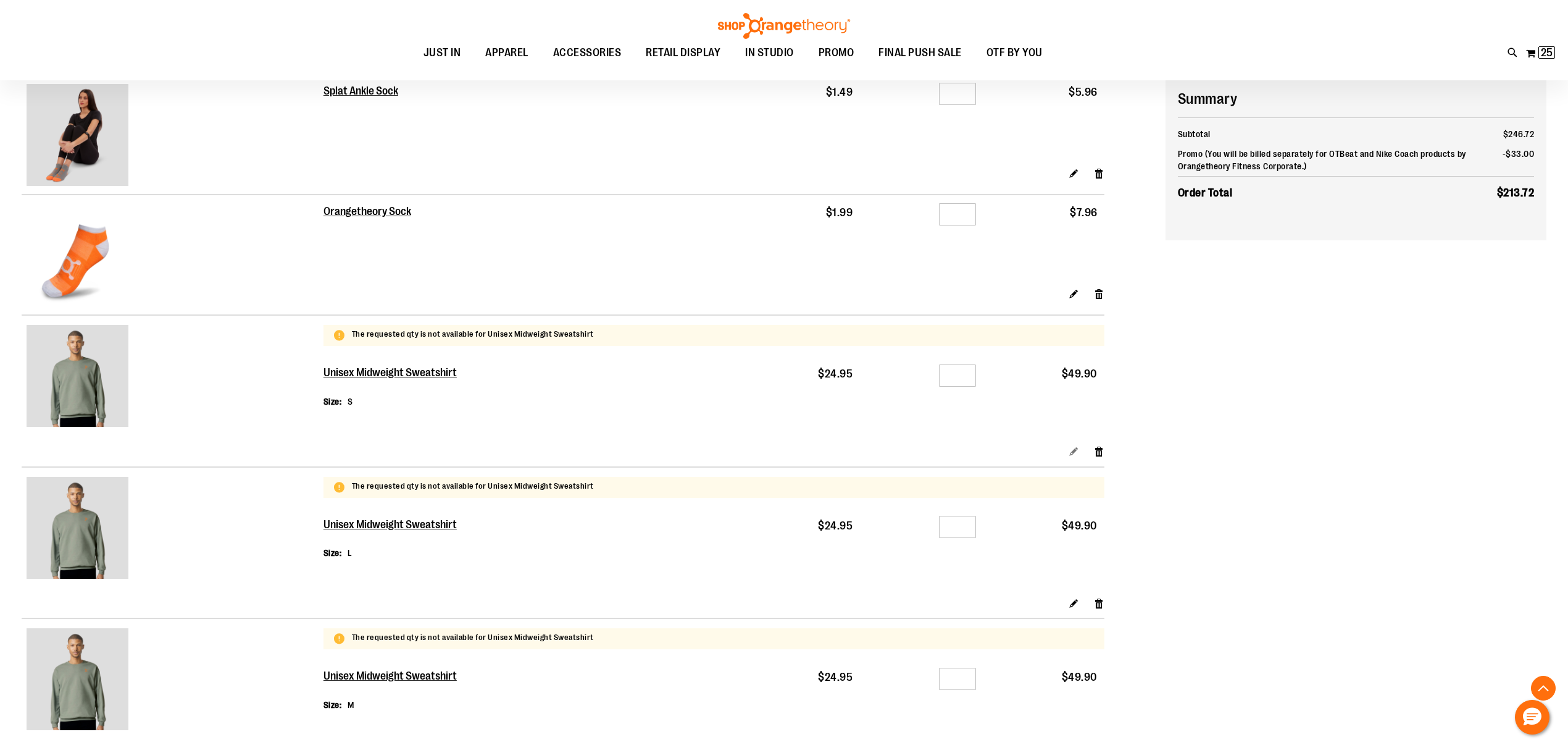
click at [1072, 451] on link "Edit" at bounding box center [1074, 451] width 11 height 13
click at [1097, 448] on link "Remove item" at bounding box center [1099, 451] width 11 height 13
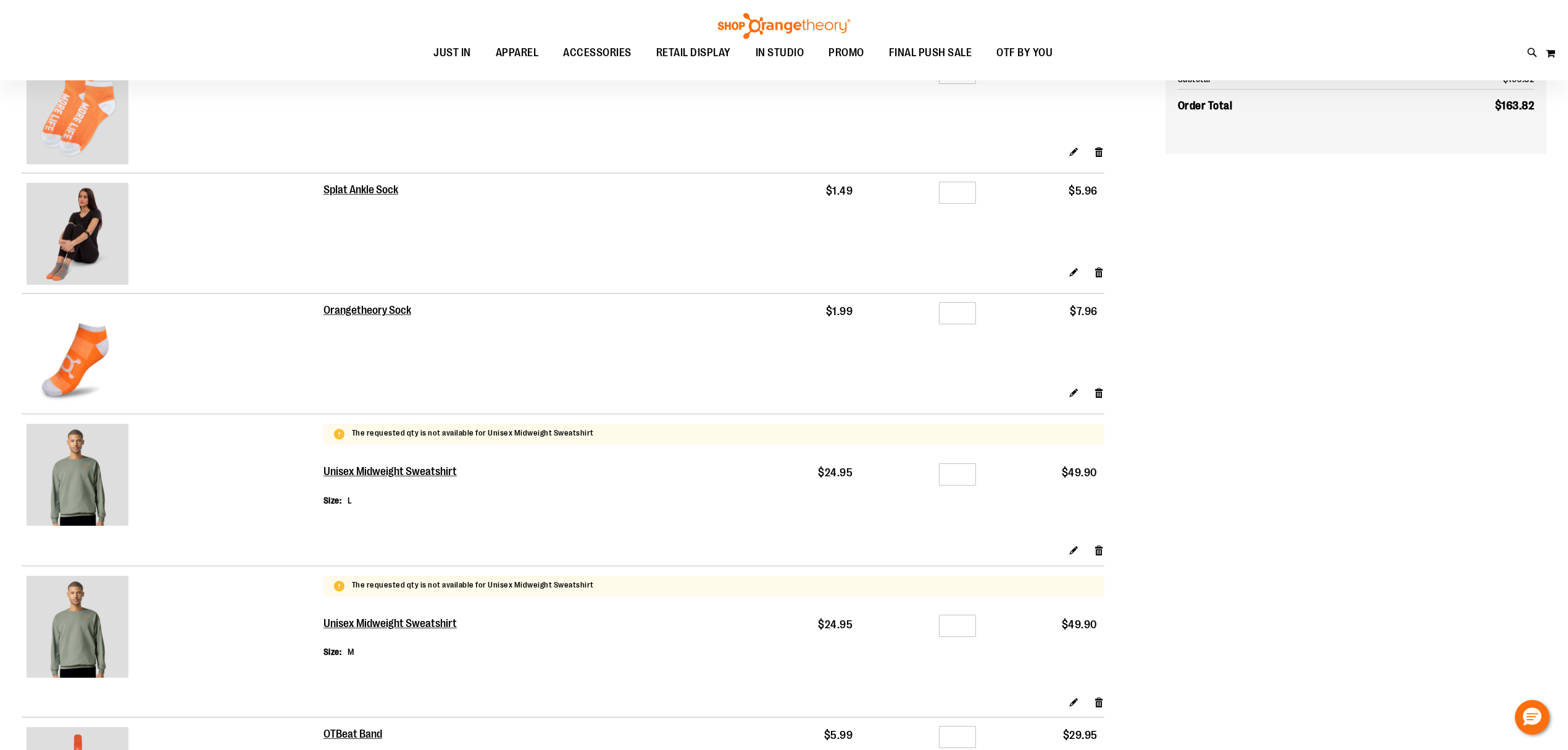
scroll to position [247, 0]
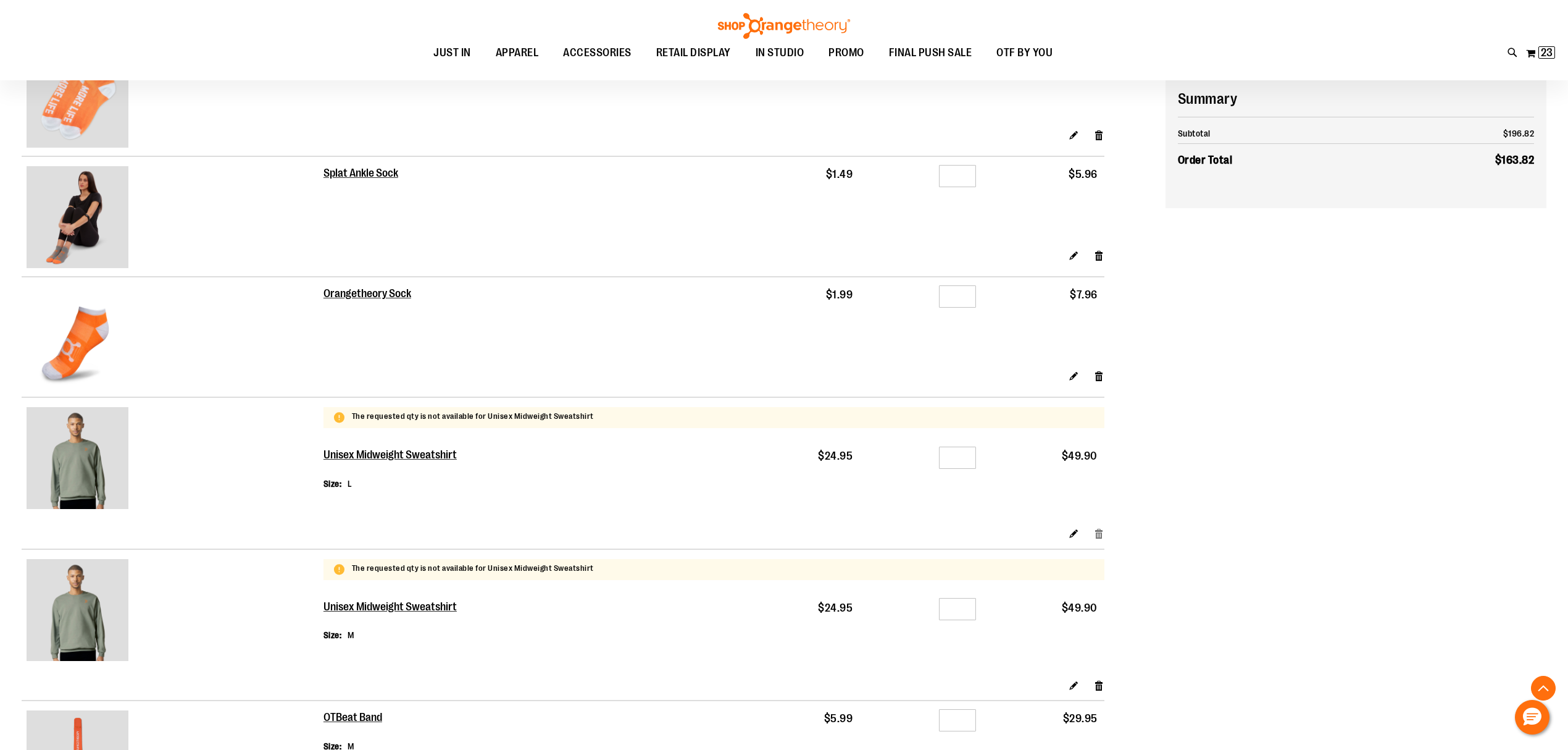
type input "**********"
click at [1096, 531] on link "Remove item" at bounding box center [1099, 533] width 11 height 13
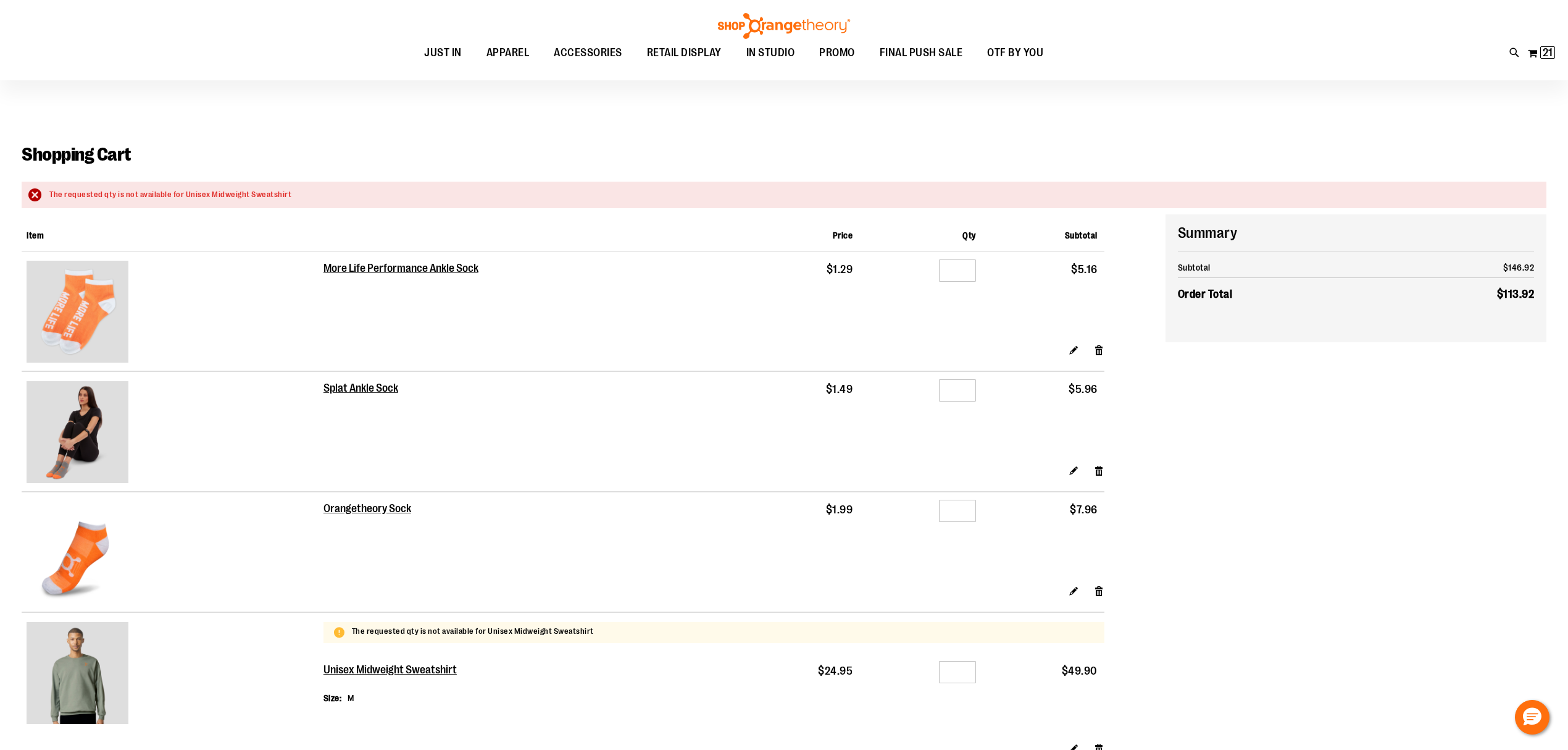
scroll to position [82, 0]
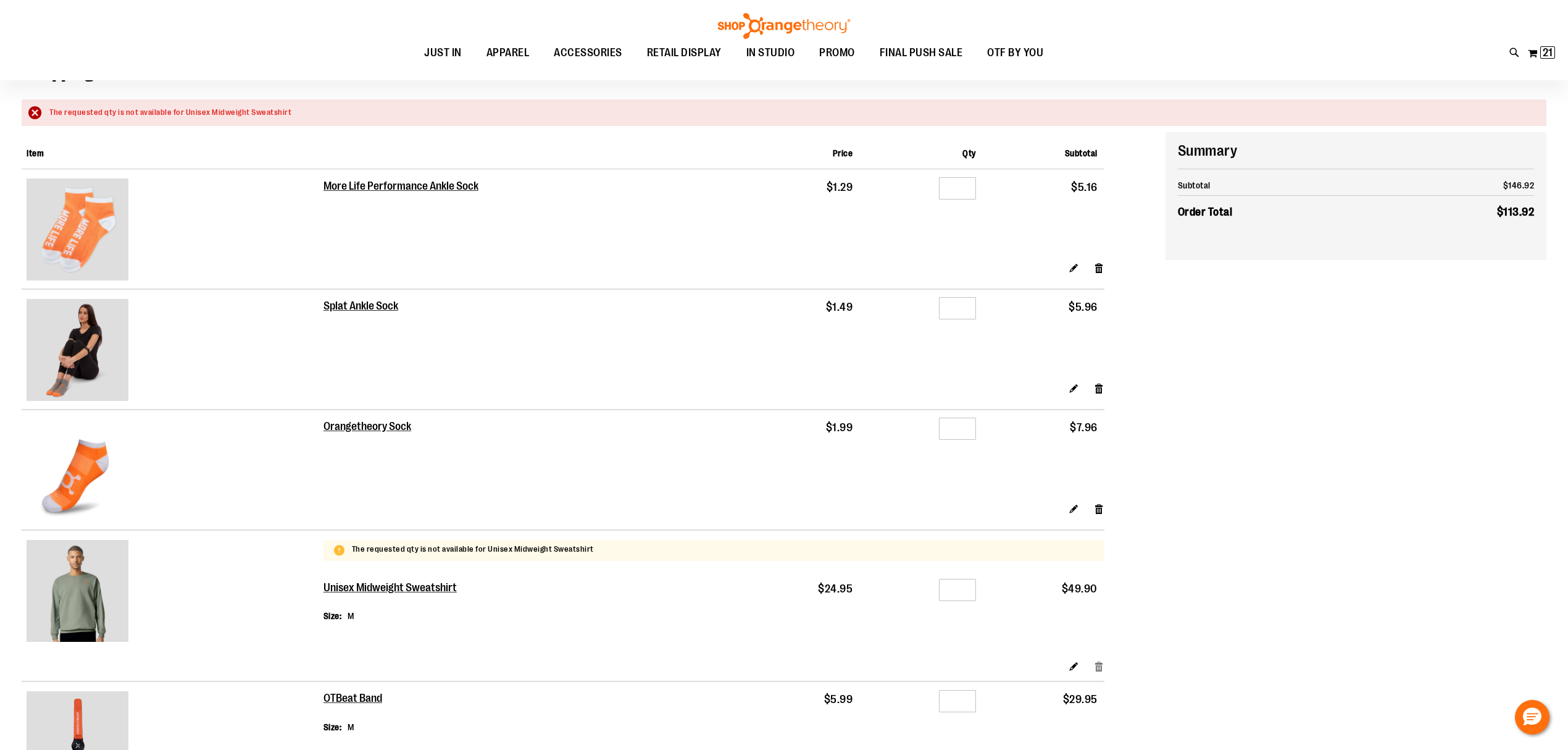
type input "**********"
click at [1101, 664] on link "Remove item" at bounding box center [1099, 666] width 11 height 13
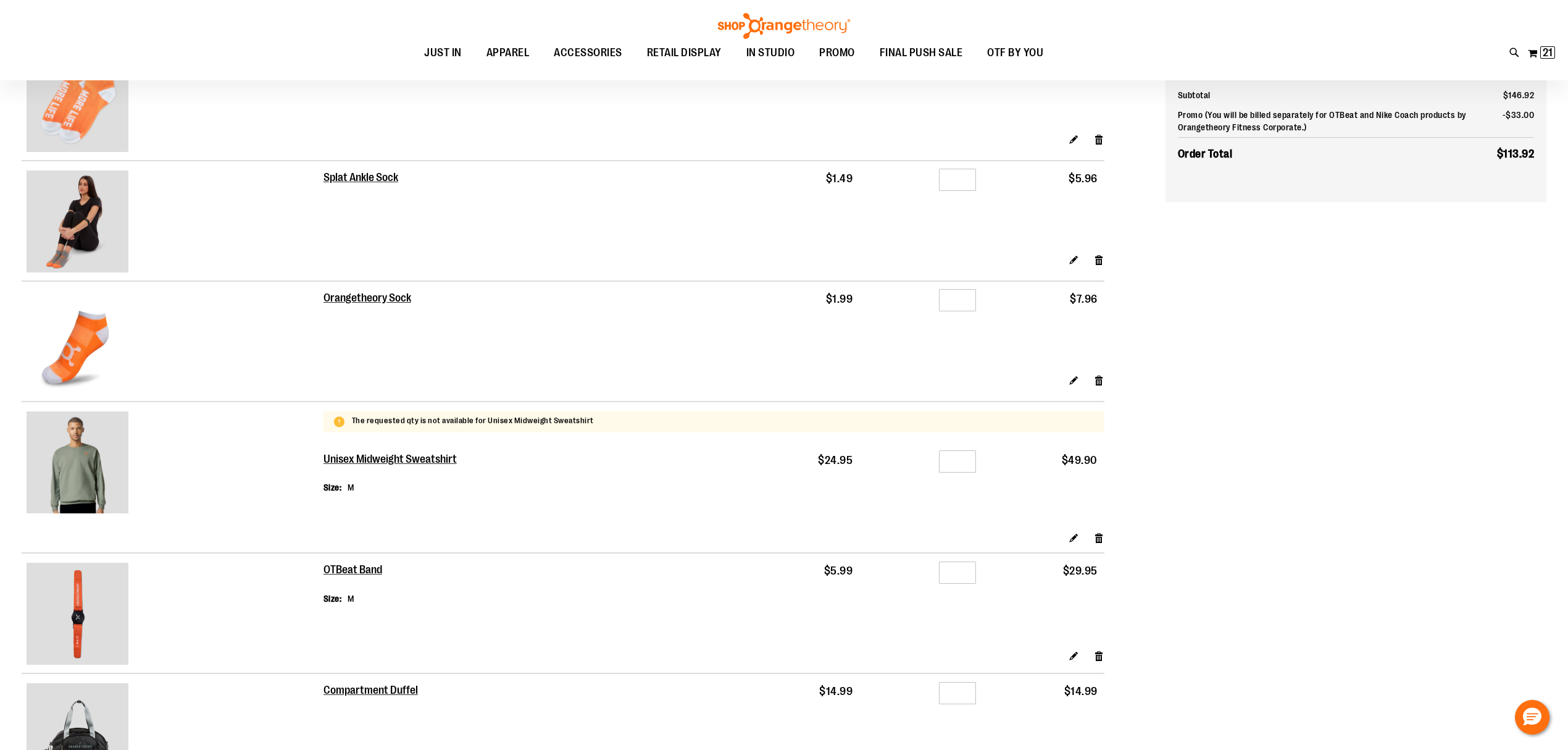
scroll to position [247, 0]
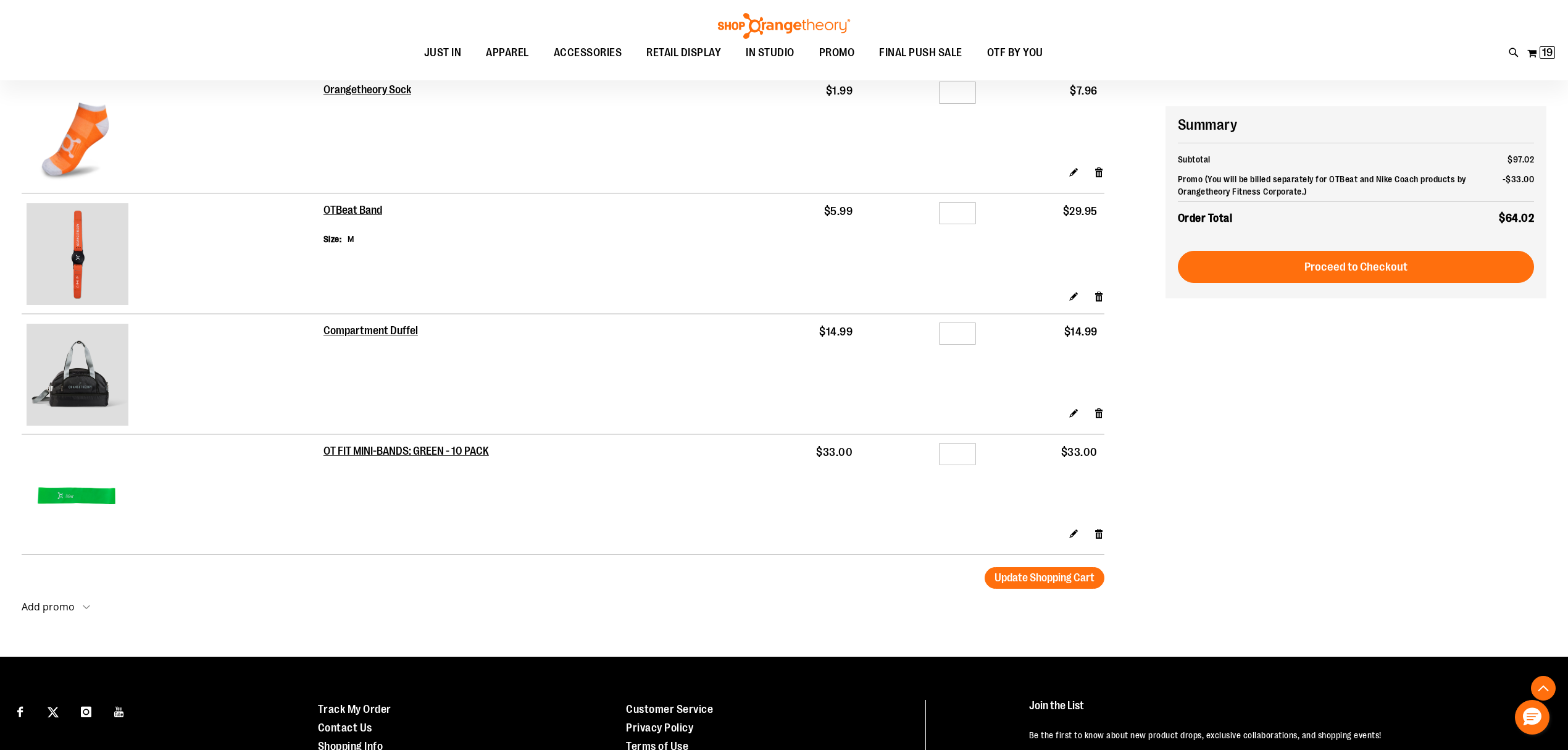
scroll to position [411, 0]
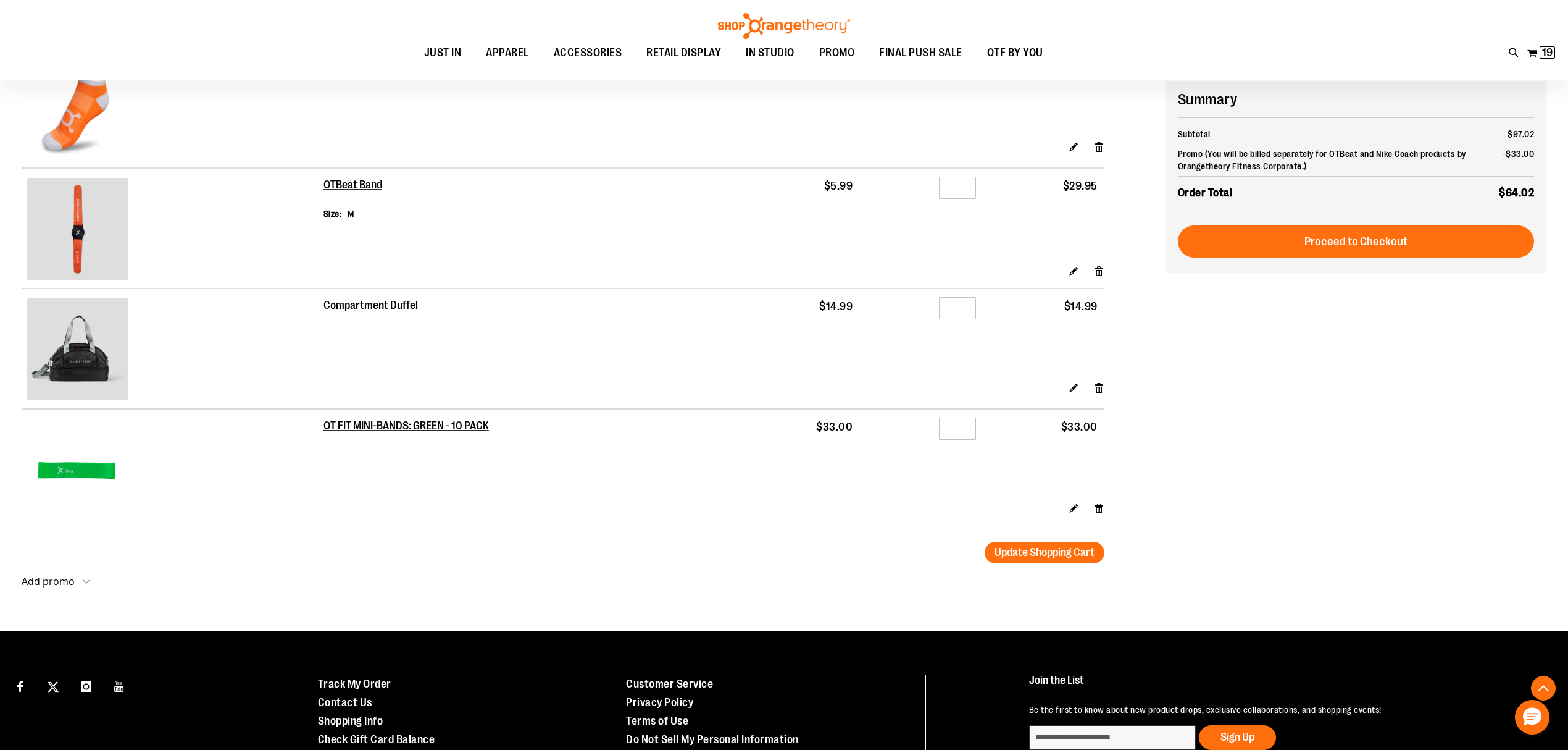
type input "**********"
click at [971, 302] on input "*" at bounding box center [957, 308] width 37 height 22
type input "*"
click at [1030, 345] on td "$14.99" at bounding box center [1043, 335] width 122 height 92
click at [850, 364] on td "$14.99" at bounding box center [798, 335] width 122 height 92
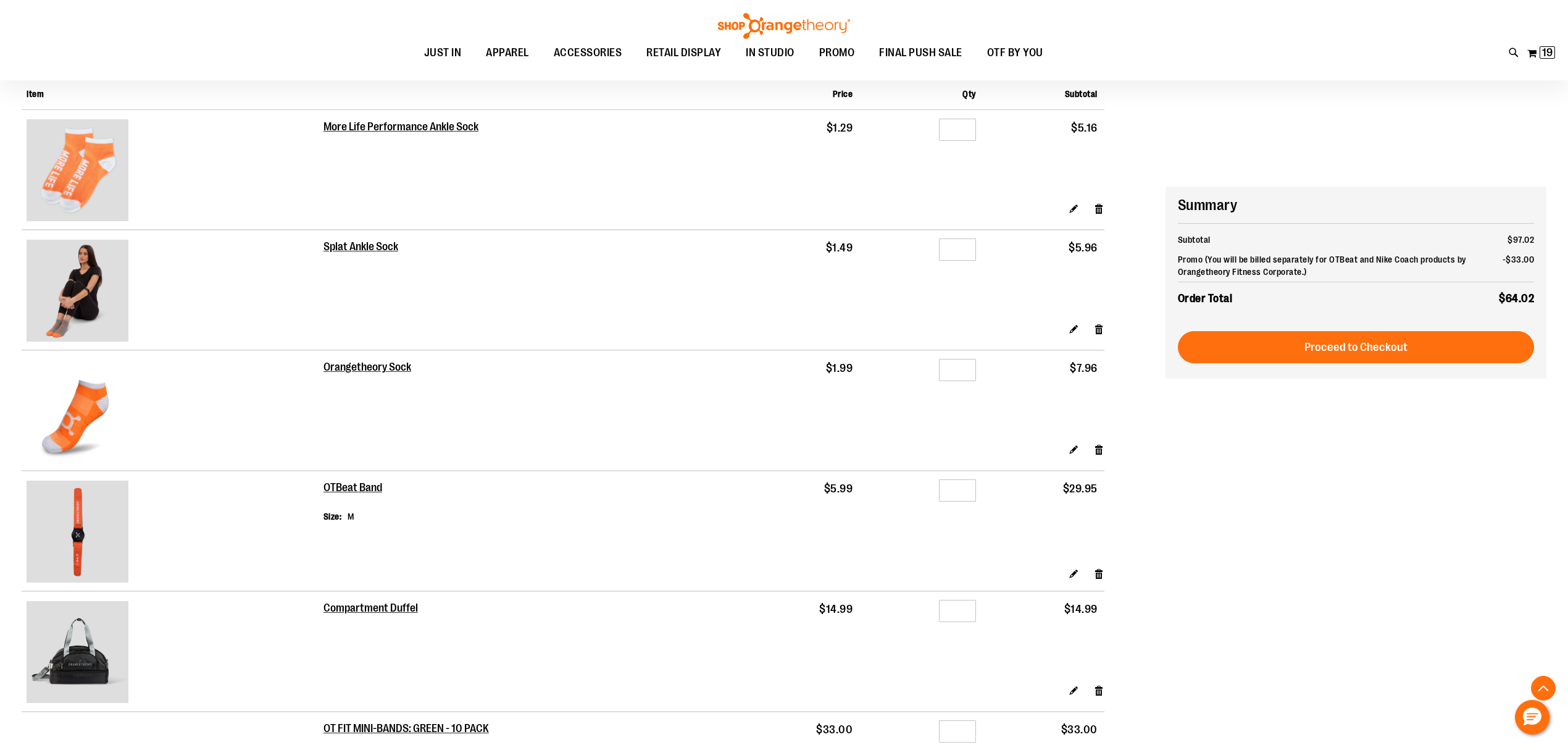
scroll to position [0, 0]
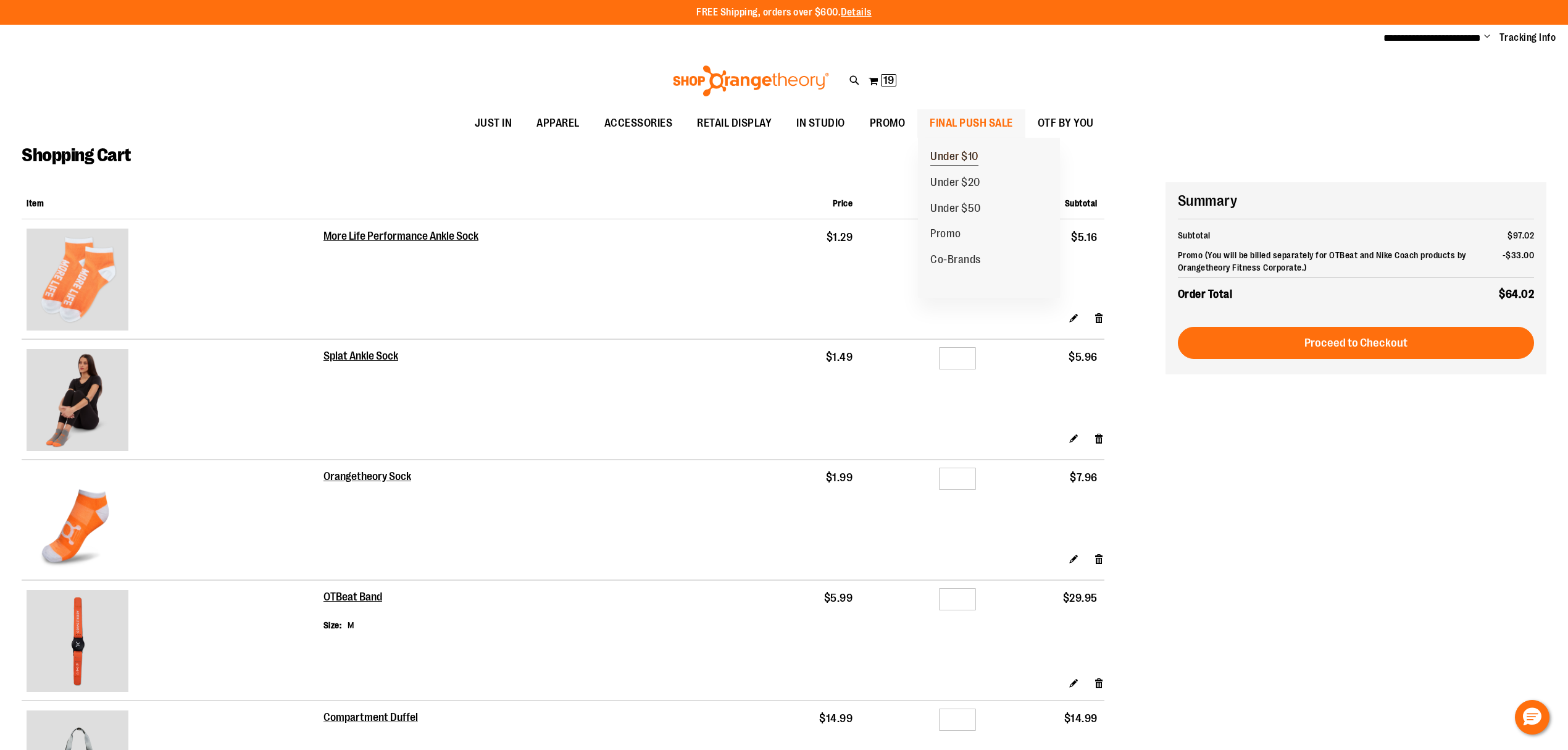
click at [953, 156] on span "Under $10" at bounding box center [954, 158] width 48 height 16
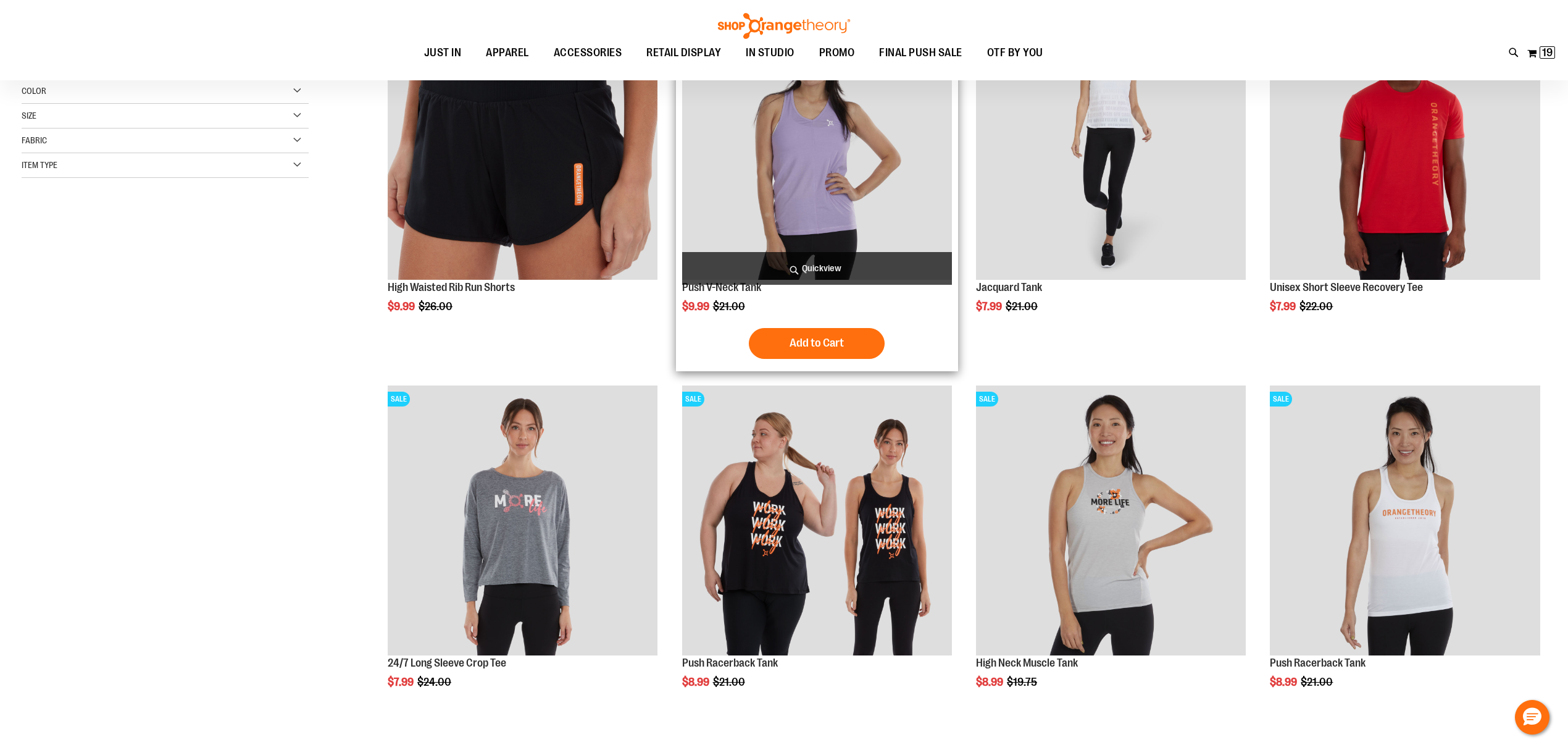
scroll to position [247, 0]
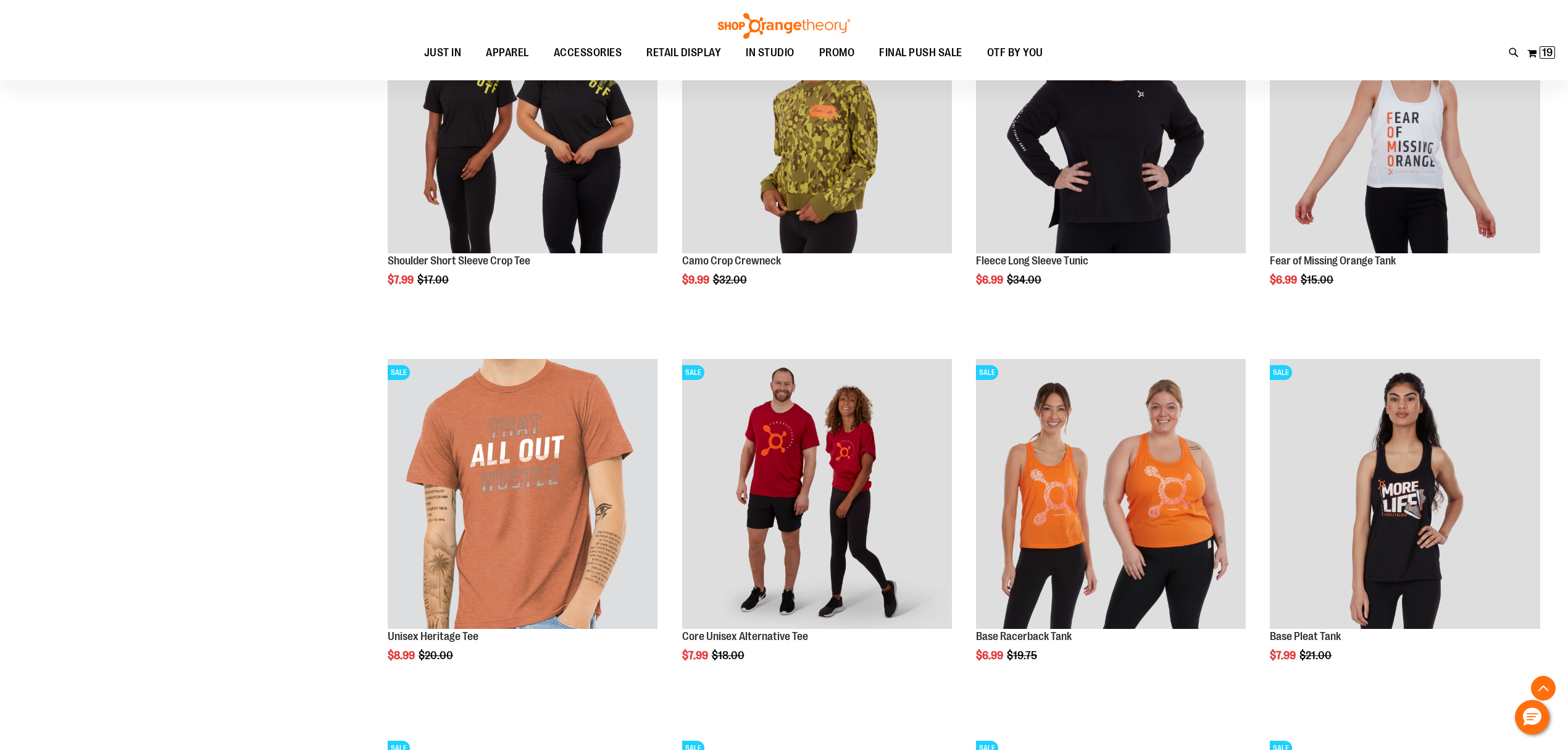
scroll to position [1400, 0]
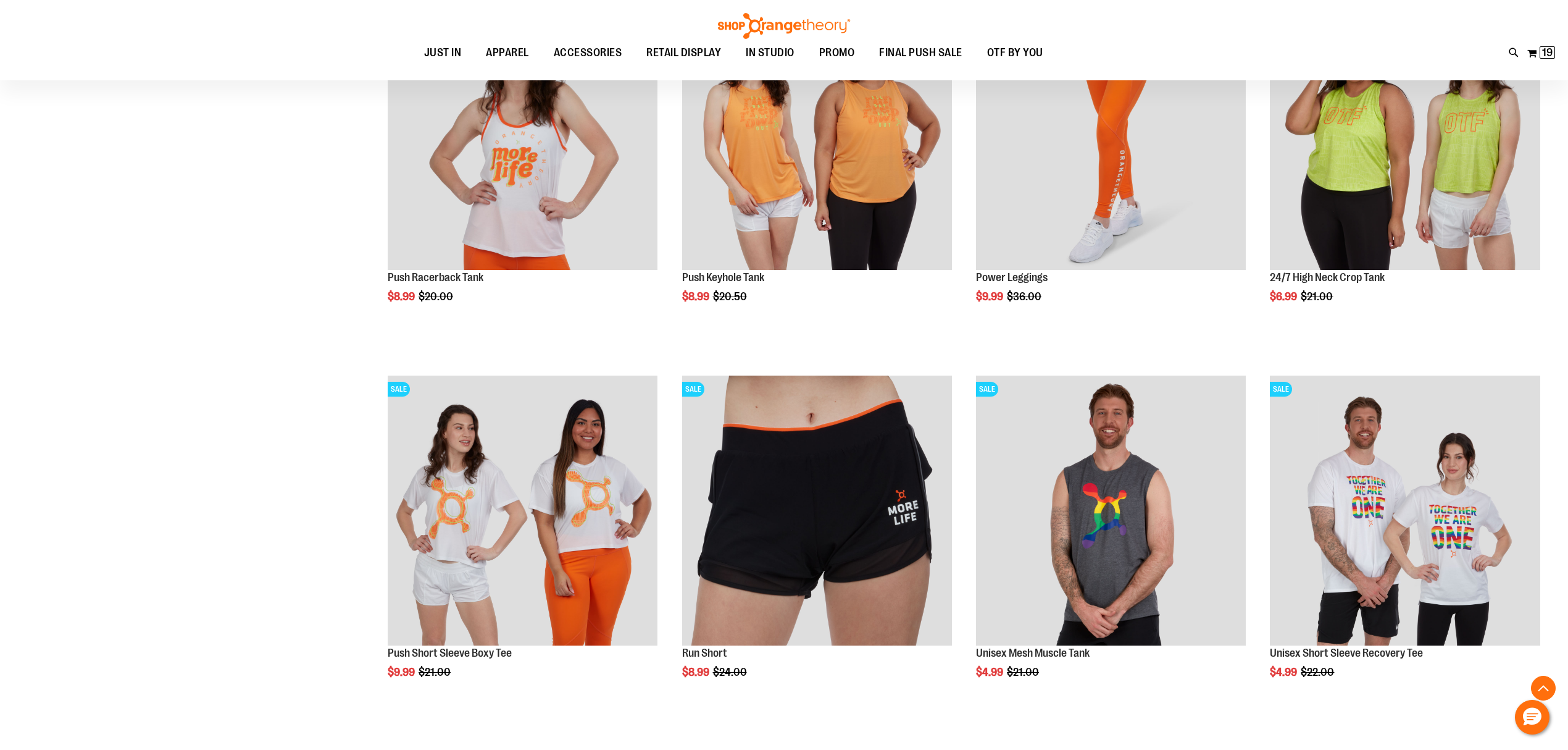
scroll to position [2882, 0]
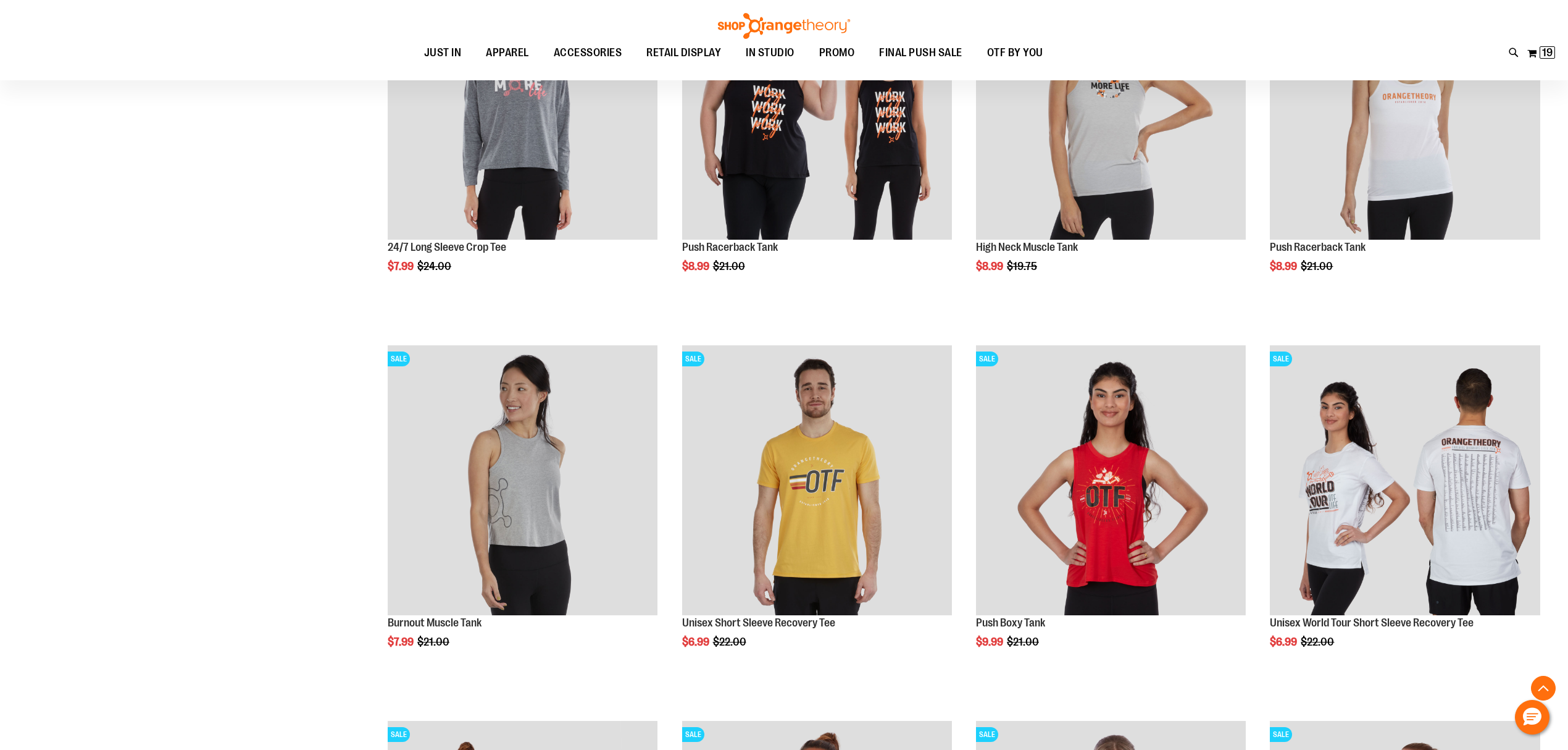
scroll to position [295, 0]
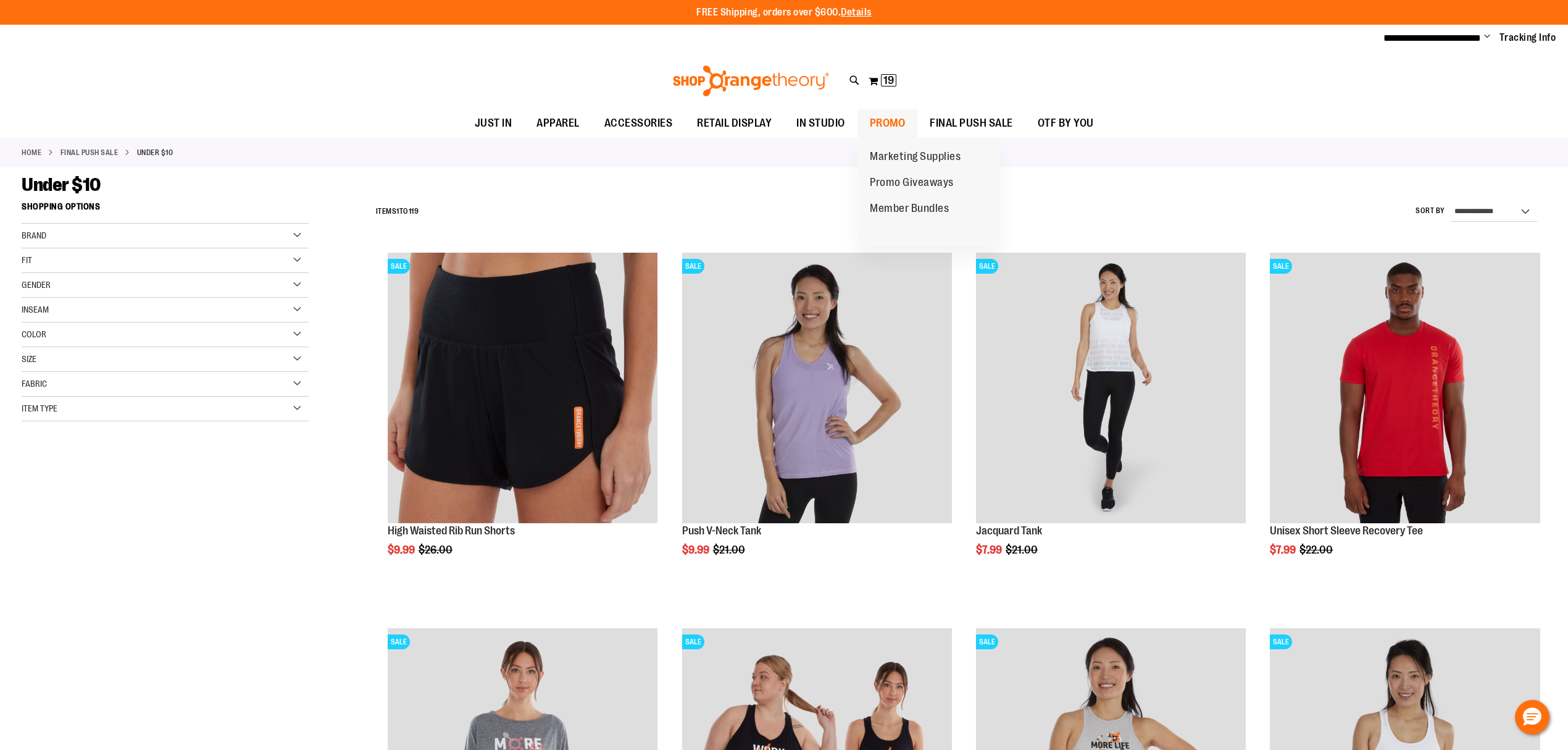
type input "**********"
click at [882, 117] on span "PROMO" at bounding box center [888, 123] width 36 height 28
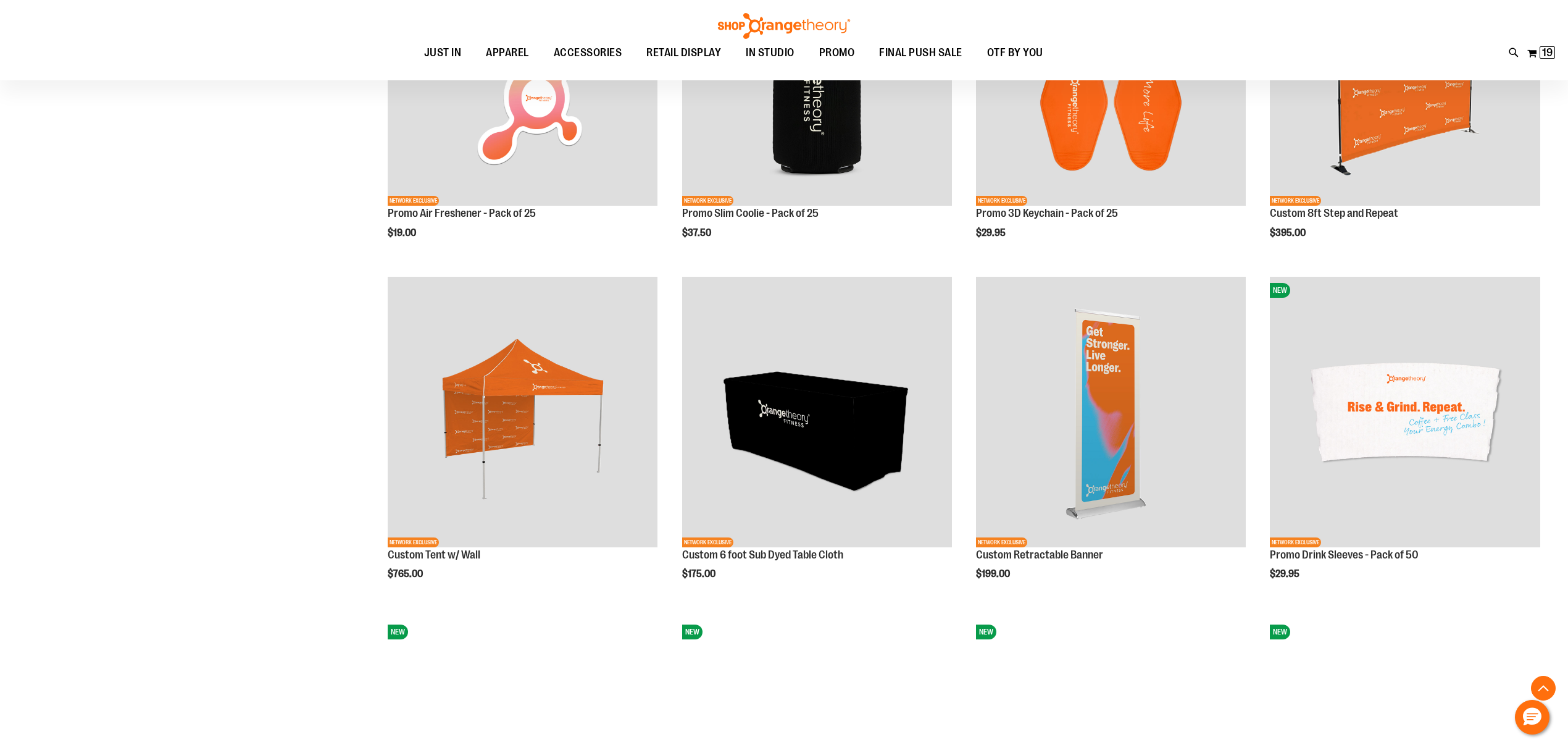
scroll to position [741, 0]
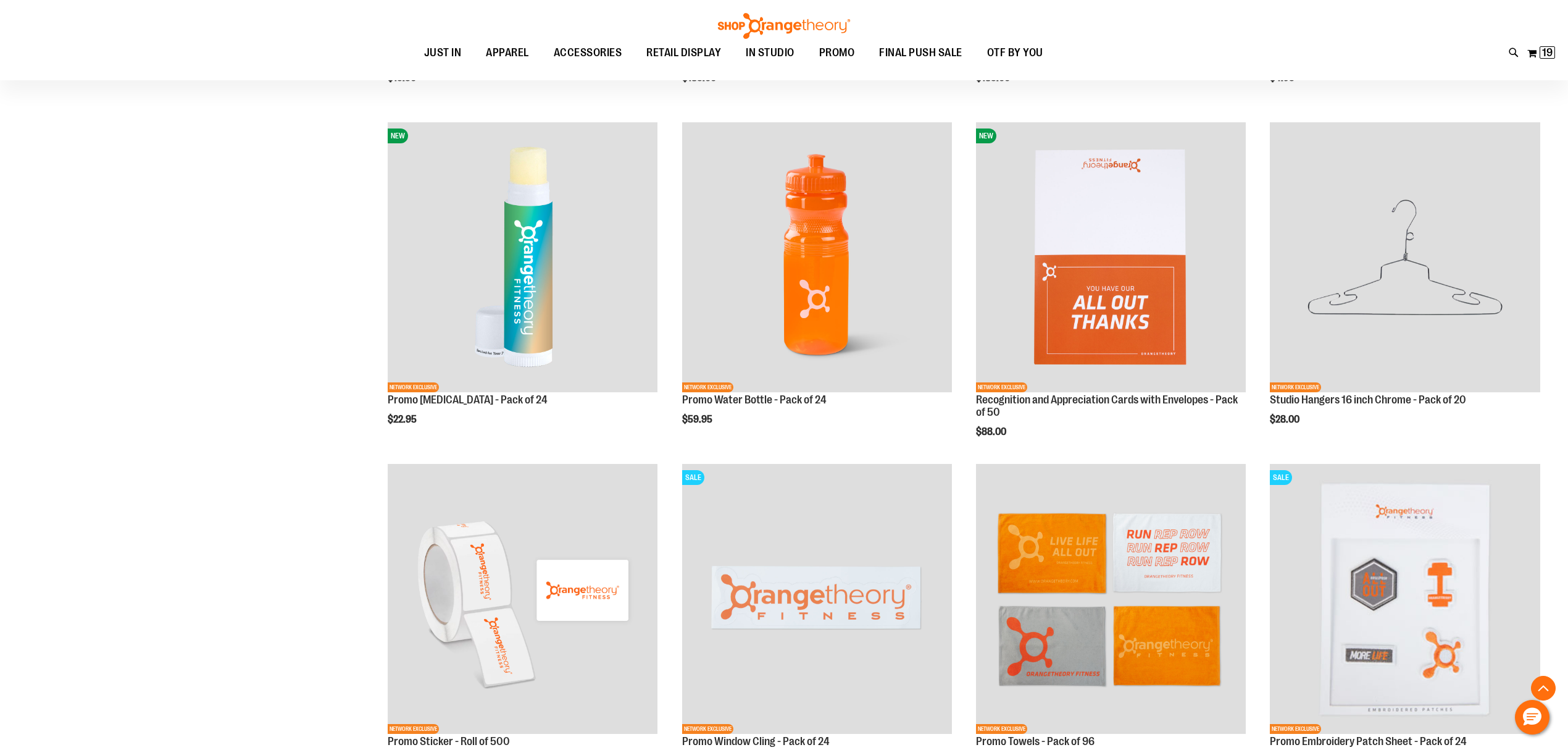
scroll to position [1729, 0]
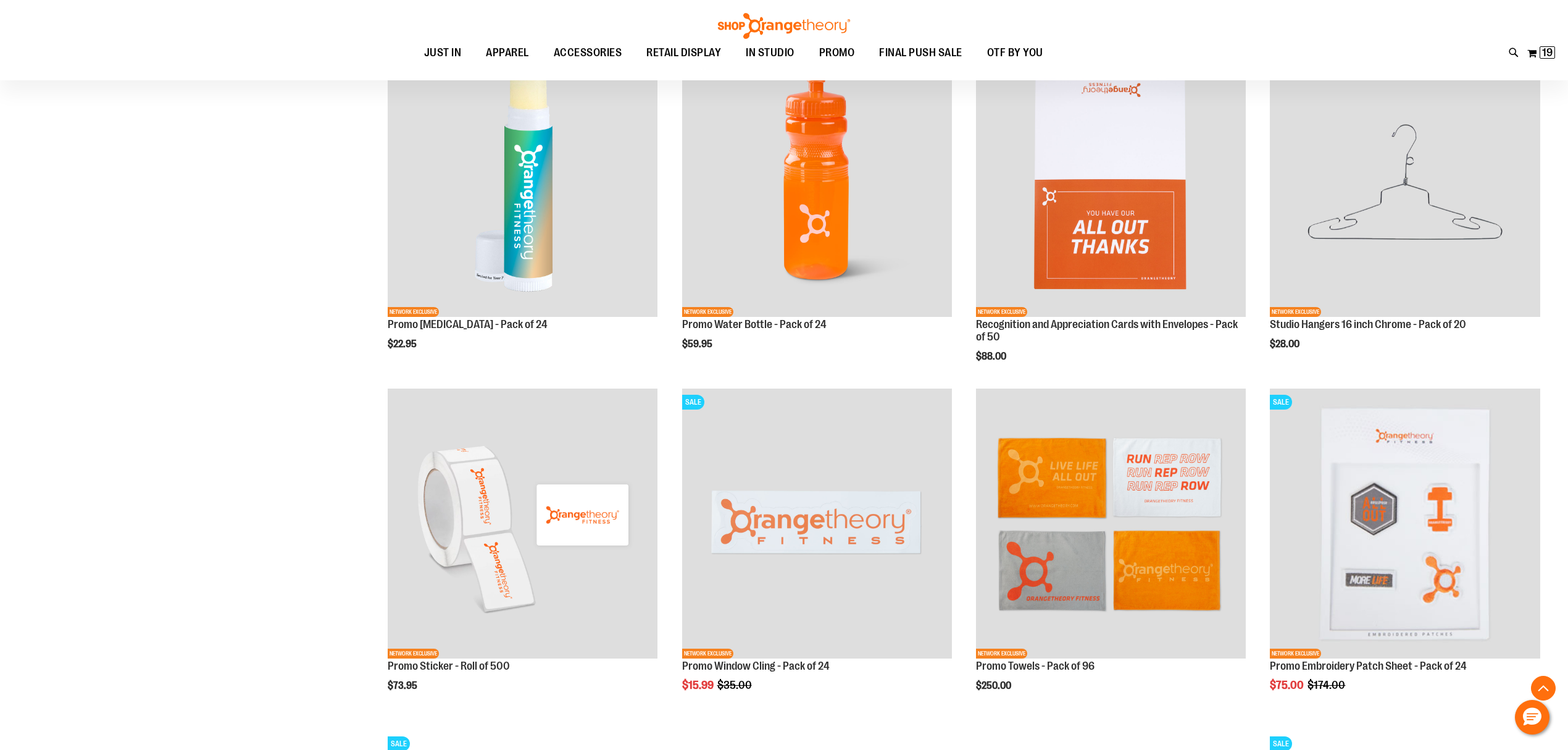
scroll to position [1565, 0]
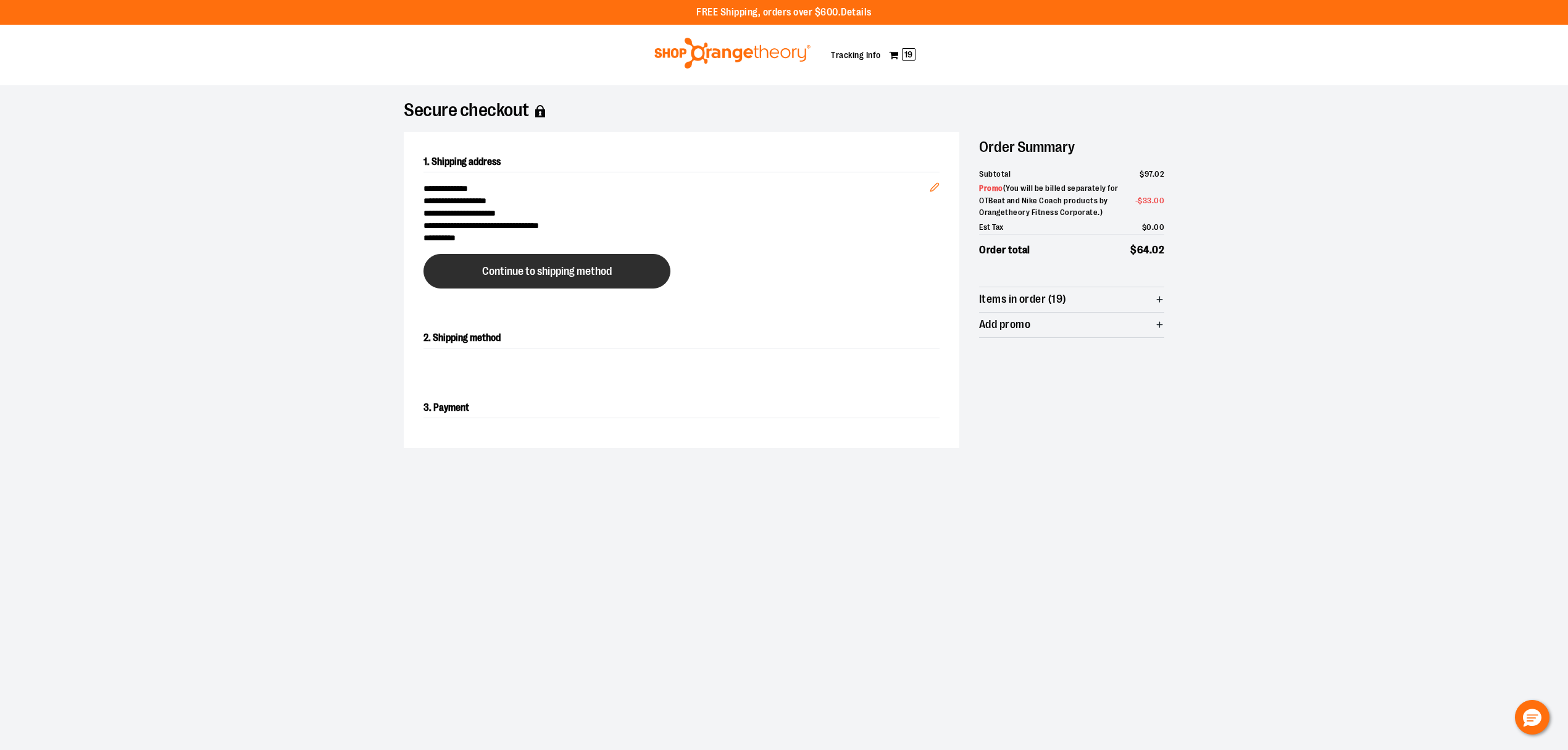
click at [534, 273] on span "Continue to shipping method" at bounding box center [547, 271] width 130 height 12
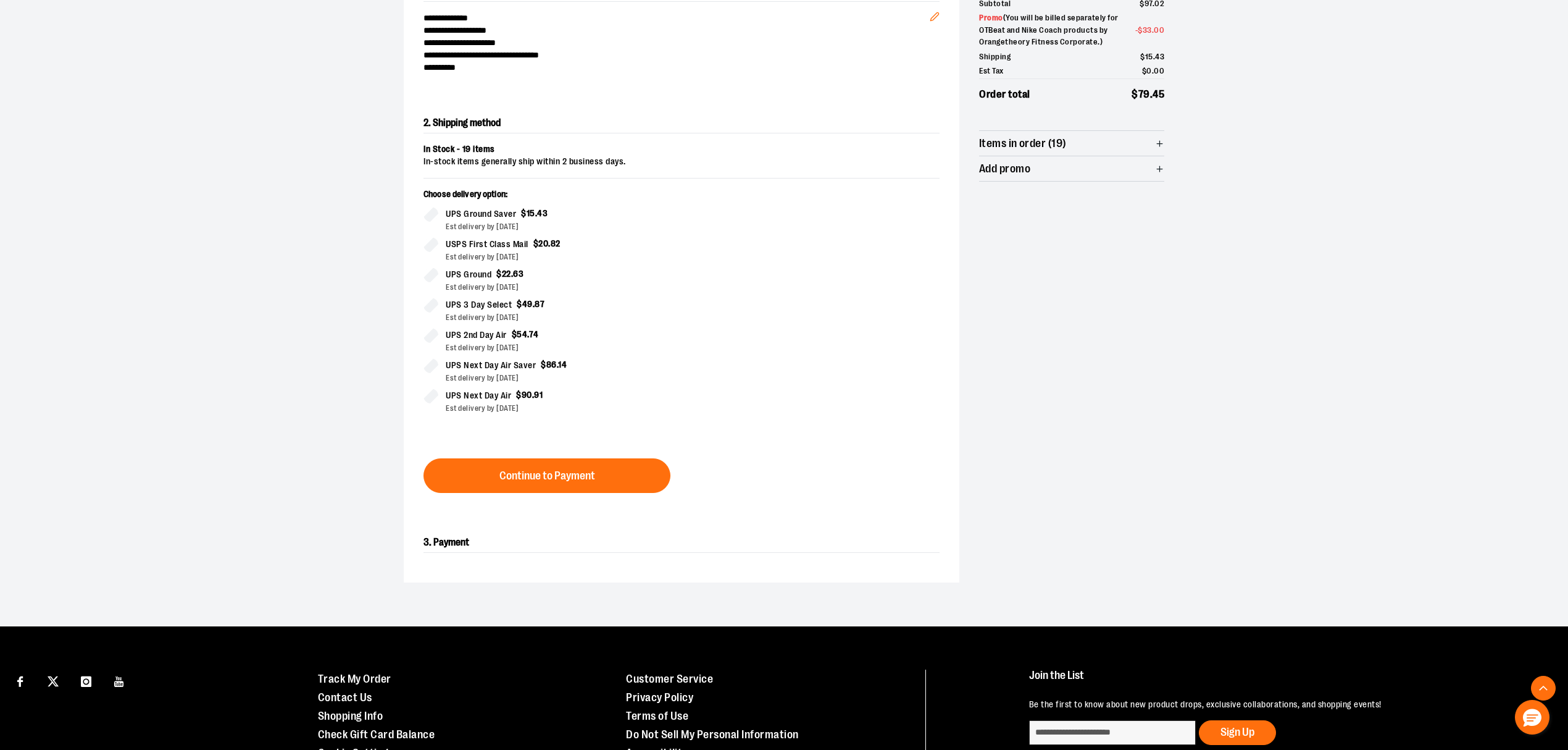
scroll to position [211, 0]
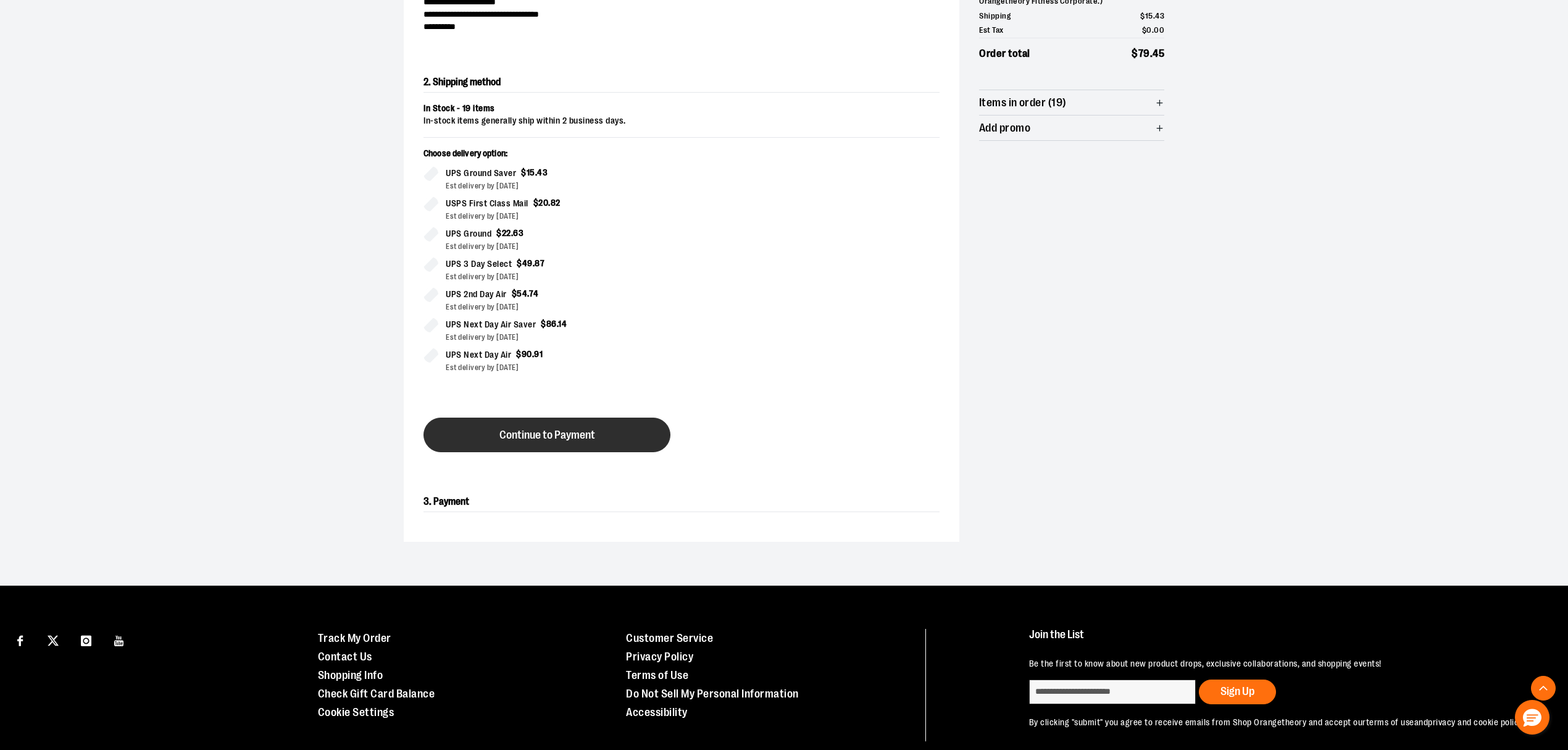
click at [565, 434] on span "Continue to Payment" at bounding box center [547, 435] width 96 height 12
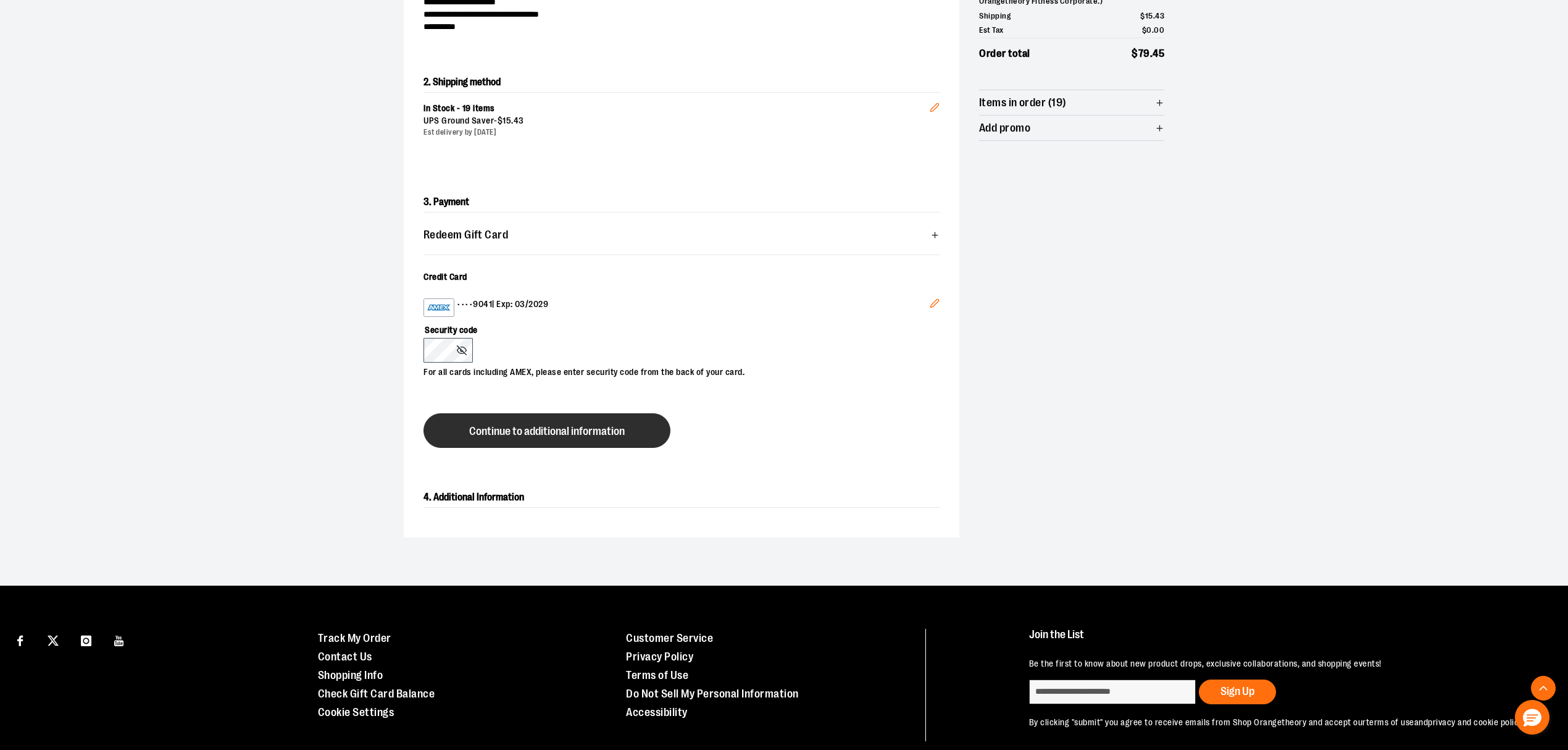
click at [568, 431] on span "Continue to additional information" at bounding box center [547, 431] width 156 height 12
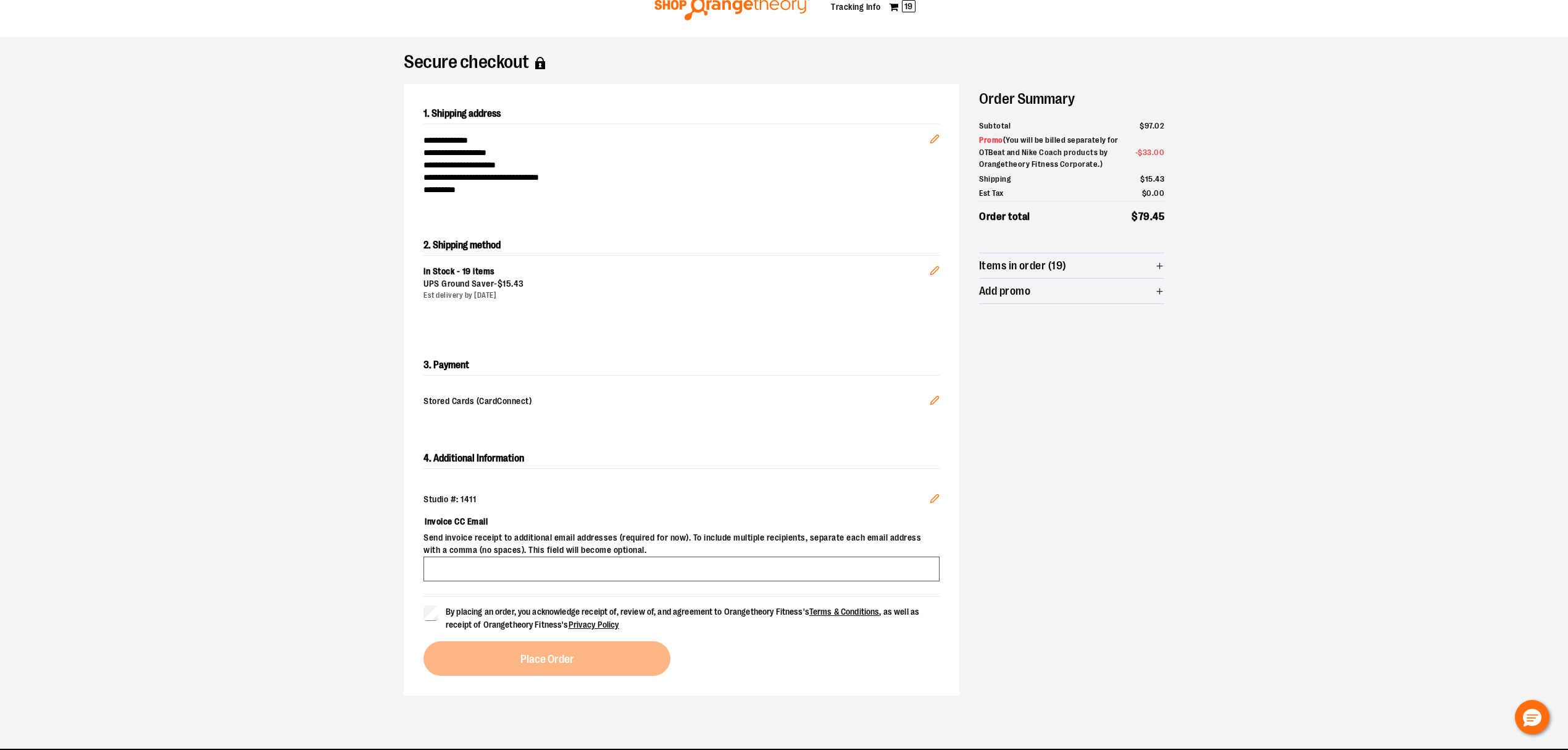
scroll to position [0, 0]
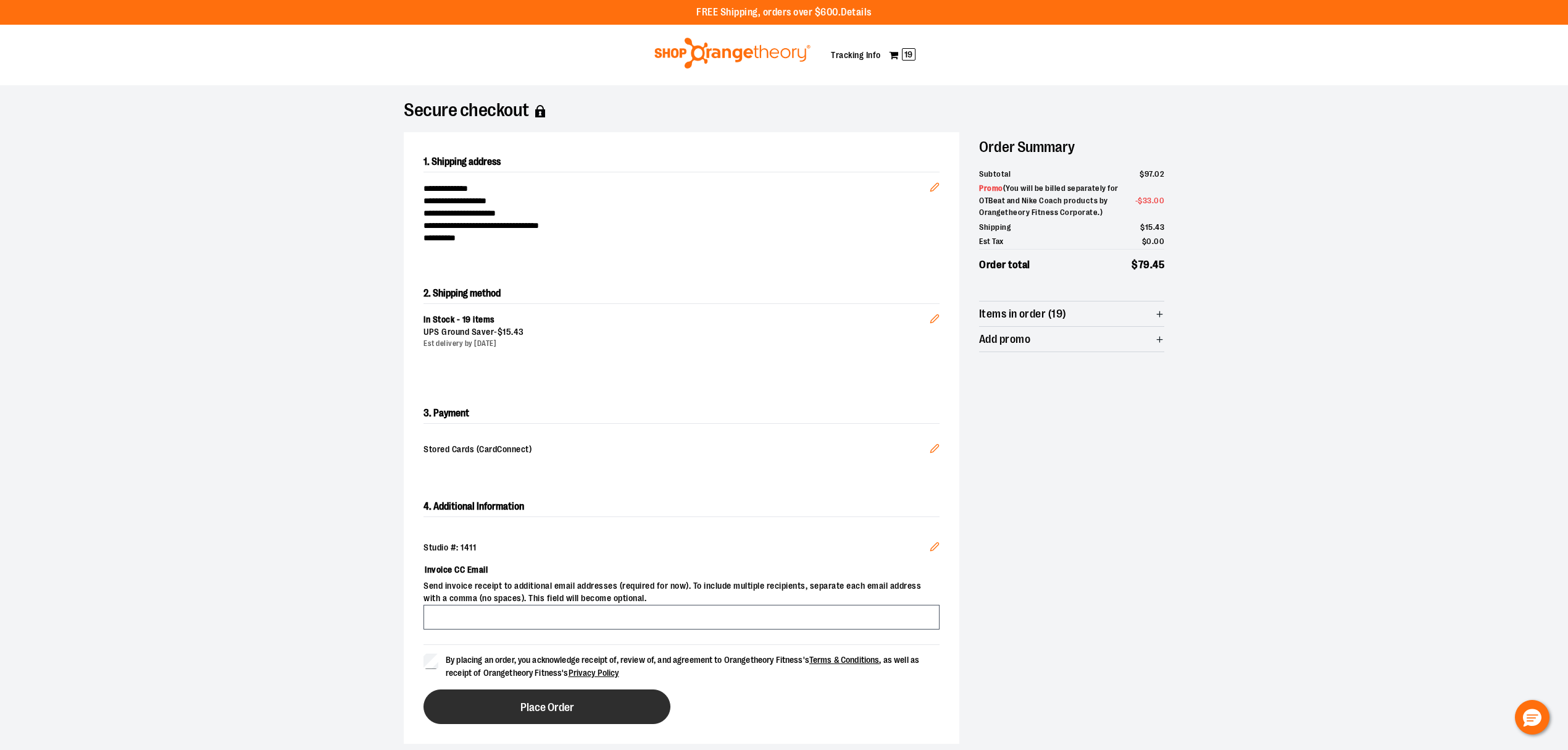
click at [528, 702] on span "Place Order" at bounding box center [547, 708] width 54 height 12
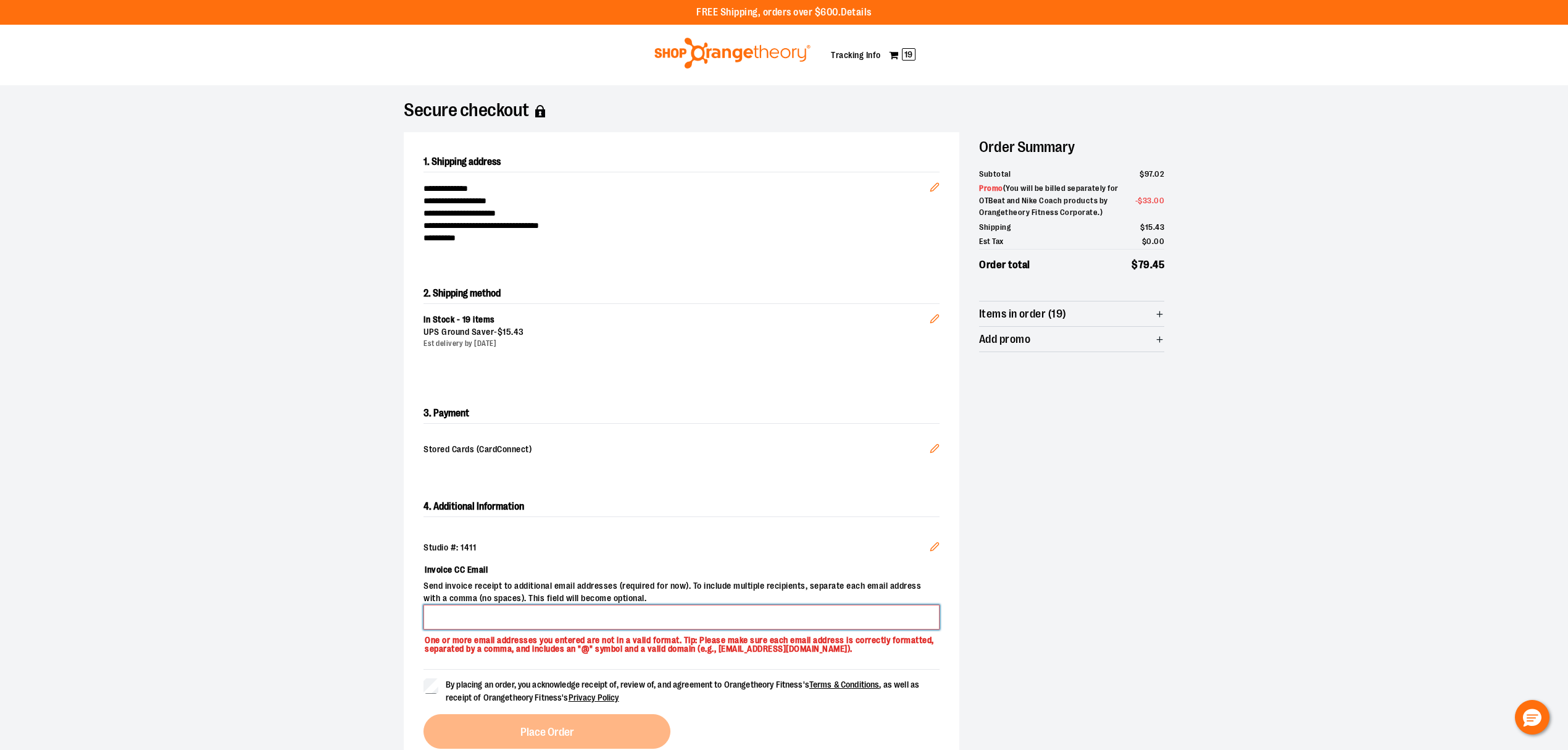
click at [500, 620] on input "Invoice CC Email" at bounding box center [682, 618] width 516 height 25
type input "**********"
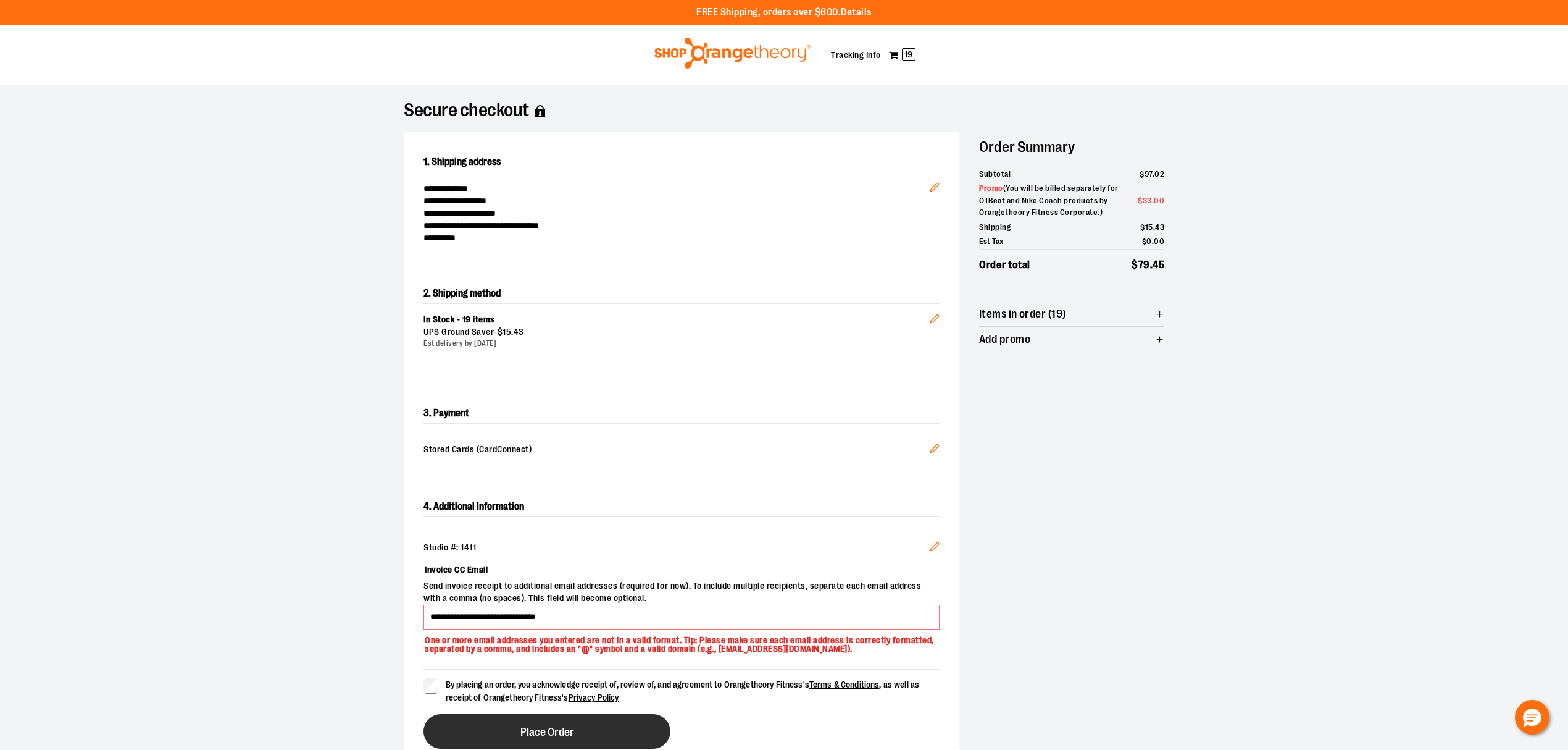
click at [527, 731] on span "Place Order" at bounding box center [547, 732] width 54 height 12
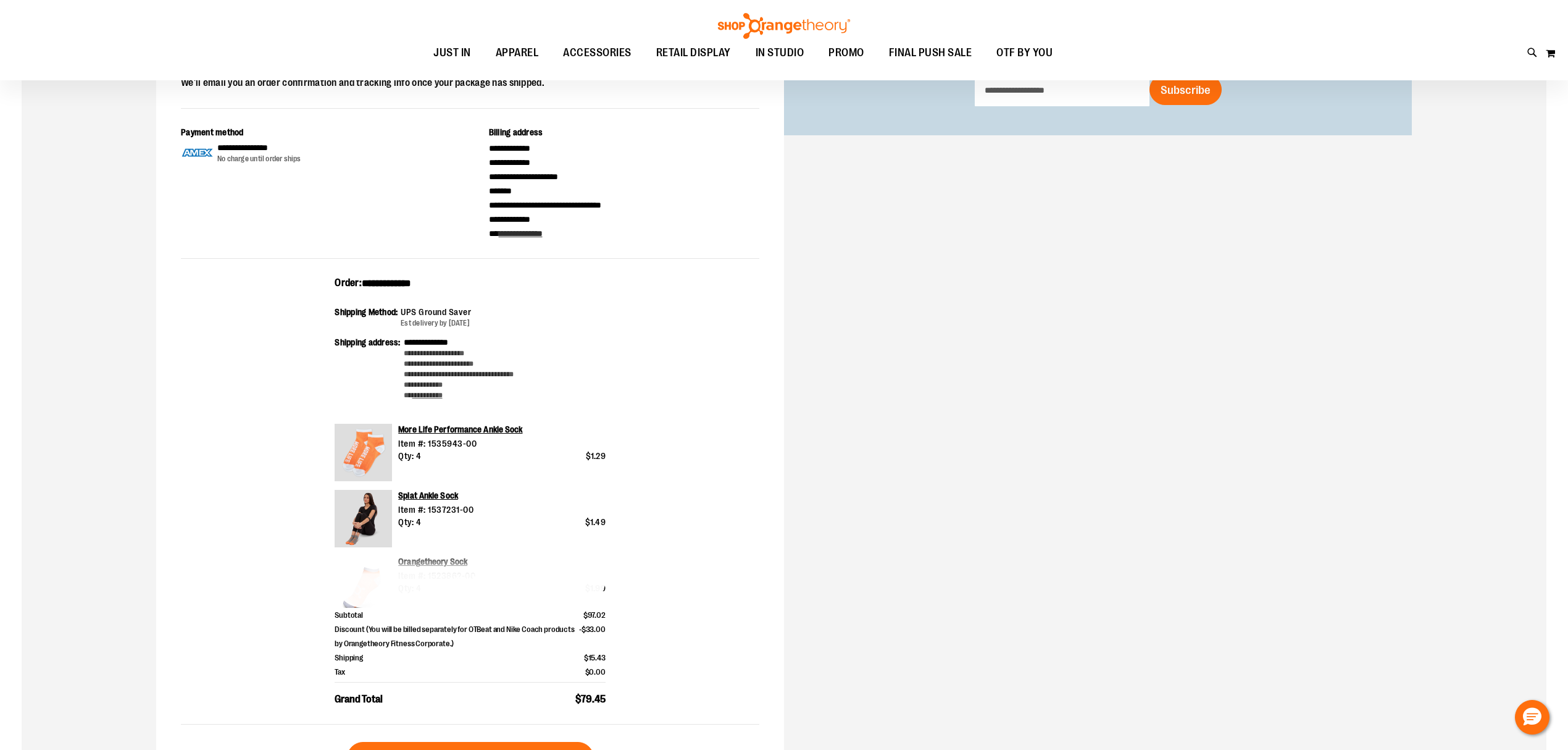
scroll to position [82, 0]
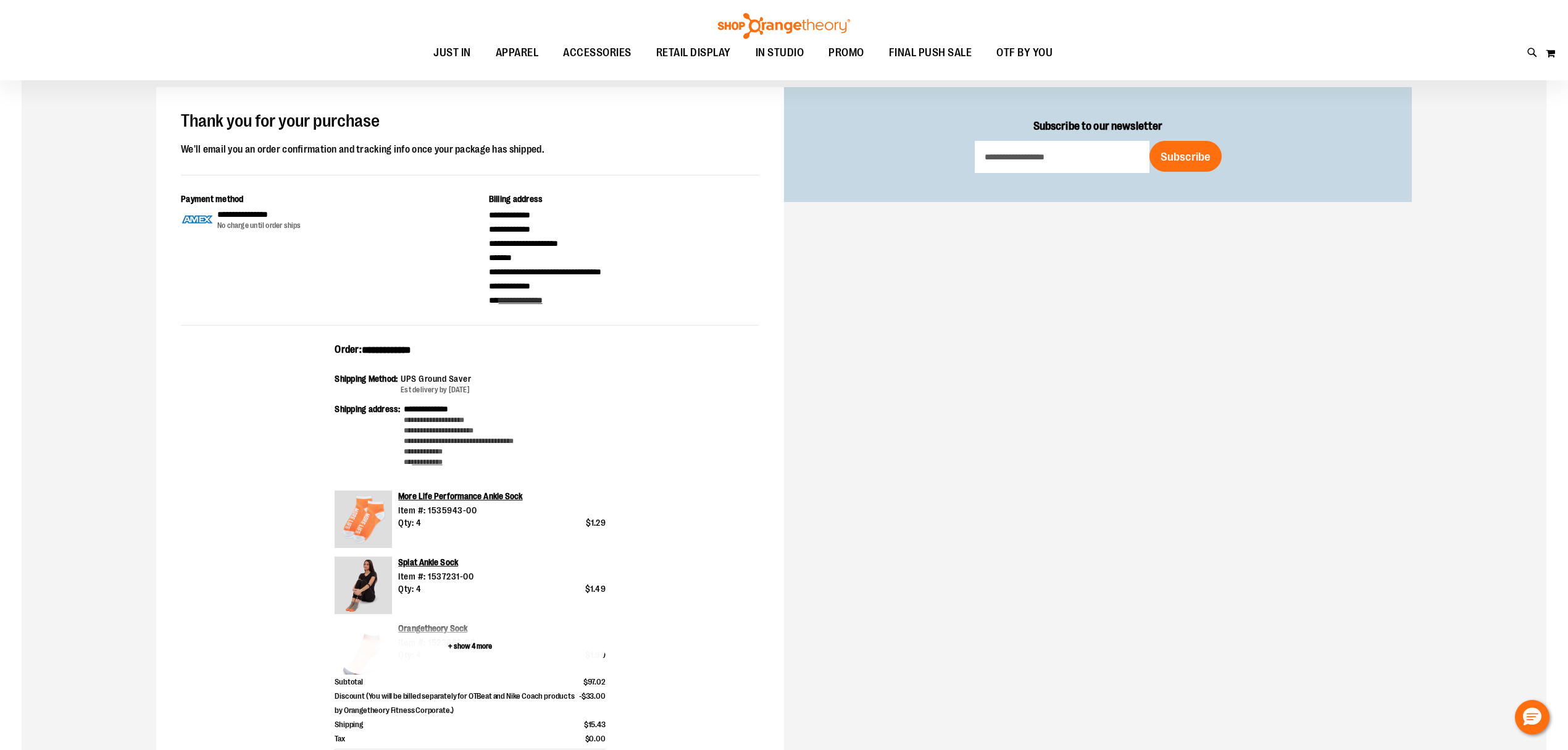
type input "**********"
click at [437, 629] on button "+ show 4 more" at bounding box center [470, 646] width 271 height 58
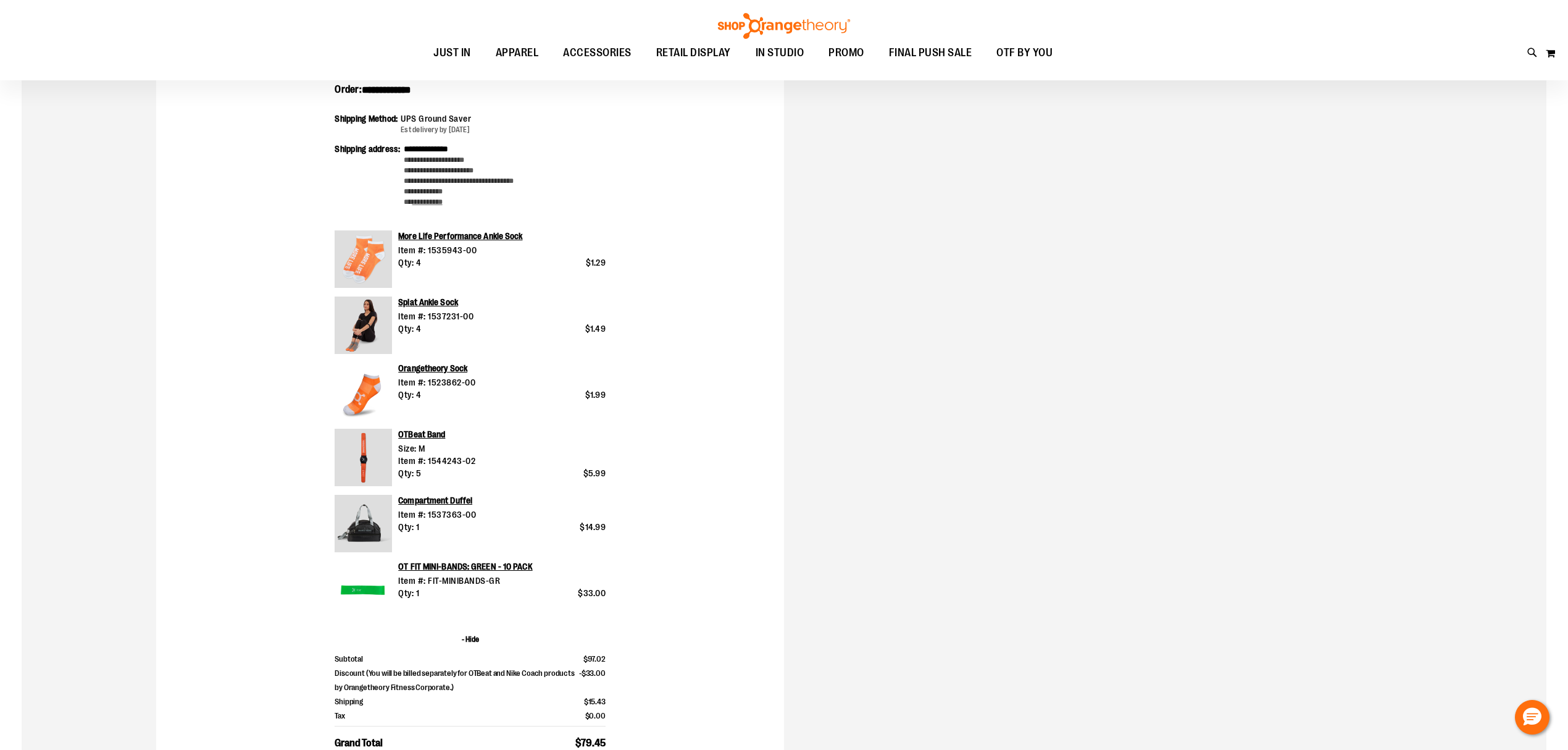
scroll to position [411, 0]
